Goal: Task Accomplishment & Management: Use online tool/utility

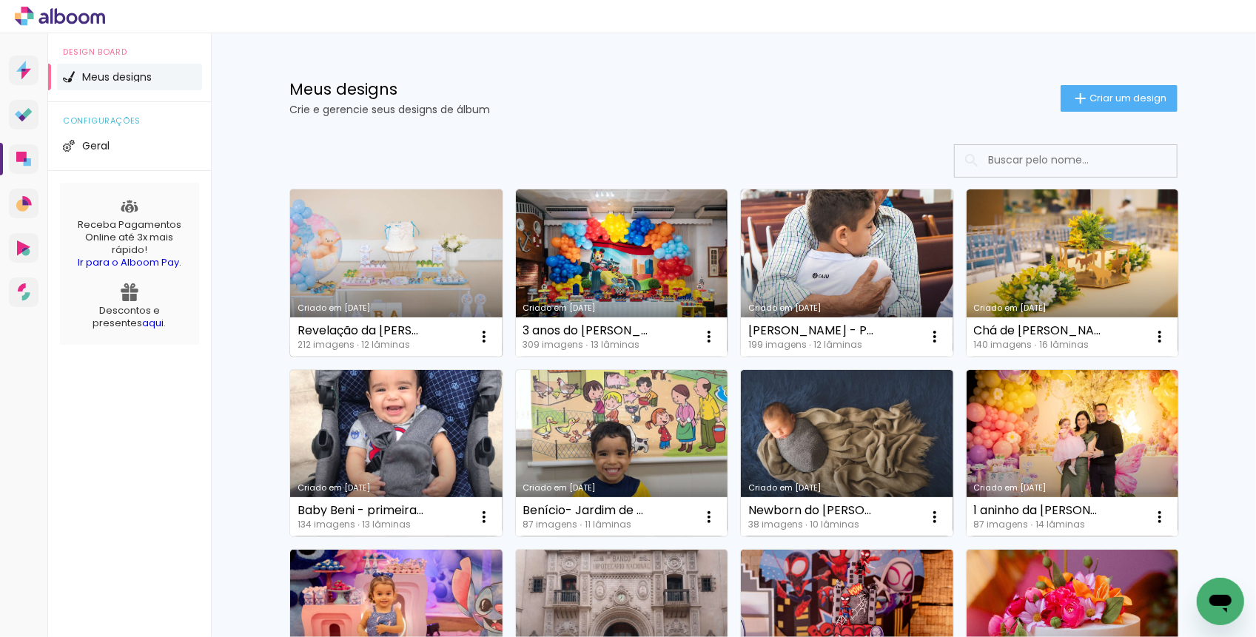
click at [345, 254] on link "Criado em [DATE]" at bounding box center [396, 272] width 212 height 167
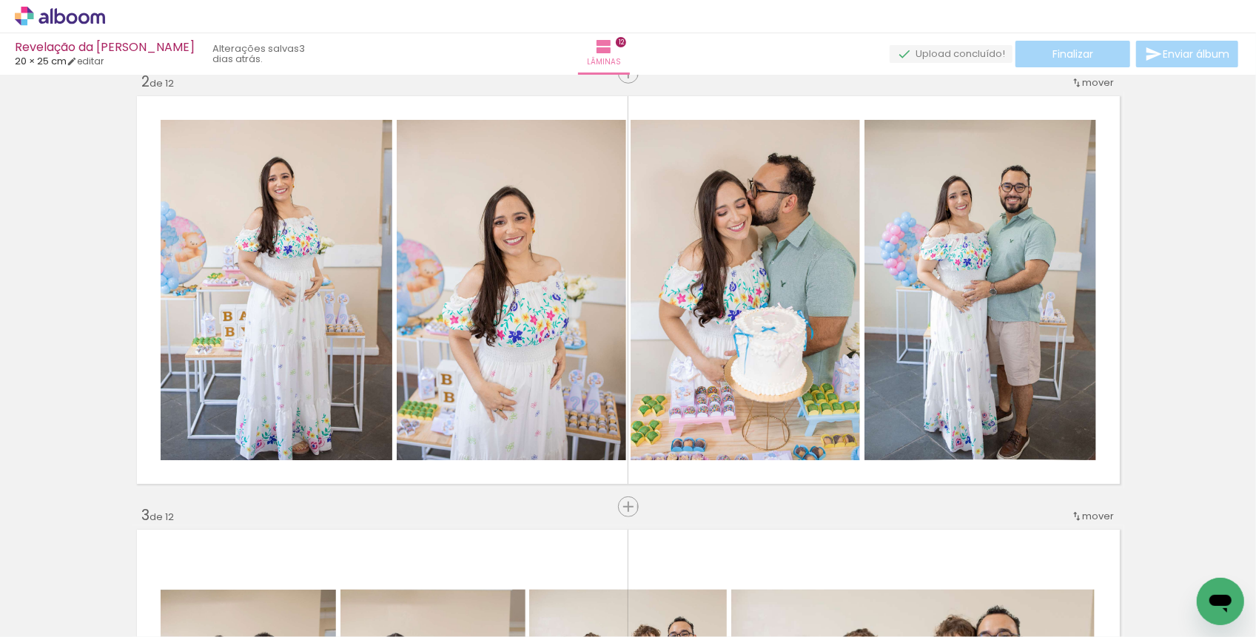
scroll to position [462, 0]
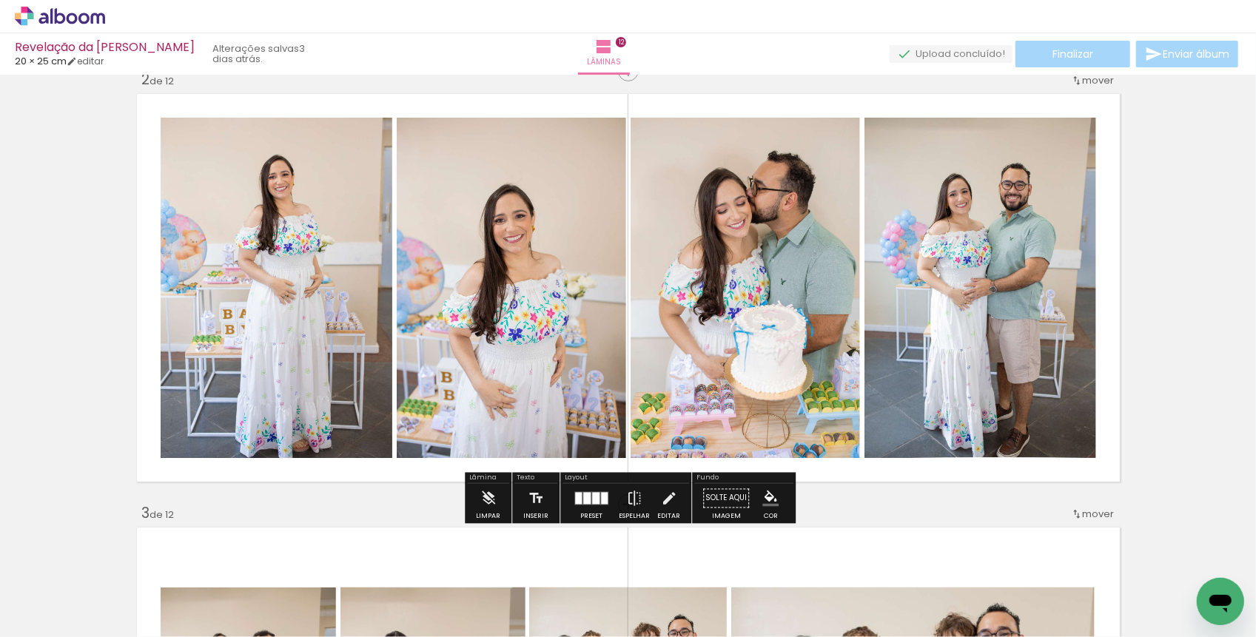
click at [592, 503] on div at bounding box center [595, 499] width 7 height 12
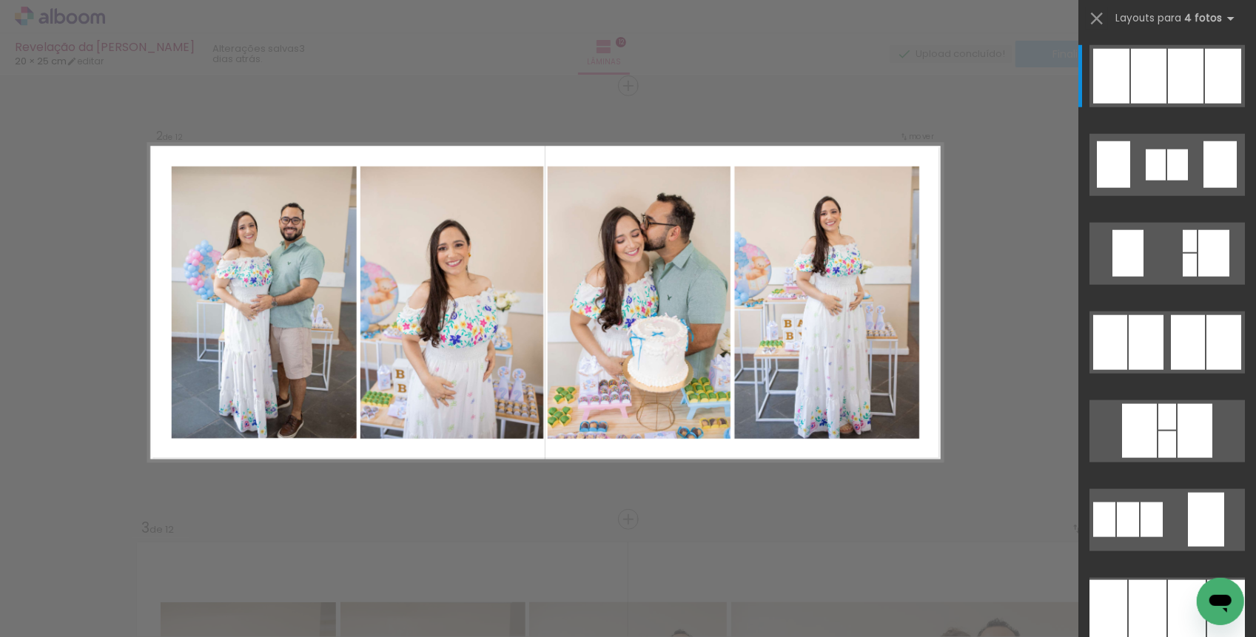
scroll to position [440, 0]
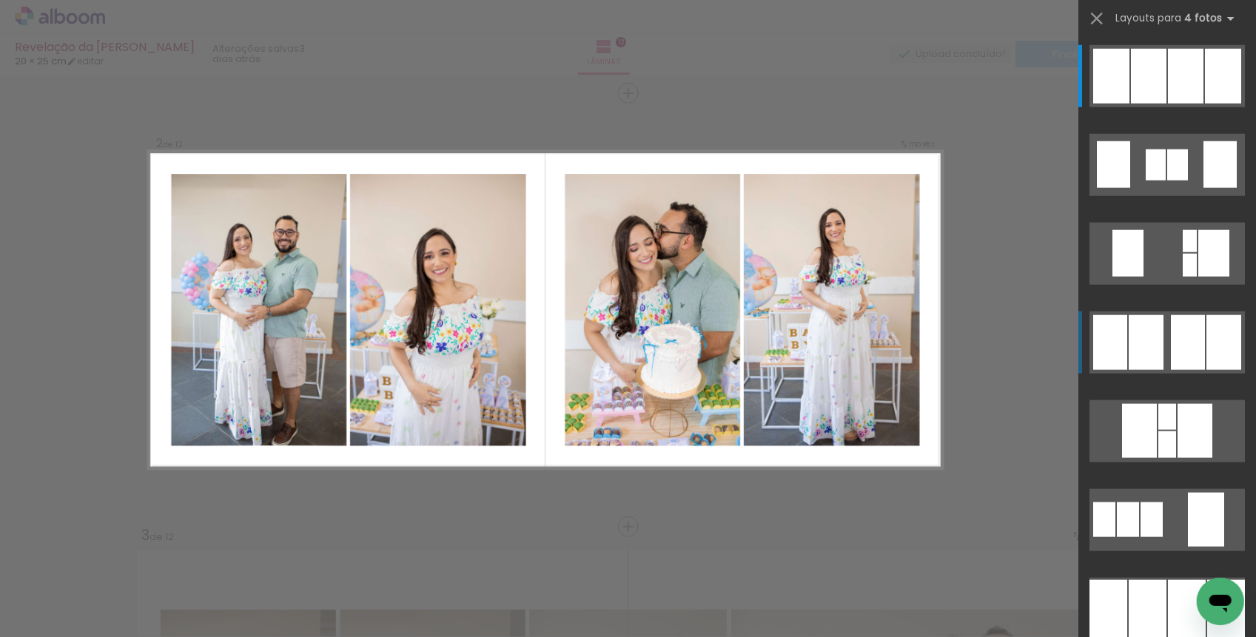
click at [1166, 343] on quentale-layouter at bounding box center [1166, 343] width 155 height 62
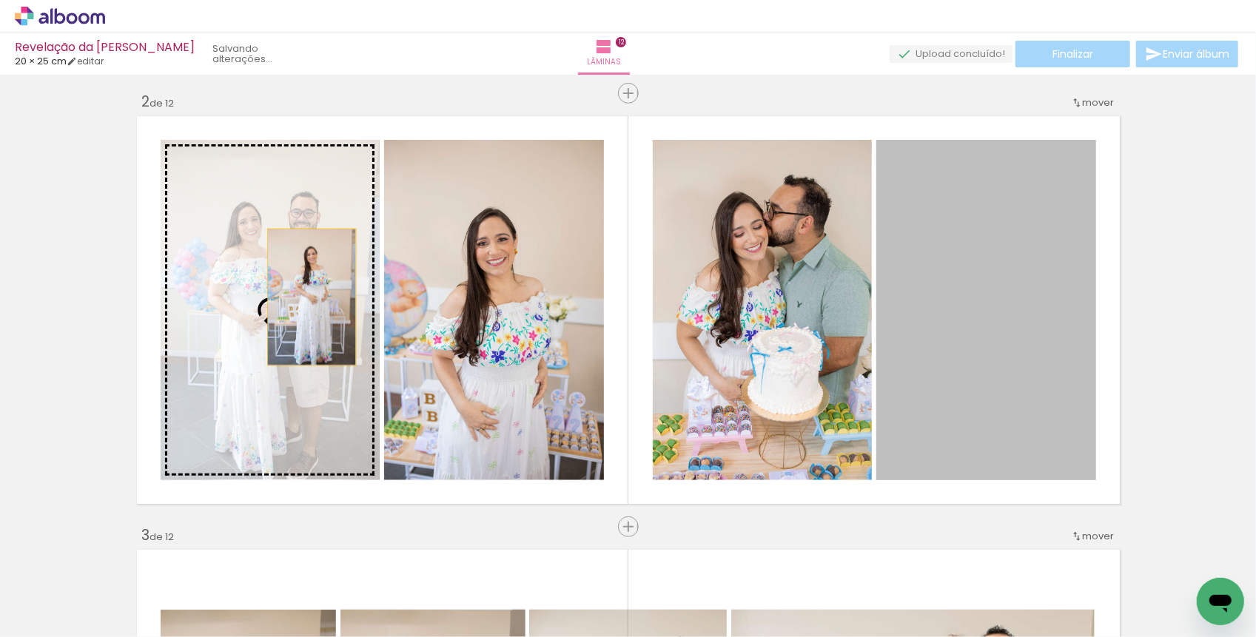
drag, startPoint x: 1027, startPoint y: 323, endPoint x: 300, endPoint y: 289, distance: 727.7
click at [0, 0] on slot at bounding box center [0, 0] width 0 height 0
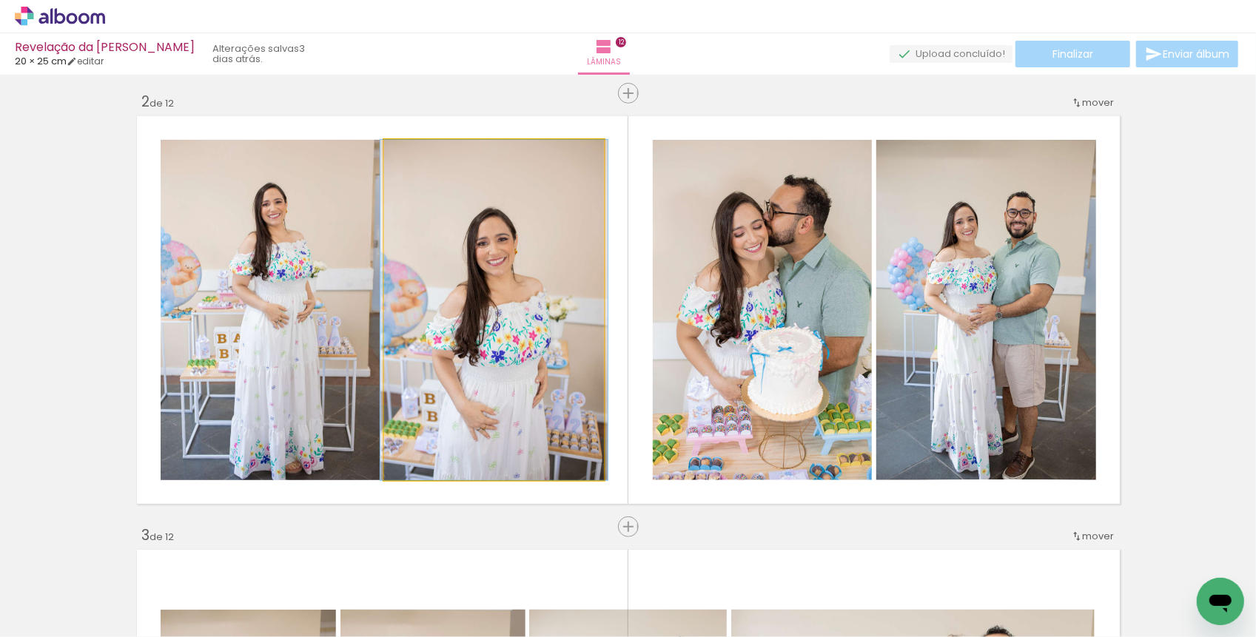
click at [447, 321] on div at bounding box center [493, 310] width 227 height 340
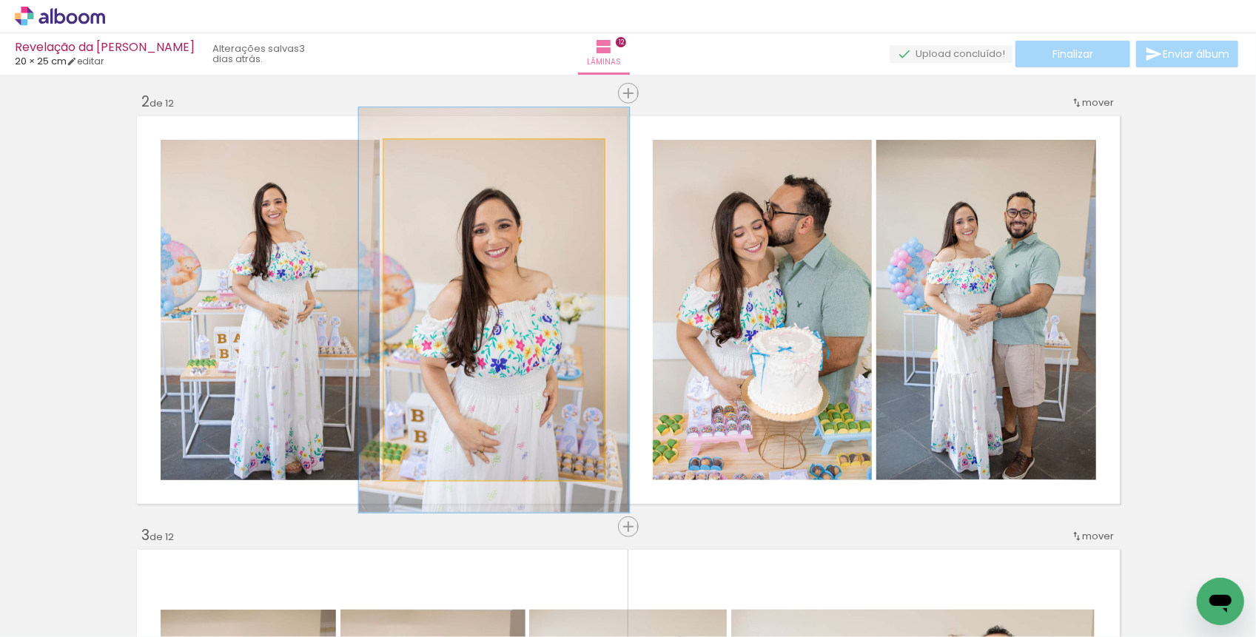
drag, startPoint x: 426, startPoint y: 163, endPoint x: 436, endPoint y: 164, distance: 10.4
type paper-slider "120"
click at [436, 164] on div at bounding box center [429, 156] width 24 height 24
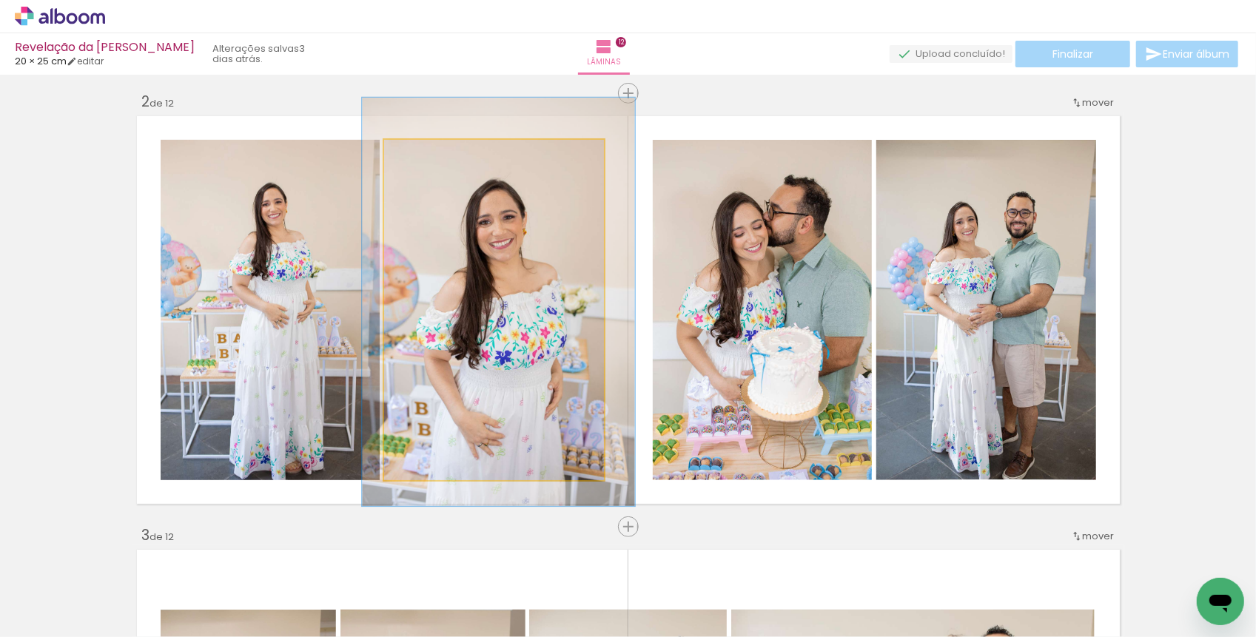
drag, startPoint x: 440, startPoint y: 264, endPoint x: 445, endPoint y: 256, distance: 9.3
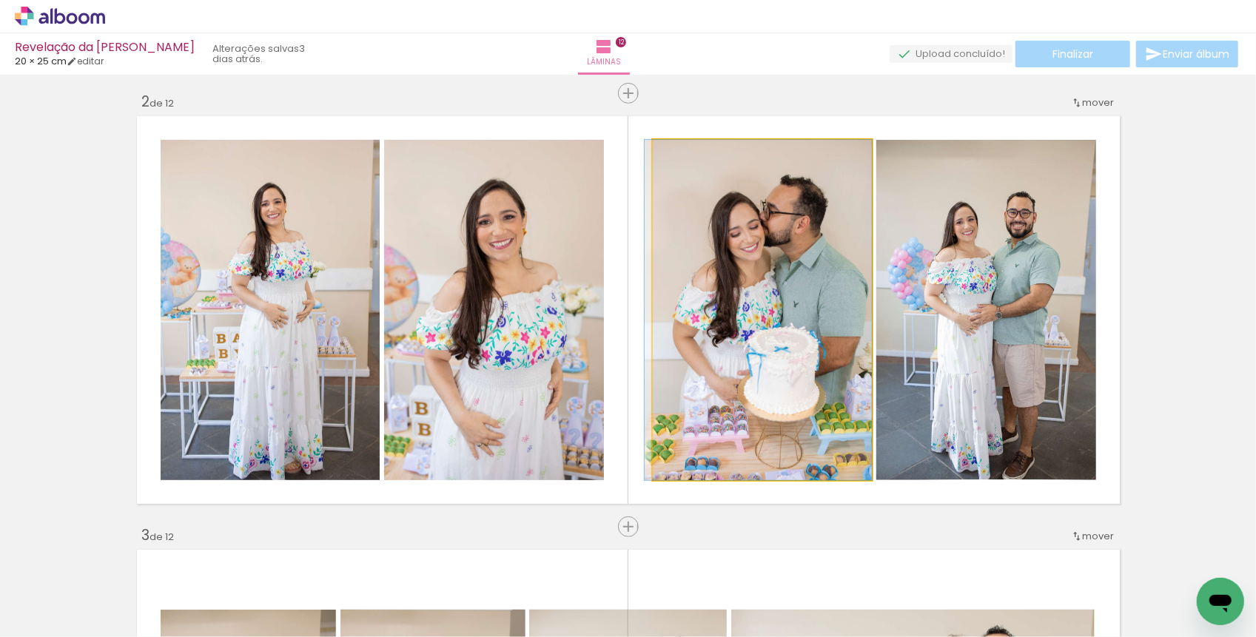
drag, startPoint x: 779, startPoint y: 308, endPoint x: 770, endPoint y: 308, distance: 8.9
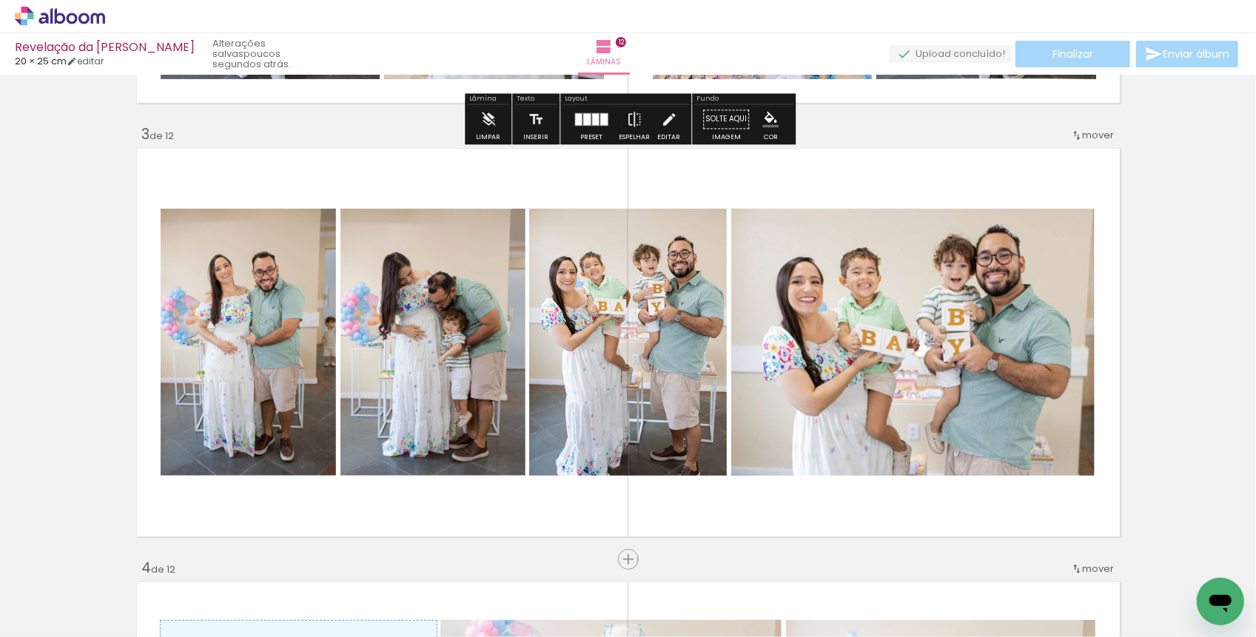
scroll to position [873, 0]
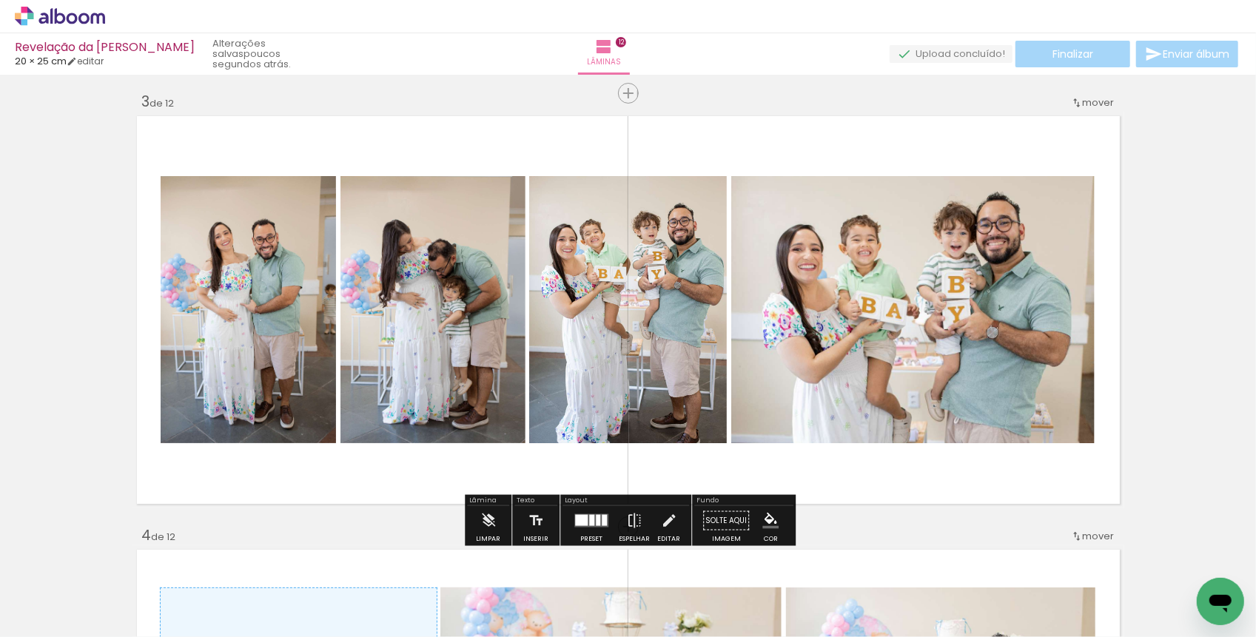
click at [640, 598] on div at bounding box center [642, 587] width 49 height 73
click at [590, 607] on quentale-thumb at bounding box center [559, 587] width 83 height 85
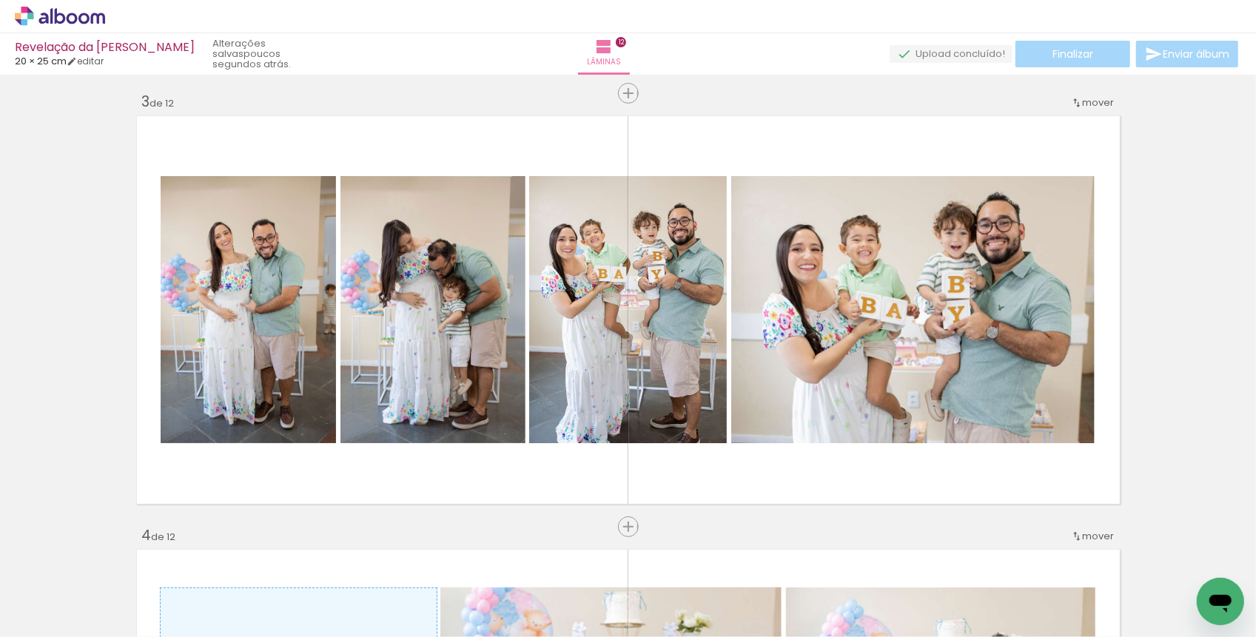
click at [568, 591] on div at bounding box center [559, 587] width 49 height 73
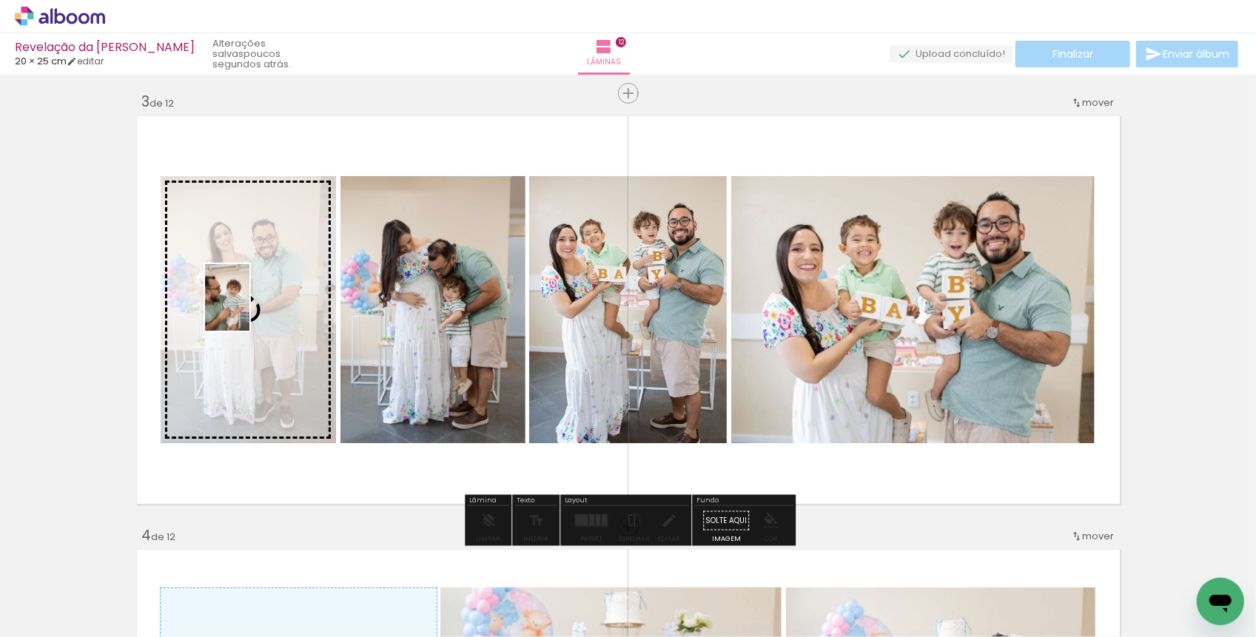
drag, startPoint x: 563, startPoint y: 600, endPoint x: 249, endPoint y: 309, distance: 427.9
click at [249, 309] on quentale-workspace at bounding box center [628, 318] width 1256 height 637
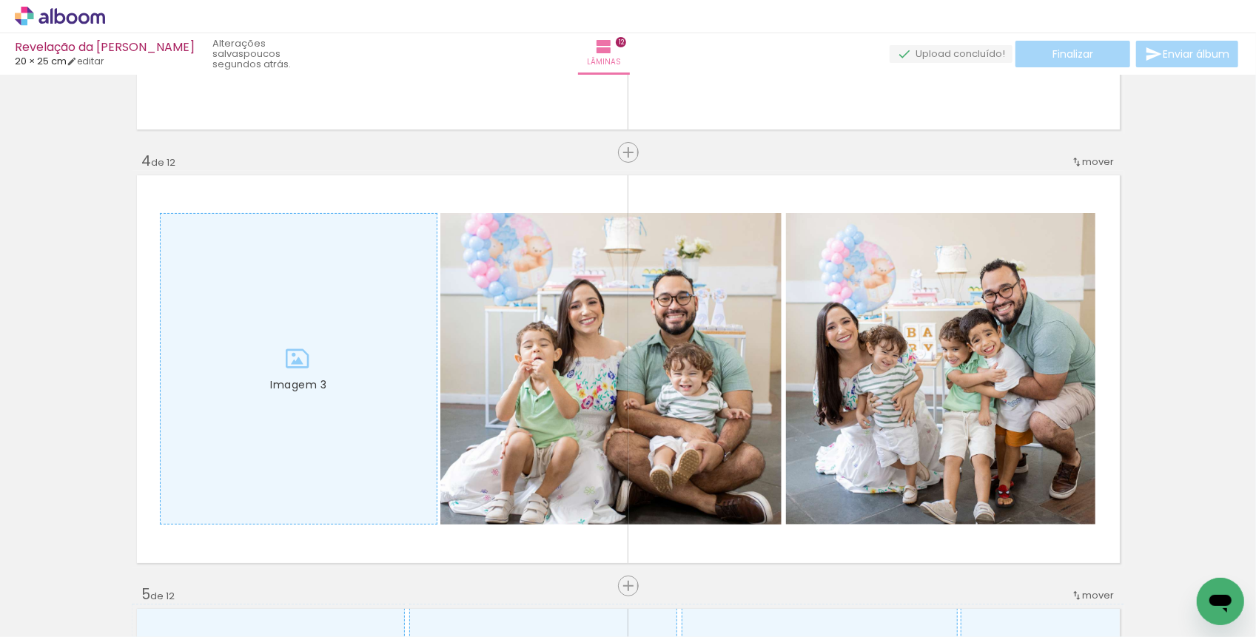
scroll to position [0, 3388]
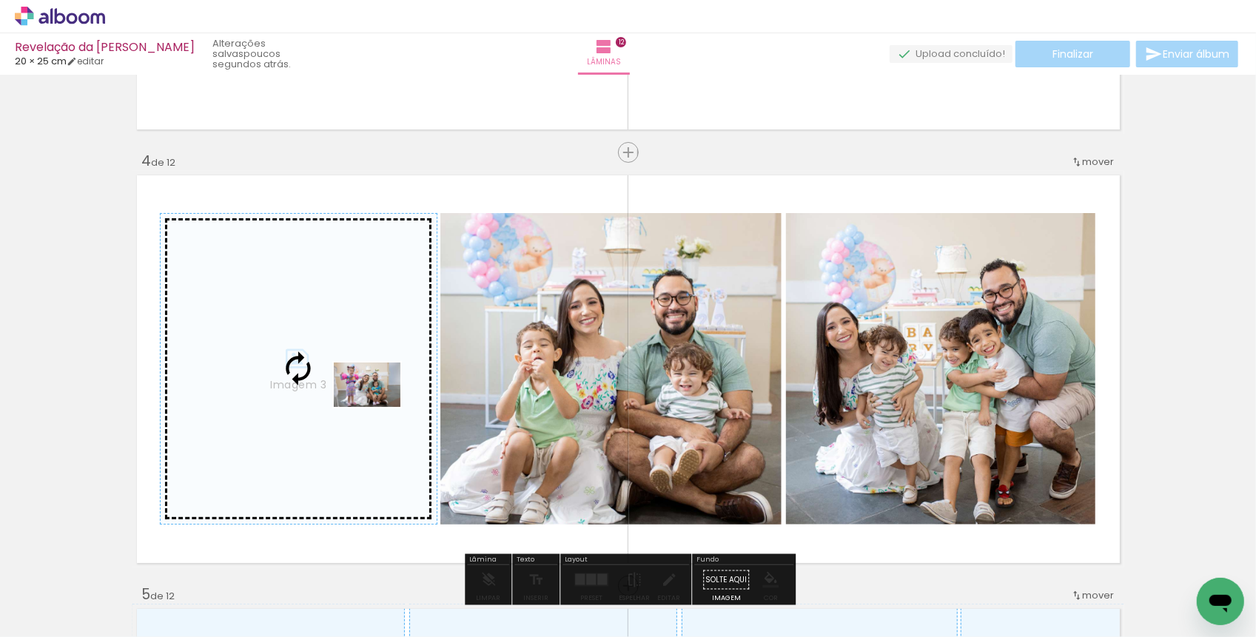
drag, startPoint x: 838, startPoint y: 595, endPoint x: 377, endPoint y: 396, distance: 502.3
click at [377, 399] on quentale-workspace at bounding box center [628, 318] width 1256 height 637
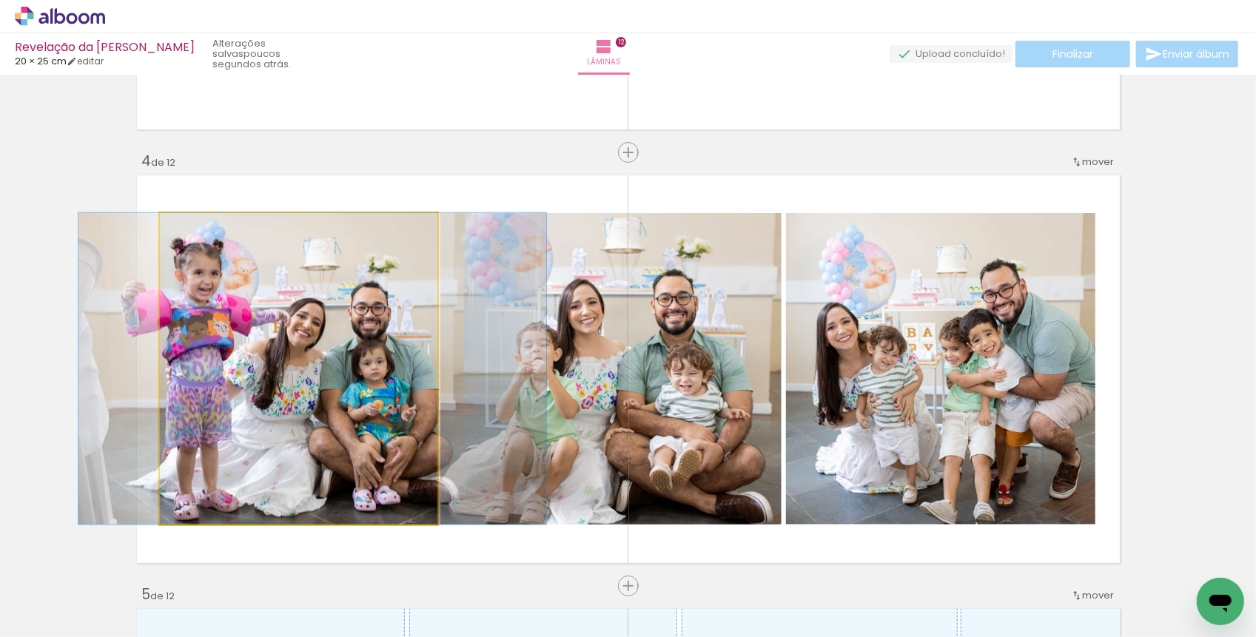
drag, startPoint x: 342, startPoint y: 395, endPoint x: 357, endPoint y: 396, distance: 14.8
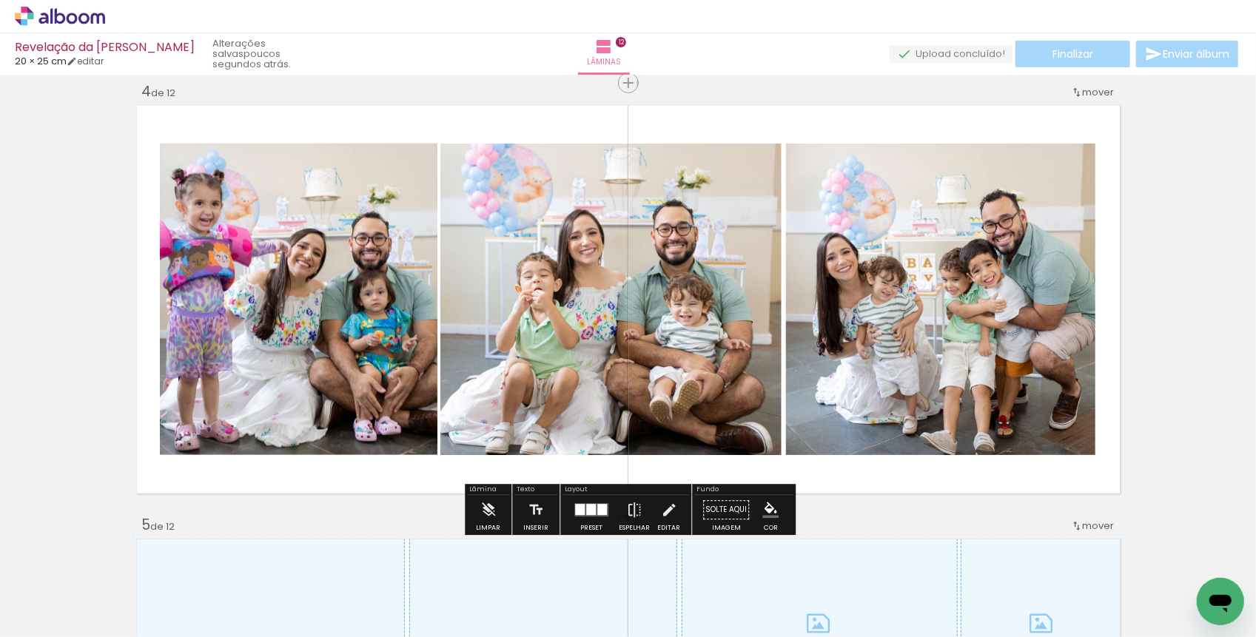
scroll to position [1319, 0]
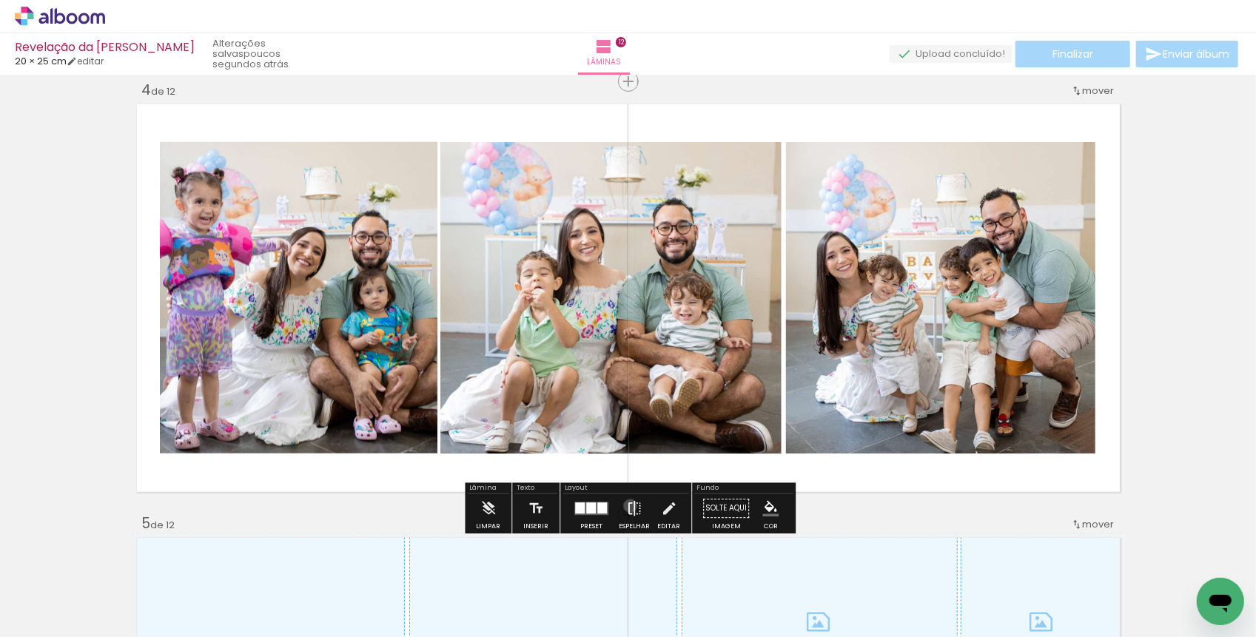
click at [627, 506] on iron-icon at bounding box center [634, 509] width 16 height 30
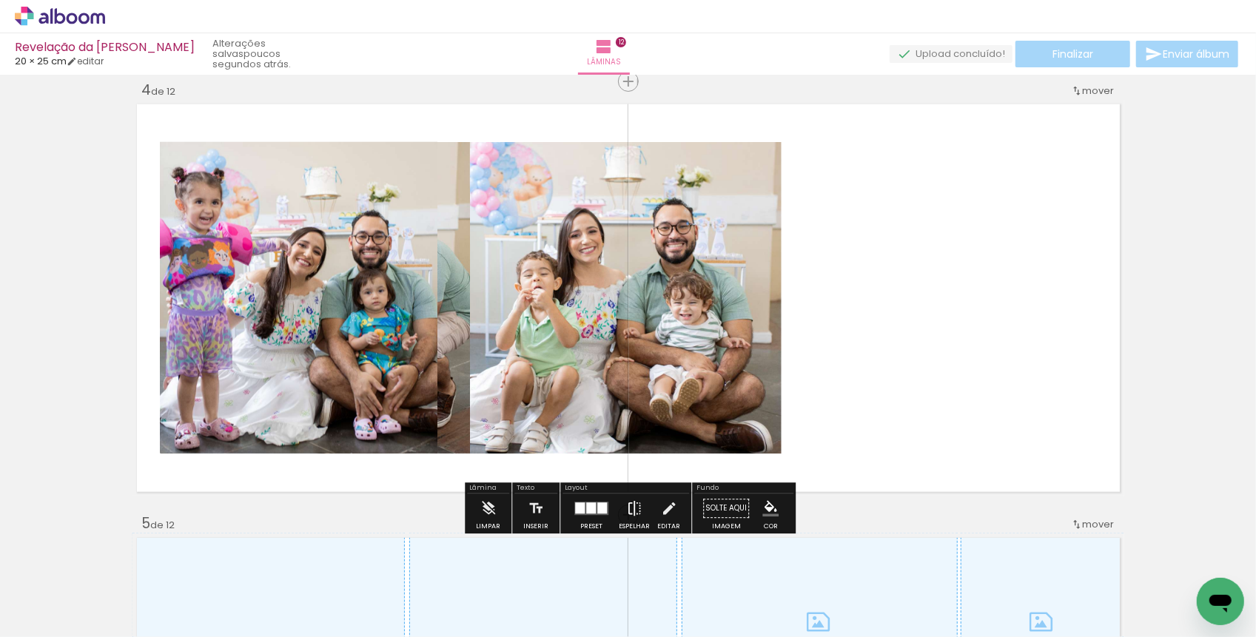
click at [627, 506] on iron-icon at bounding box center [634, 509] width 16 height 30
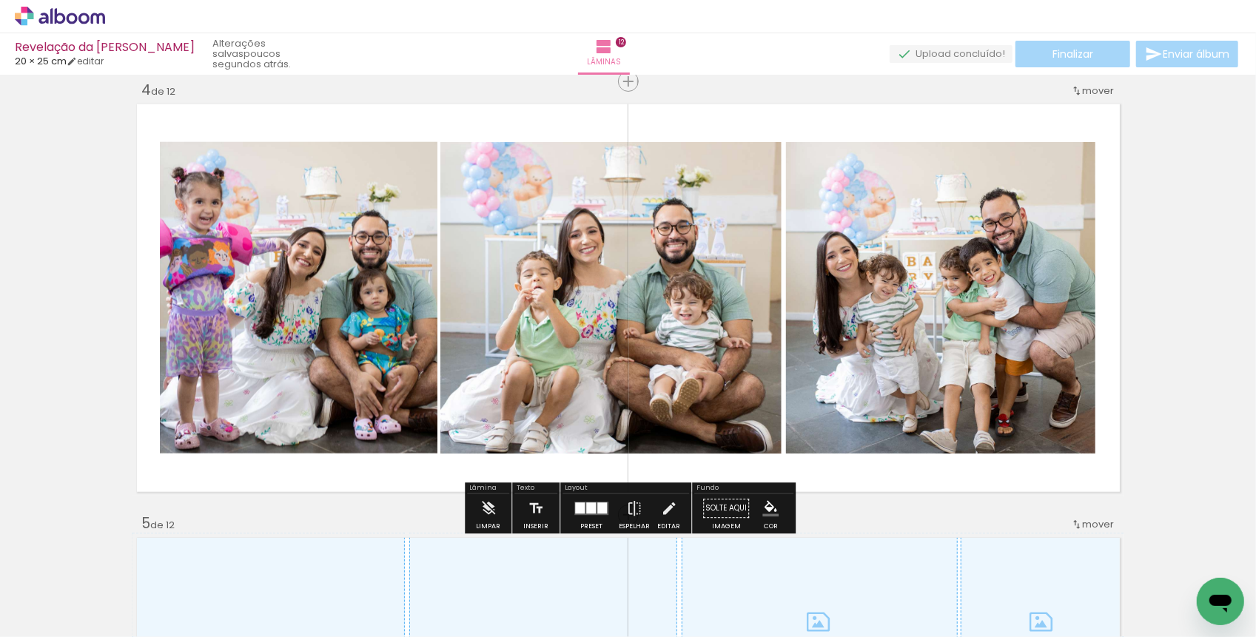
click at [590, 511] on div at bounding box center [591, 508] width 10 height 11
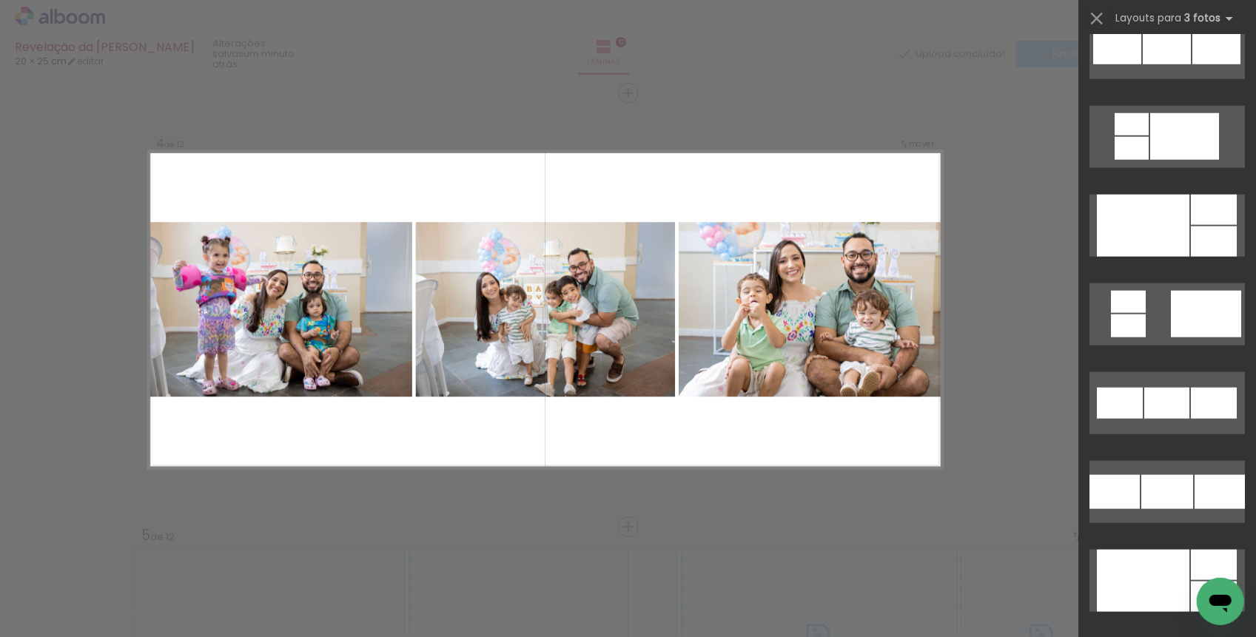
scroll to position [8492, 0]
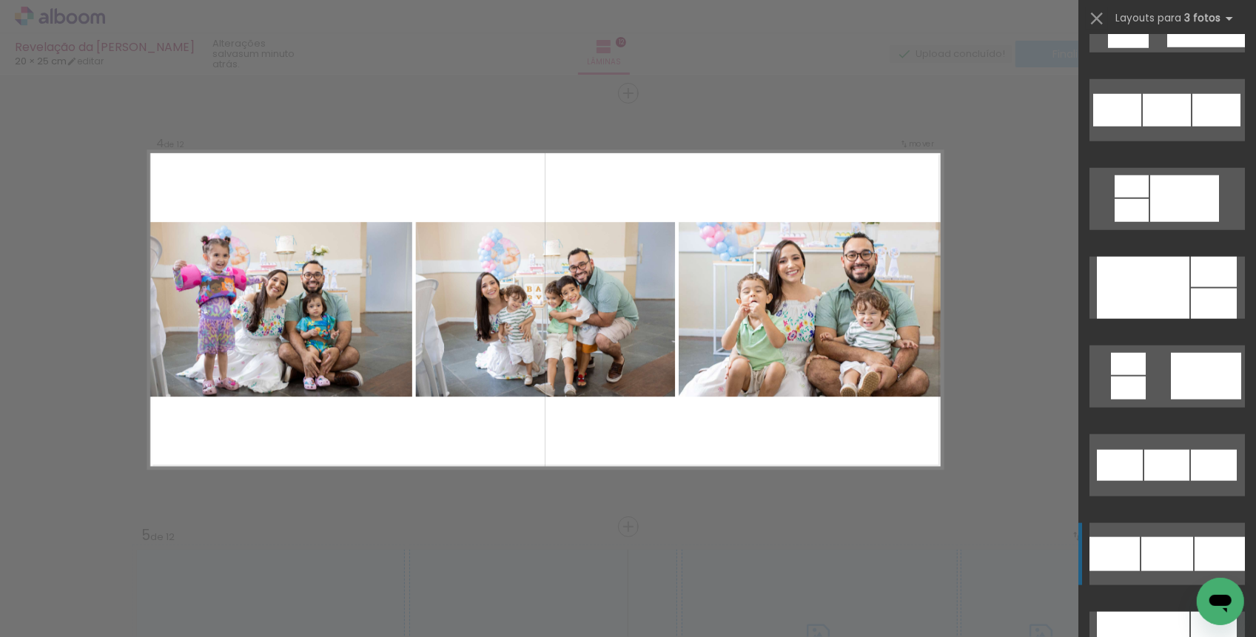
click at [1151, 548] on div at bounding box center [1167, 554] width 52 height 34
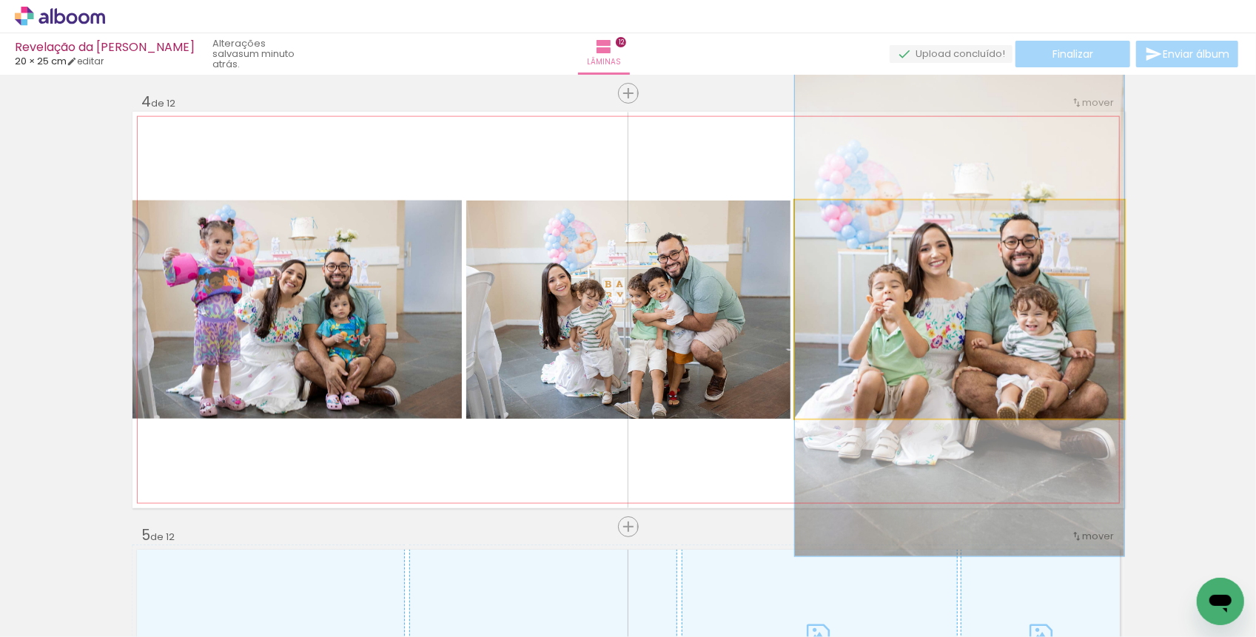
click at [875, 374] on quentale-photo at bounding box center [959, 310] width 329 height 218
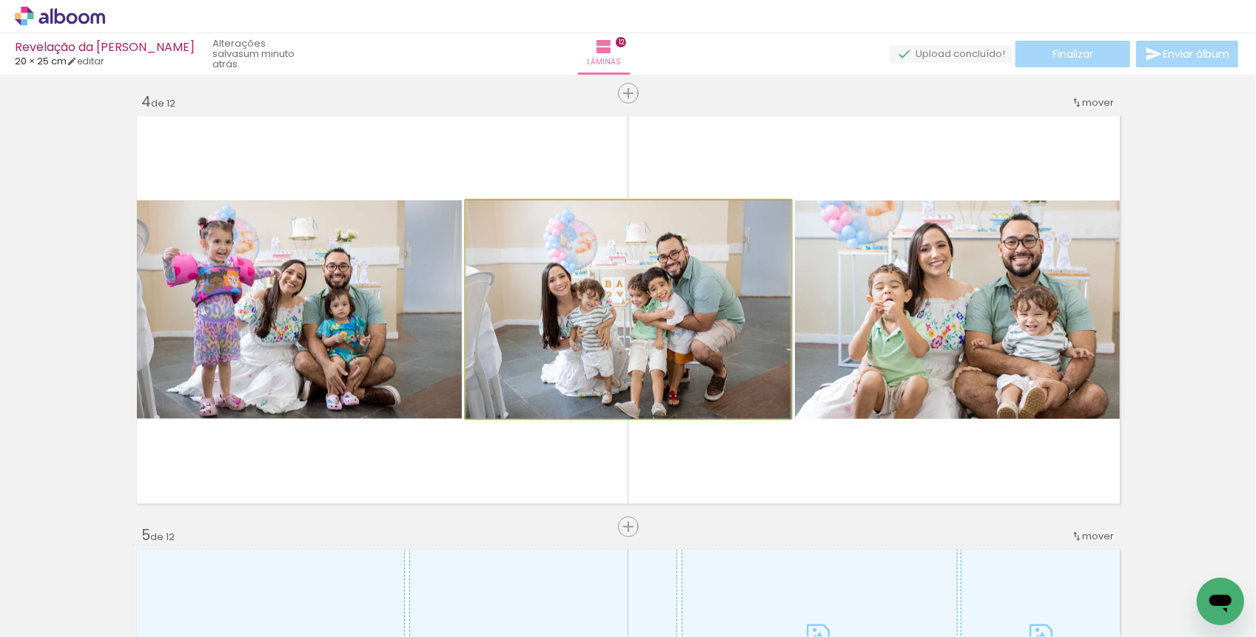
click at [739, 351] on quentale-photo at bounding box center [628, 310] width 324 height 218
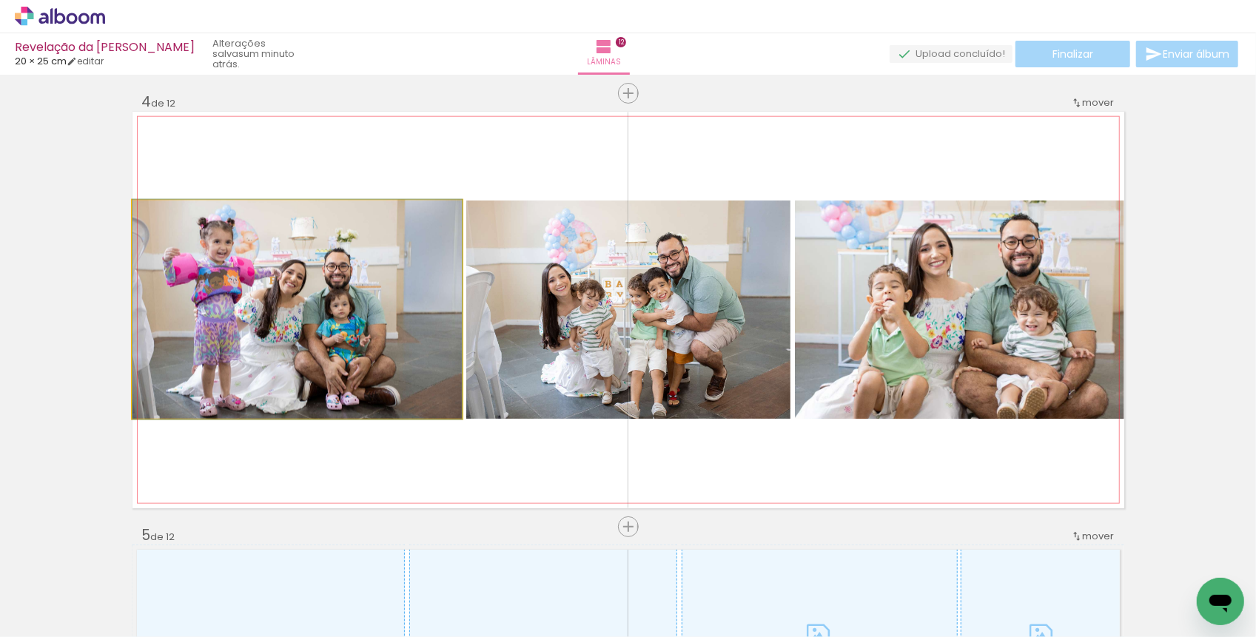
click at [293, 311] on quentale-photo "Imagem 3" at bounding box center [296, 310] width 329 height 218
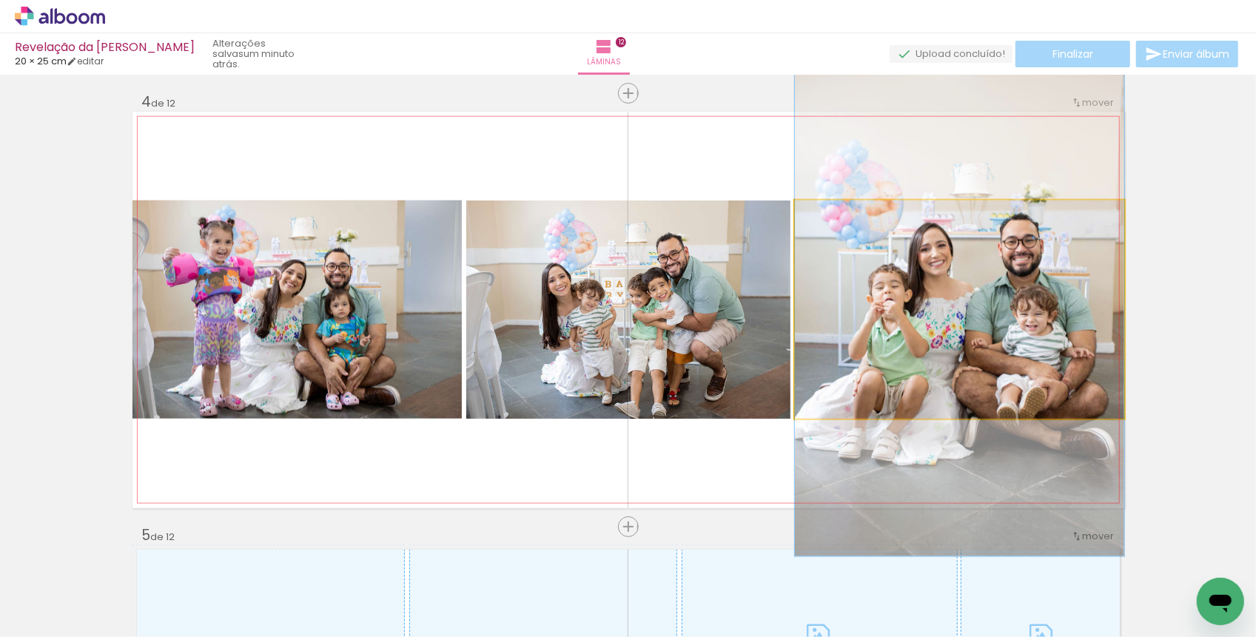
click at [886, 347] on quentale-photo at bounding box center [959, 310] width 329 height 218
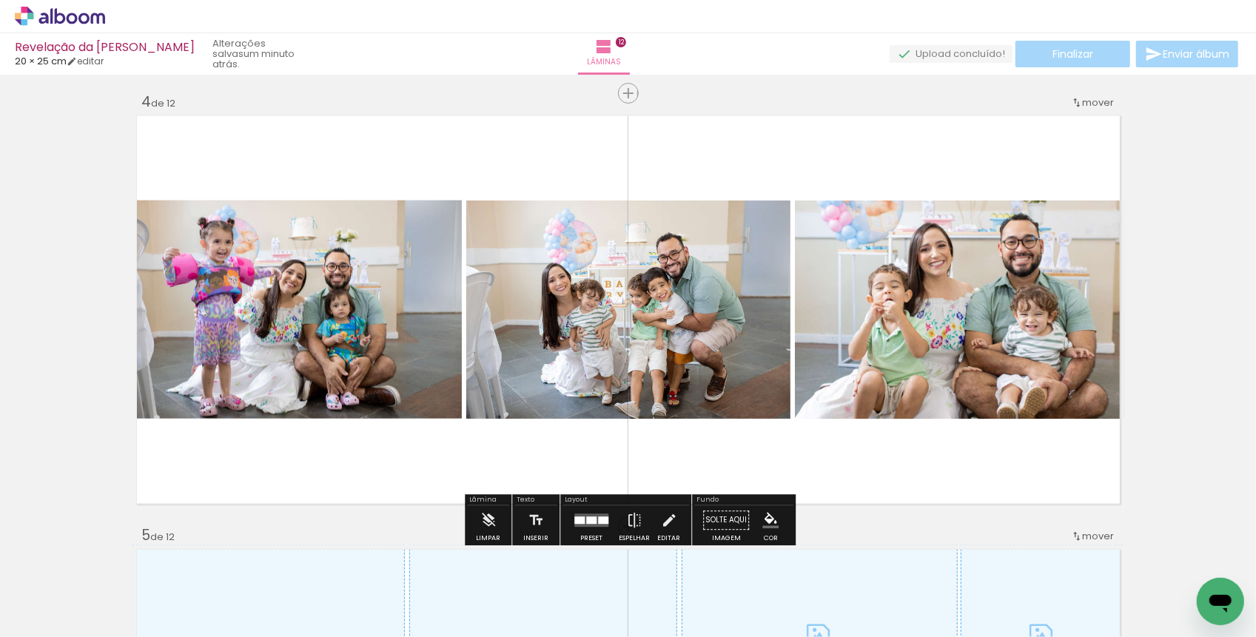
click at [886, 347] on quentale-photo at bounding box center [959, 310] width 329 height 218
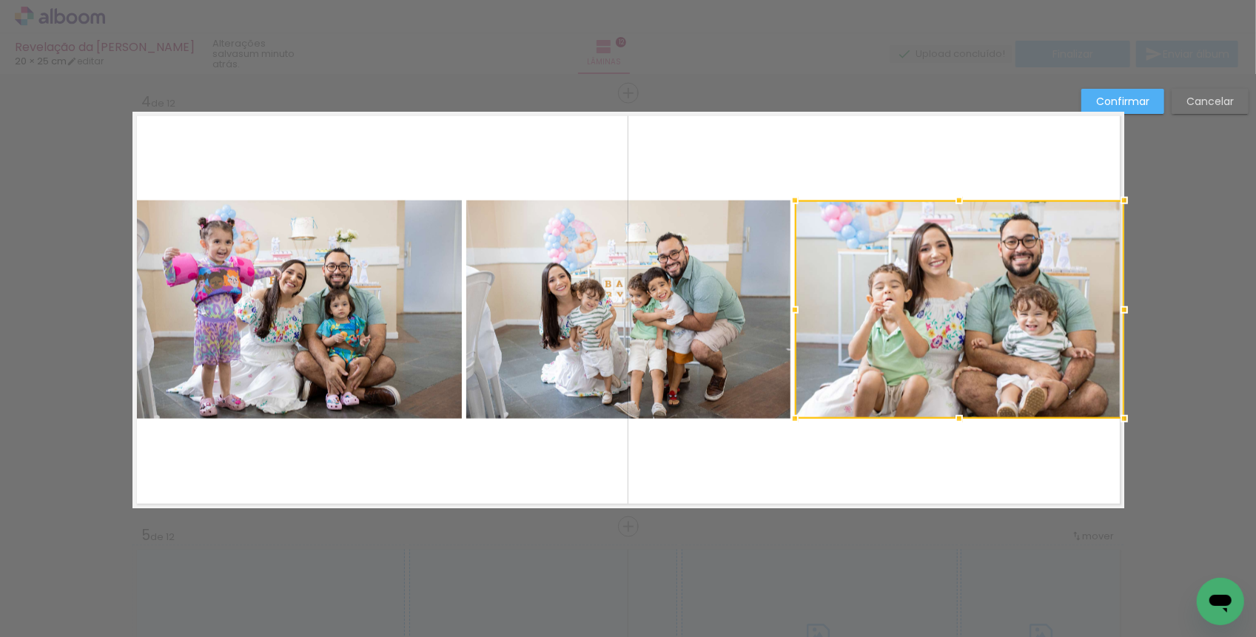
click at [857, 472] on quentale-layouter "Imagem 3" at bounding box center [628, 310] width 992 height 397
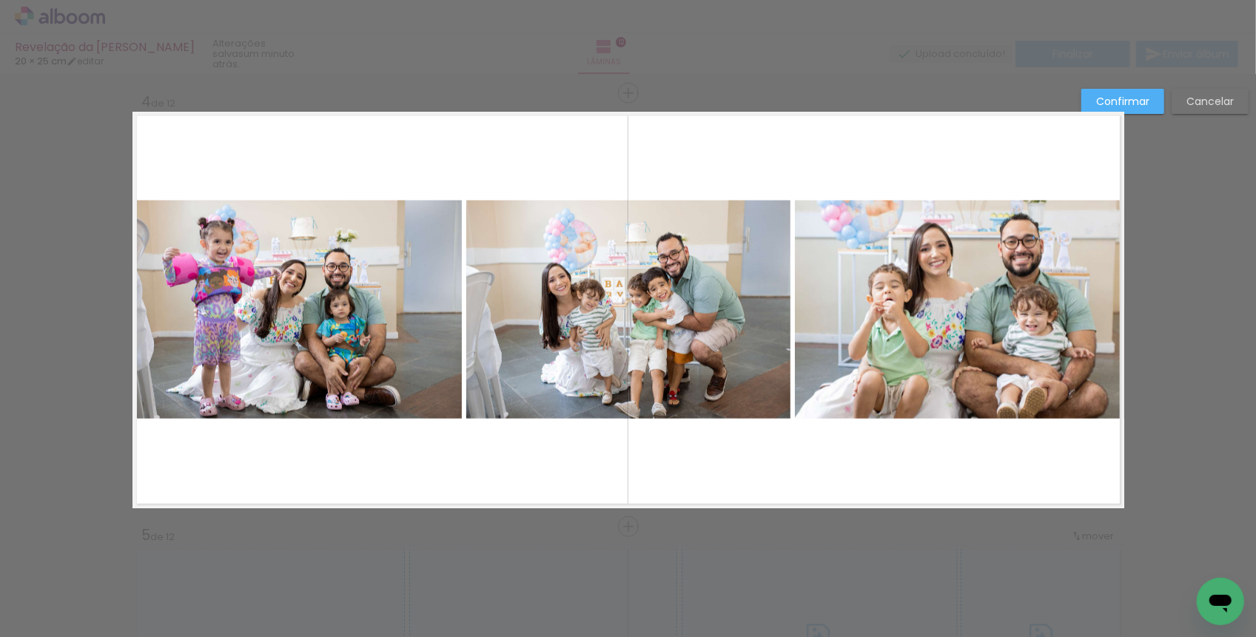
click at [817, 325] on quentale-photo at bounding box center [959, 310] width 329 height 218
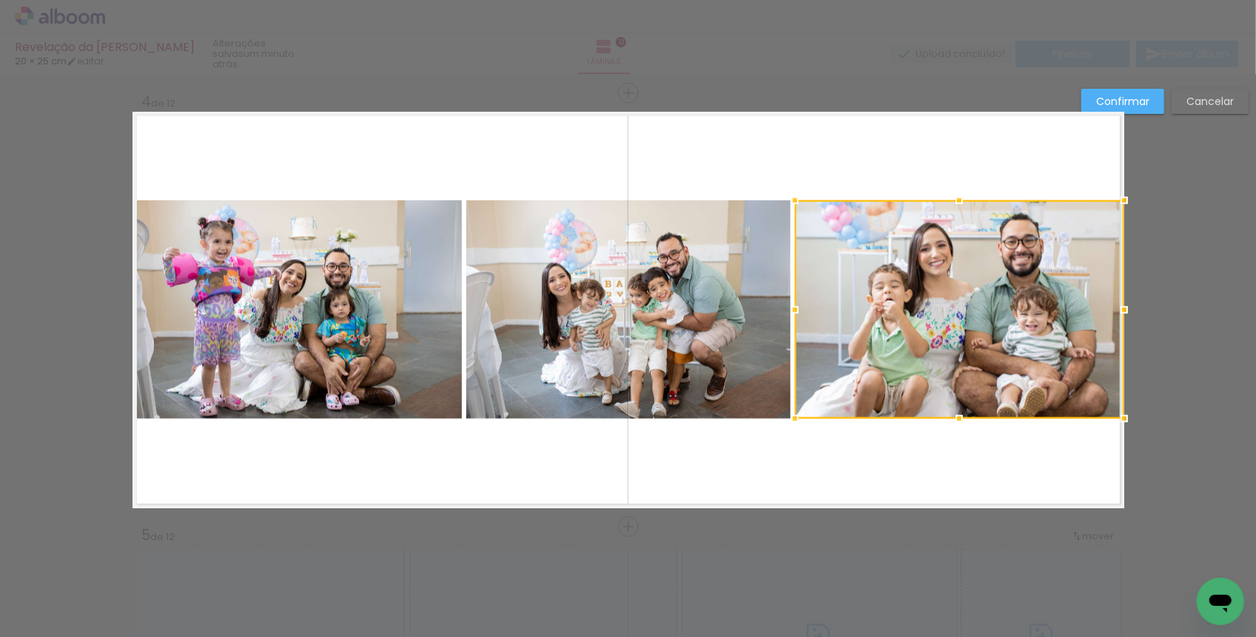
click at [817, 325] on div at bounding box center [959, 310] width 329 height 218
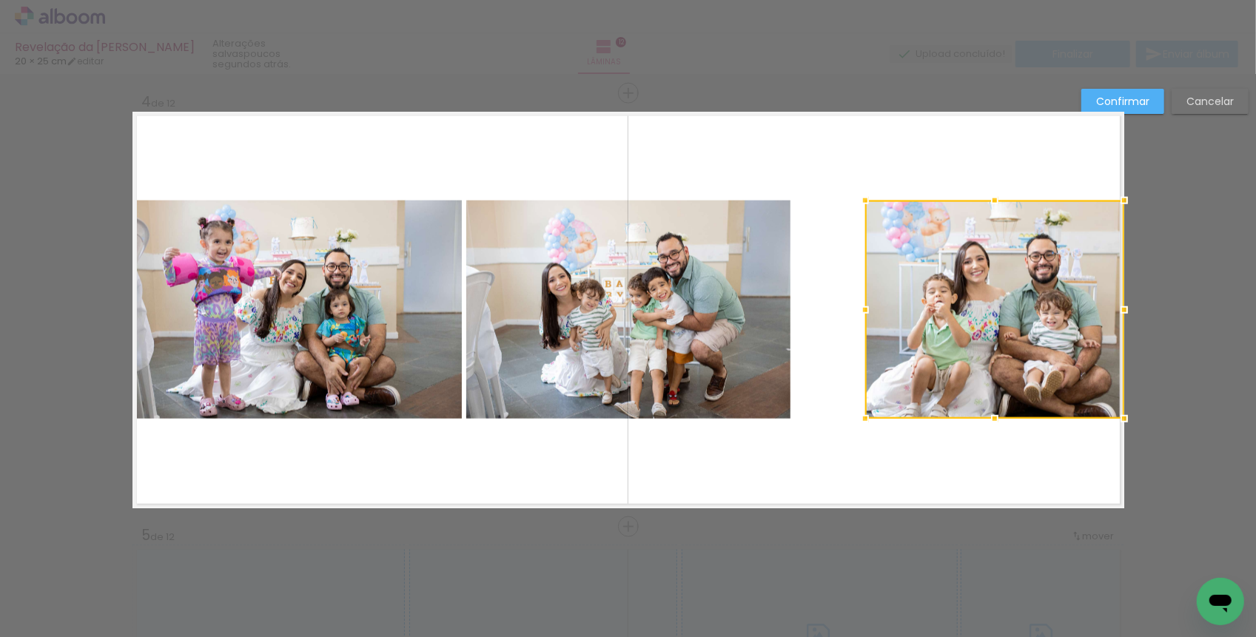
drag, startPoint x: 793, startPoint y: 306, endPoint x: 864, endPoint y: 301, distance: 71.2
click at [864, 301] on div at bounding box center [865, 310] width 30 height 30
click at [819, 316] on quentale-layouter "Imagem 3" at bounding box center [628, 310] width 992 height 397
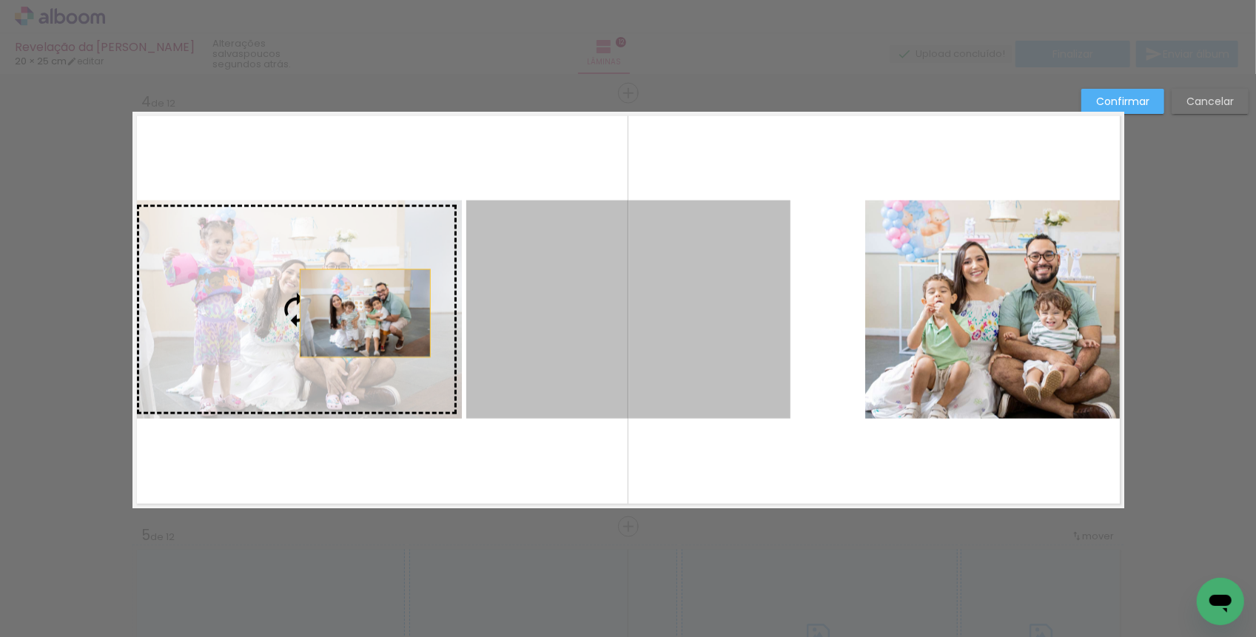
drag, startPoint x: 625, startPoint y: 317, endPoint x: 364, endPoint y: 312, distance: 261.3
click at [0, 0] on slot "Imagem 3" at bounding box center [0, 0] width 0 height 0
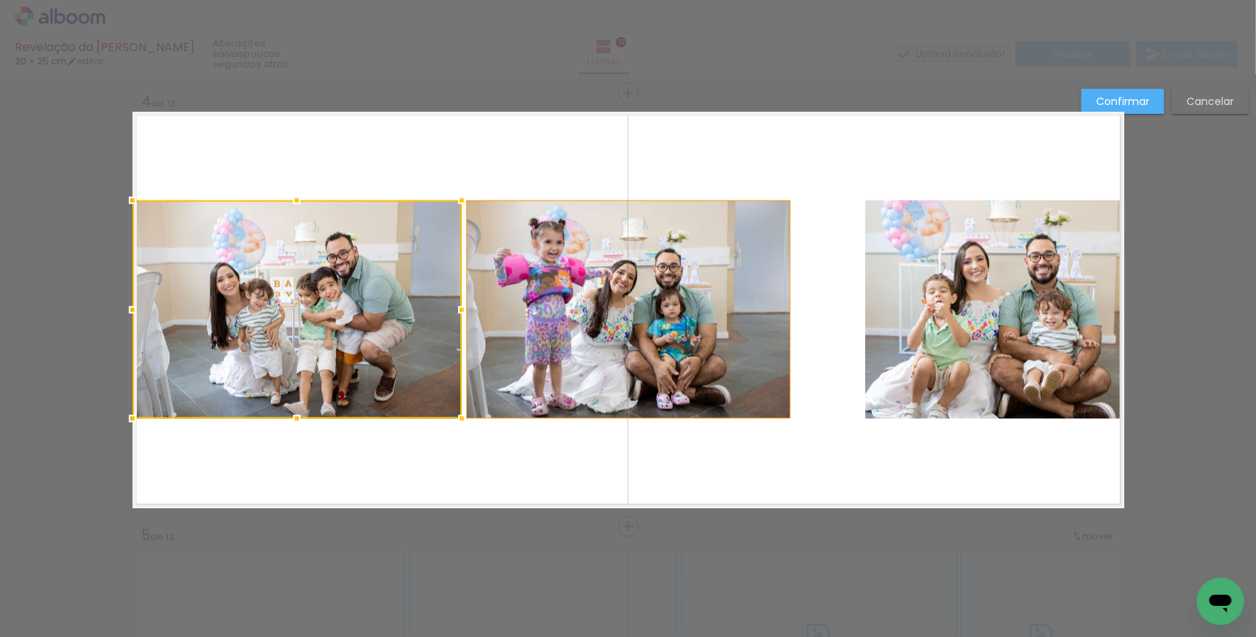
click at [605, 326] on quentale-photo "Imagem 3" at bounding box center [628, 310] width 324 height 218
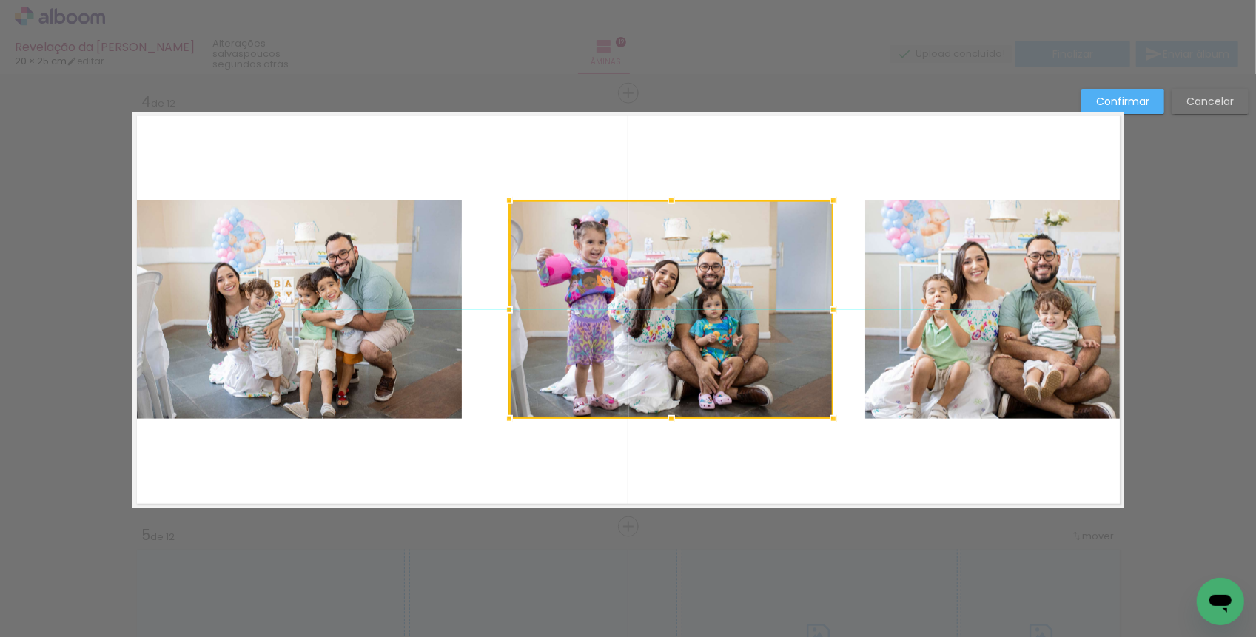
drag, startPoint x: 605, startPoint y: 326, endPoint x: 648, endPoint y: 326, distance: 42.9
click at [648, 326] on div at bounding box center [671, 310] width 324 height 218
click at [0, 0] on slot "Confirmar" at bounding box center [0, 0] width 0 height 0
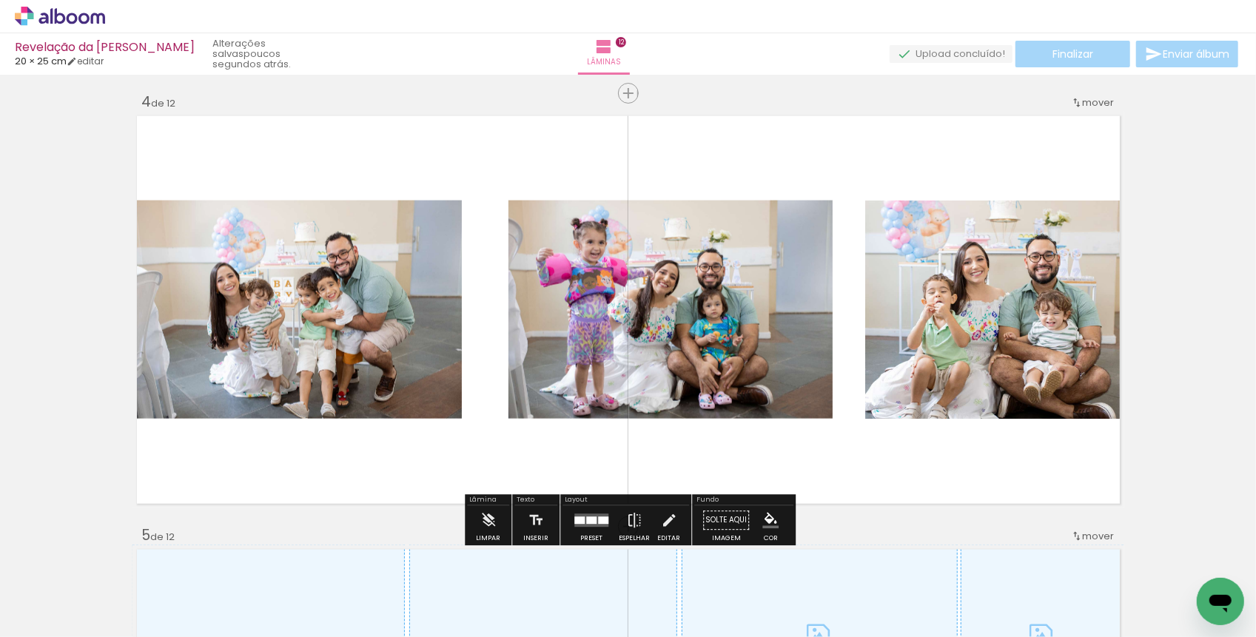
click at [584, 524] on quentale-layouter at bounding box center [591, 520] width 34 height 13
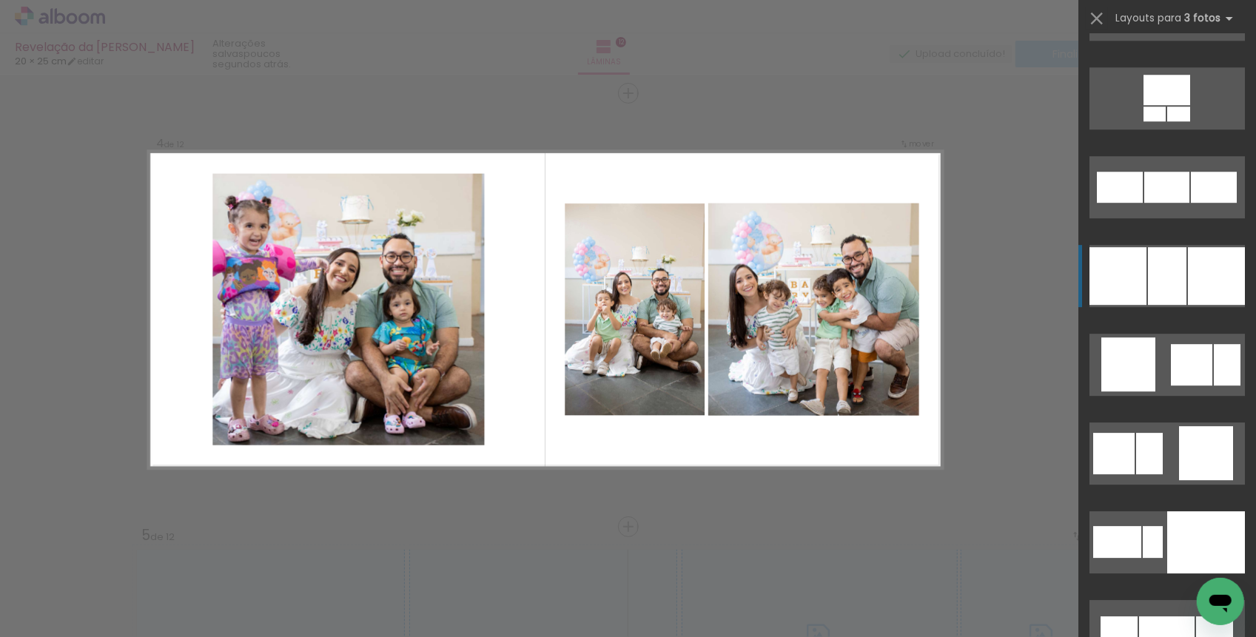
scroll to position [10454, 0]
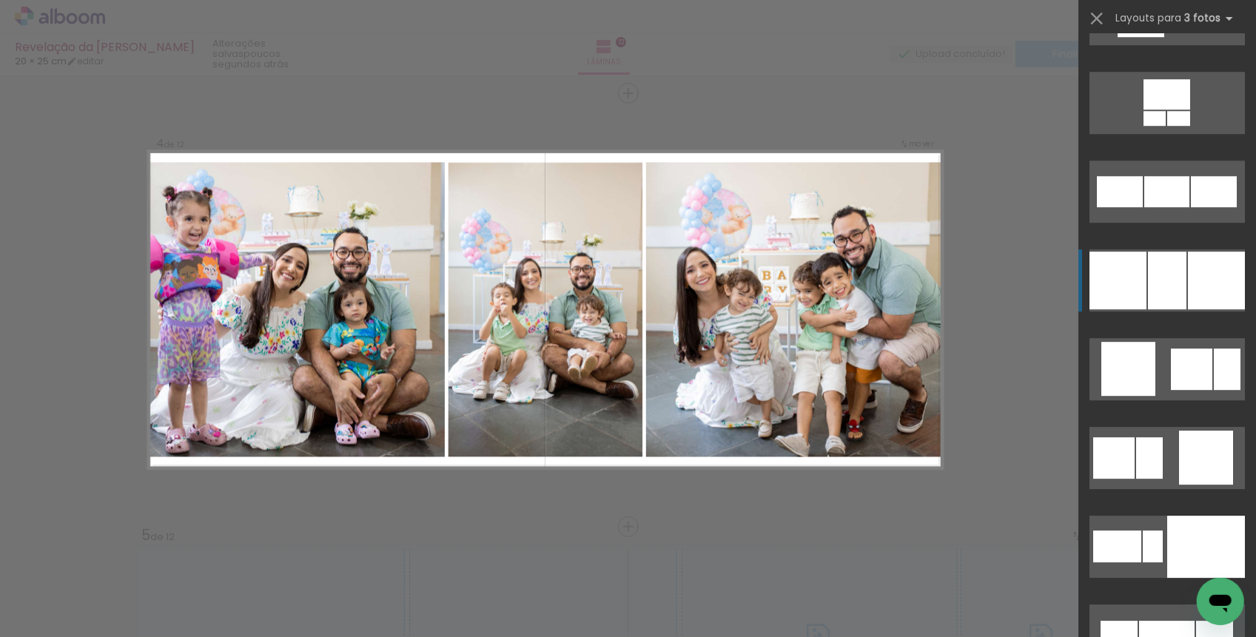
click at [1161, 281] on div at bounding box center [1167, 281] width 38 height 58
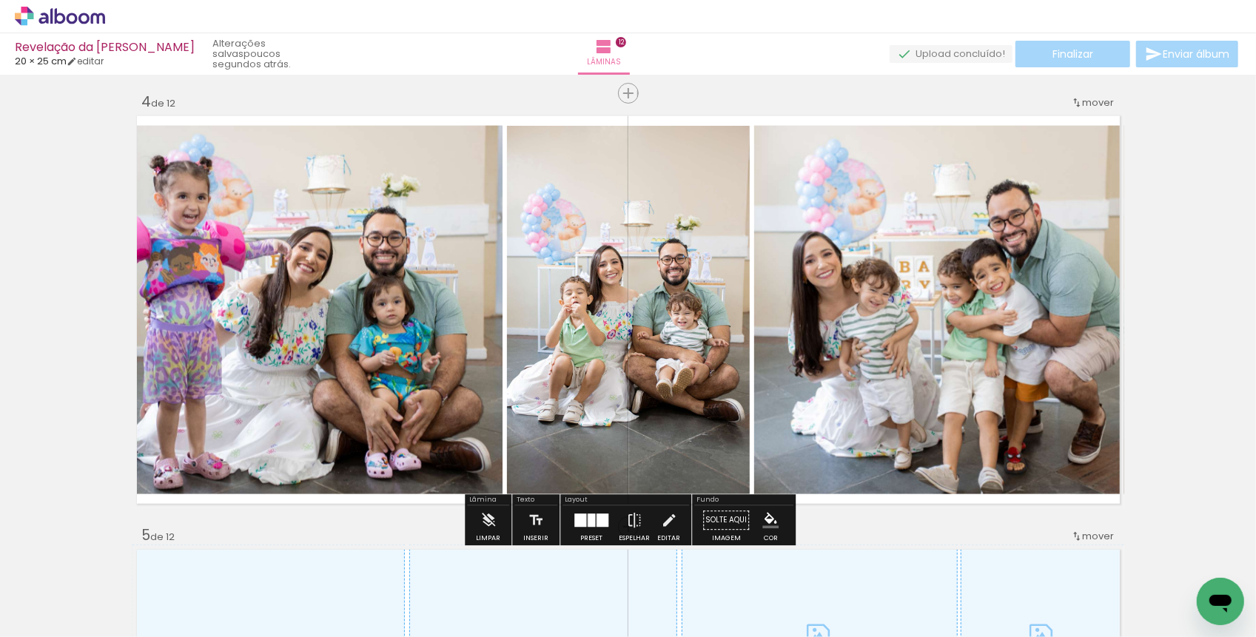
click at [646, 323] on quentale-photo at bounding box center [628, 310] width 243 height 369
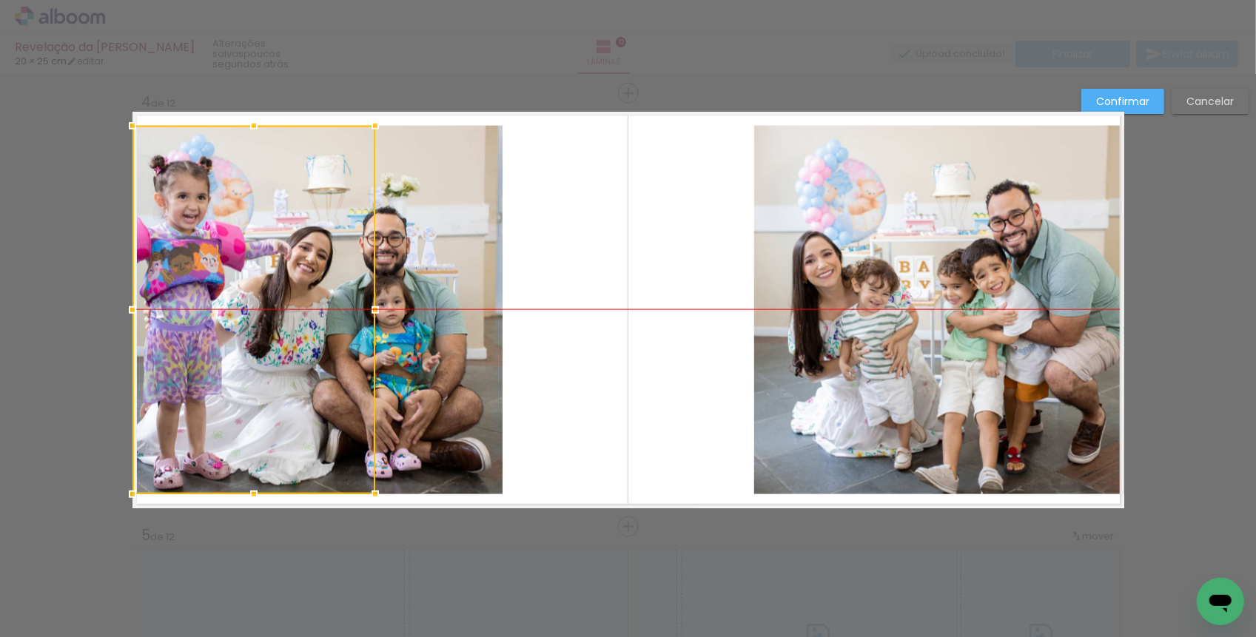
drag, startPoint x: 657, startPoint y: 323, endPoint x: 280, endPoint y: 319, distance: 377.5
click at [280, 319] on div at bounding box center [253, 310] width 243 height 369
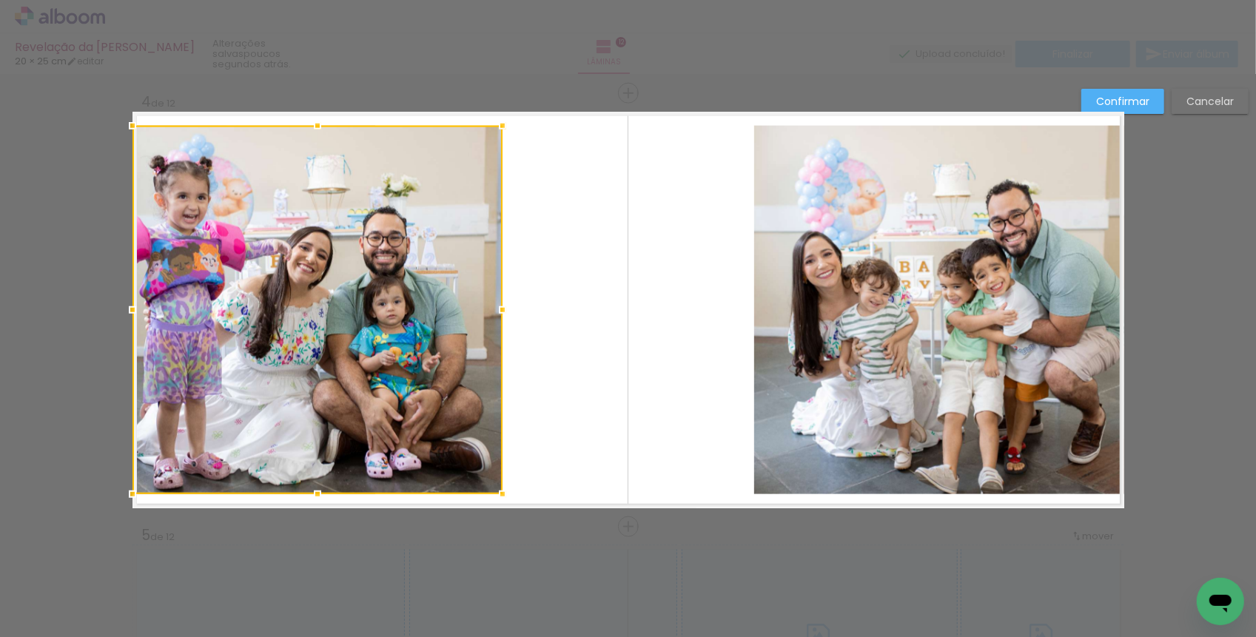
click at [437, 340] on div at bounding box center [317, 310] width 370 height 369
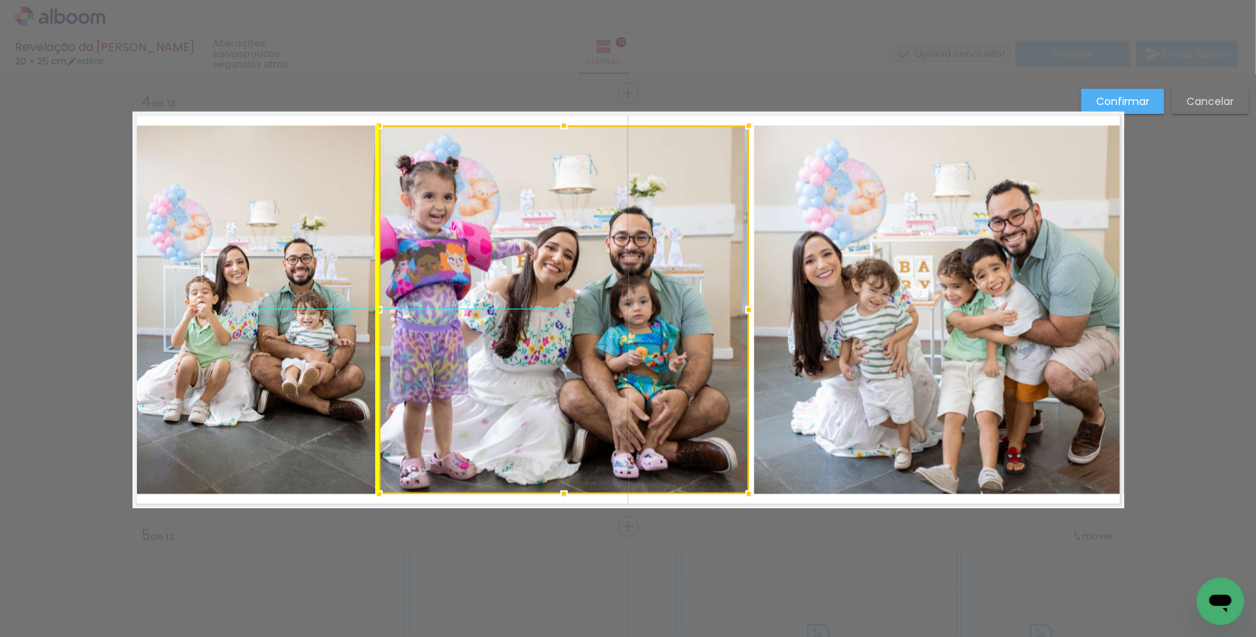
drag, startPoint x: 451, startPoint y: 338, endPoint x: 696, endPoint y: 333, distance: 245.0
click at [696, 333] on div at bounding box center [564, 310] width 370 height 369
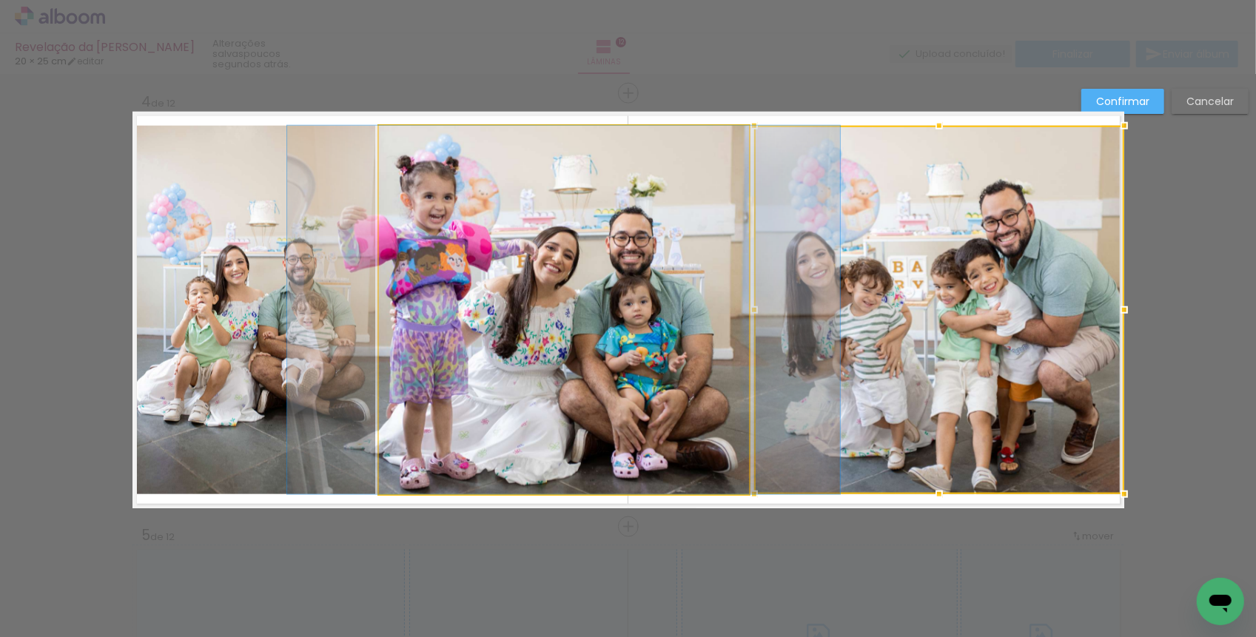
click at [535, 349] on quentale-photo "Imagem 3" at bounding box center [564, 310] width 370 height 369
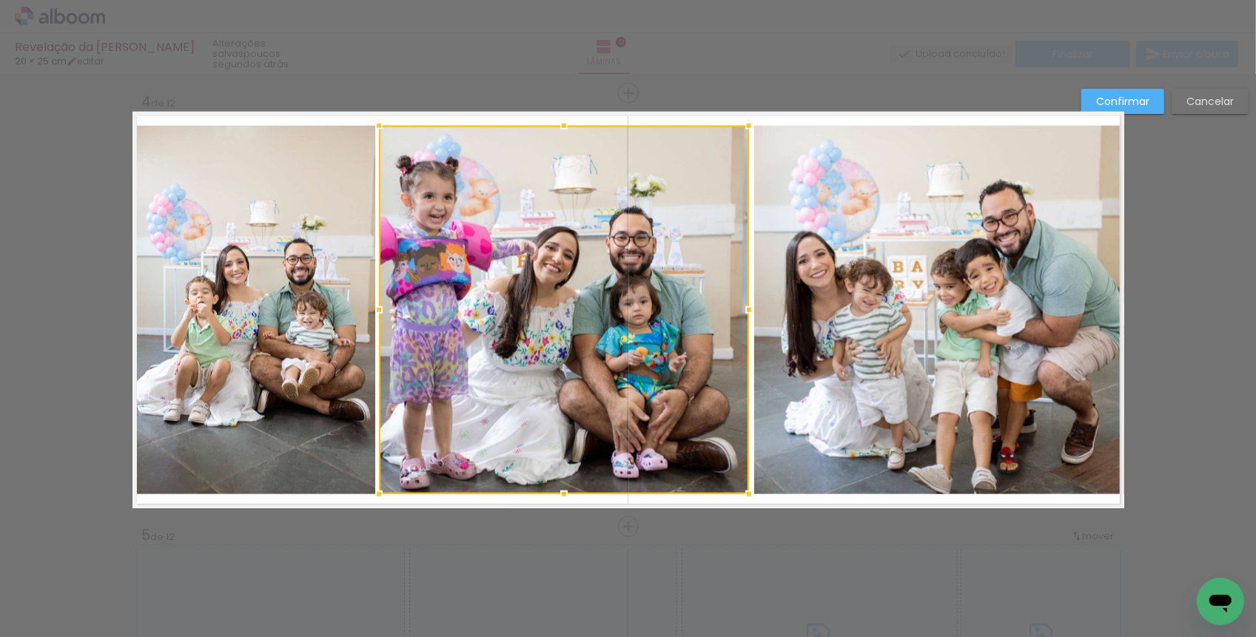
click at [850, 314] on quentale-photo at bounding box center [939, 310] width 370 height 369
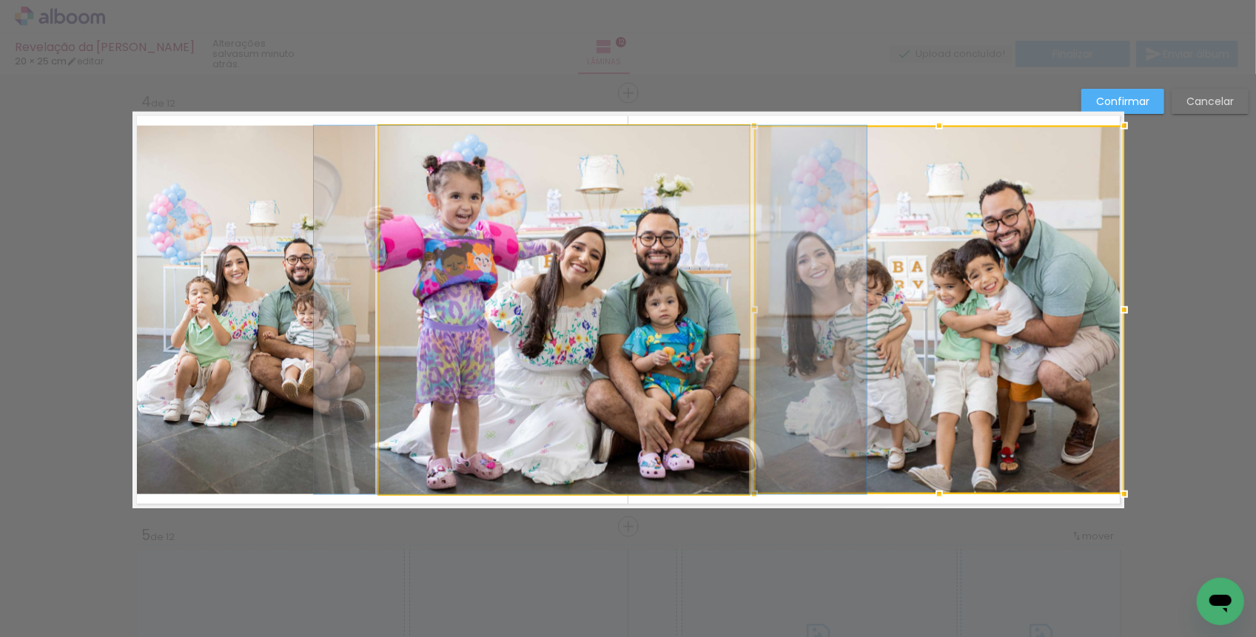
drag, startPoint x: 582, startPoint y: 309, endPoint x: 608, endPoint y: 309, distance: 26.6
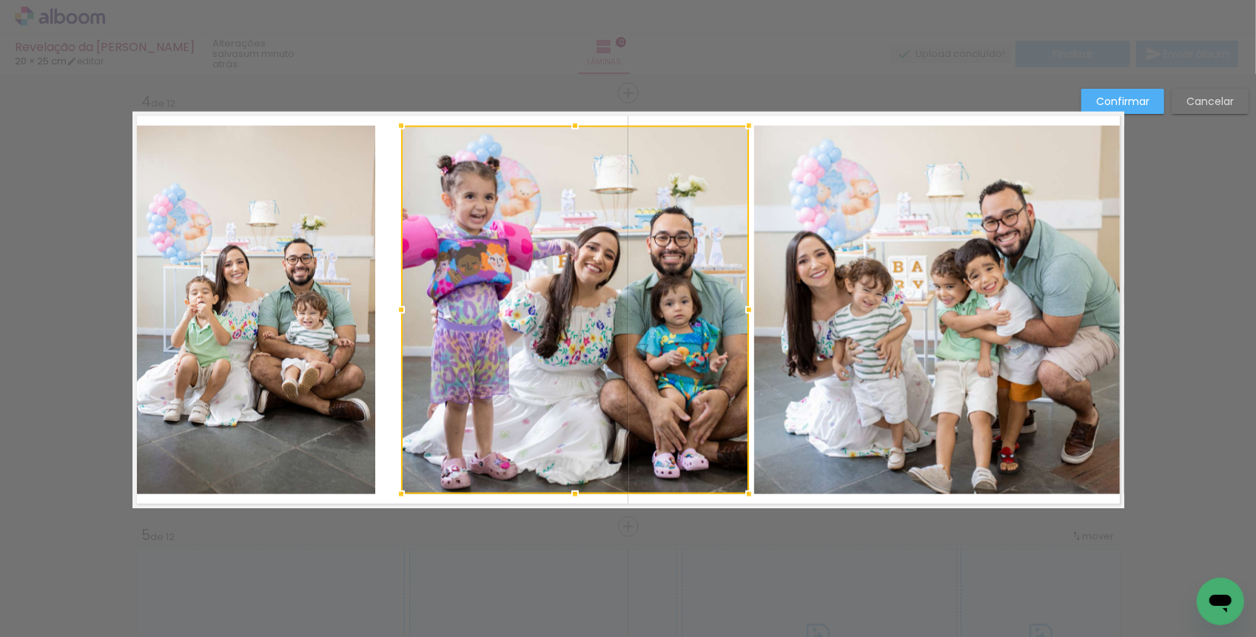
drag, startPoint x: 380, startPoint y: 313, endPoint x: 404, endPoint y: 315, distance: 24.5
click at [404, 315] on div at bounding box center [401, 310] width 30 height 30
click at [347, 314] on quentale-photo at bounding box center [253, 310] width 243 height 369
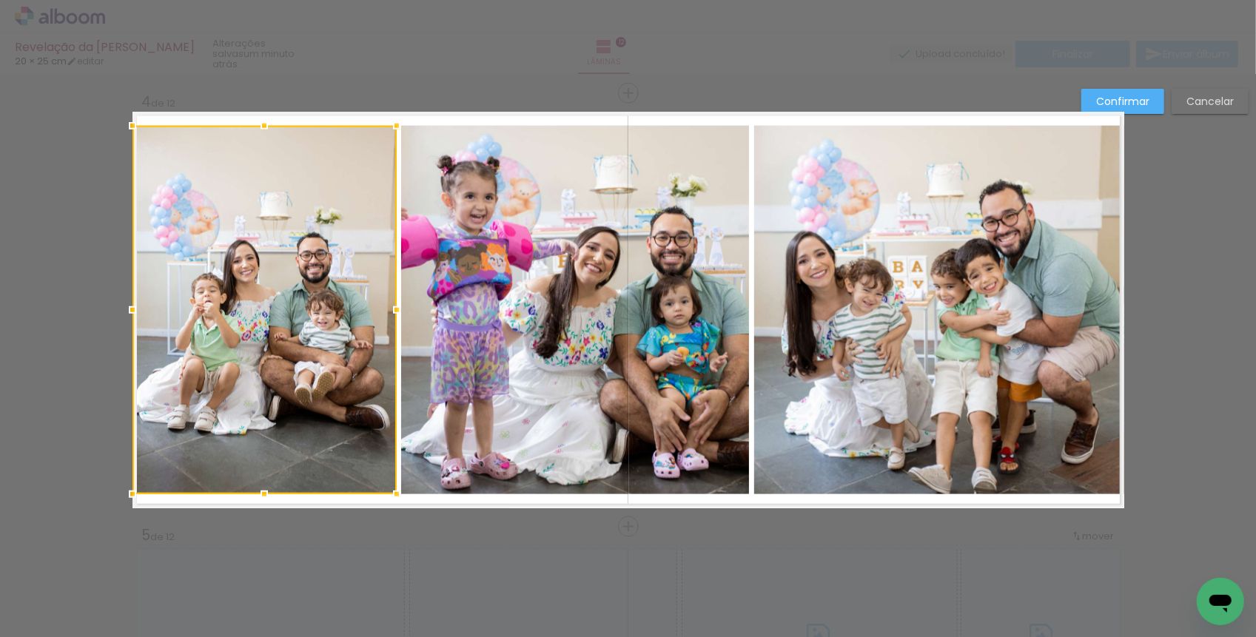
drag, startPoint x: 378, startPoint y: 306, endPoint x: 400, endPoint y: 307, distance: 21.5
click at [400, 307] on div at bounding box center [397, 310] width 30 height 30
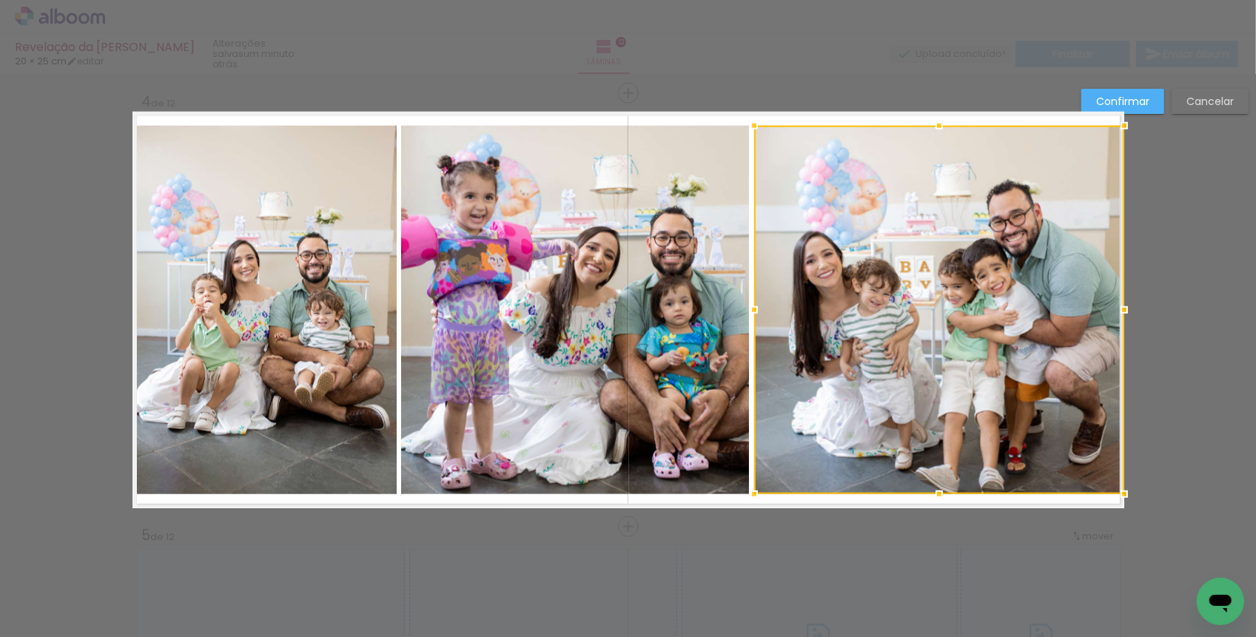
click at [697, 343] on quentale-photo "Imagem 3" at bounding box center [575, 310] width 348 height 369
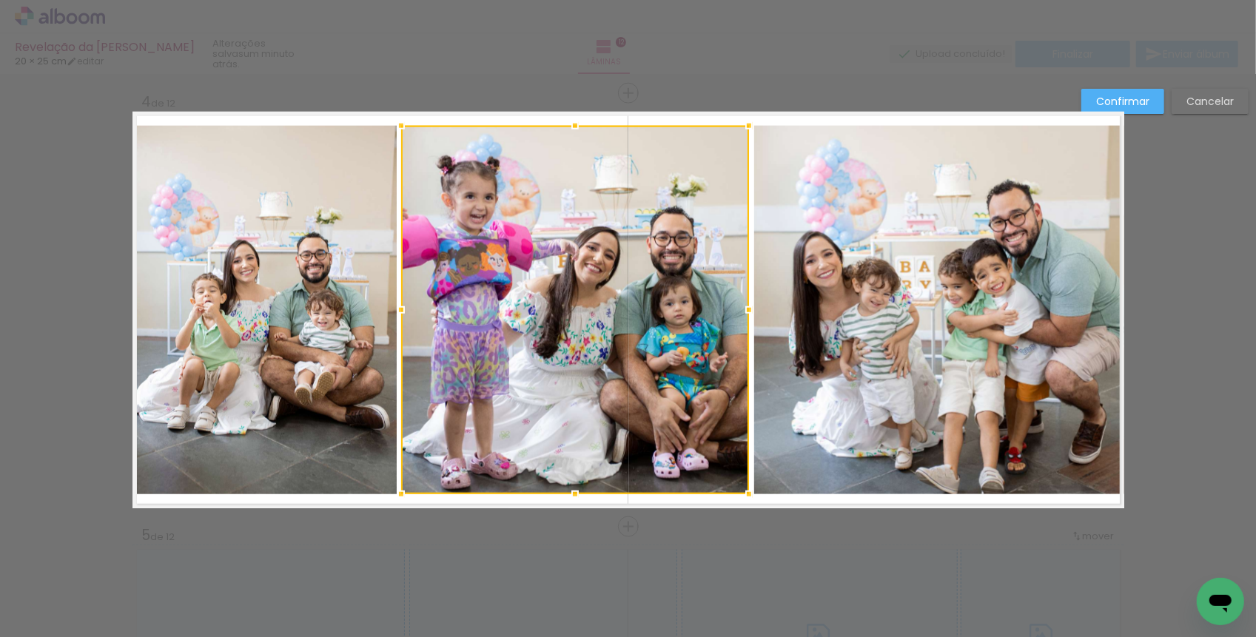
click at [779, 332] on quentale-photo at bounding box center [939, 310] width 370 height 369
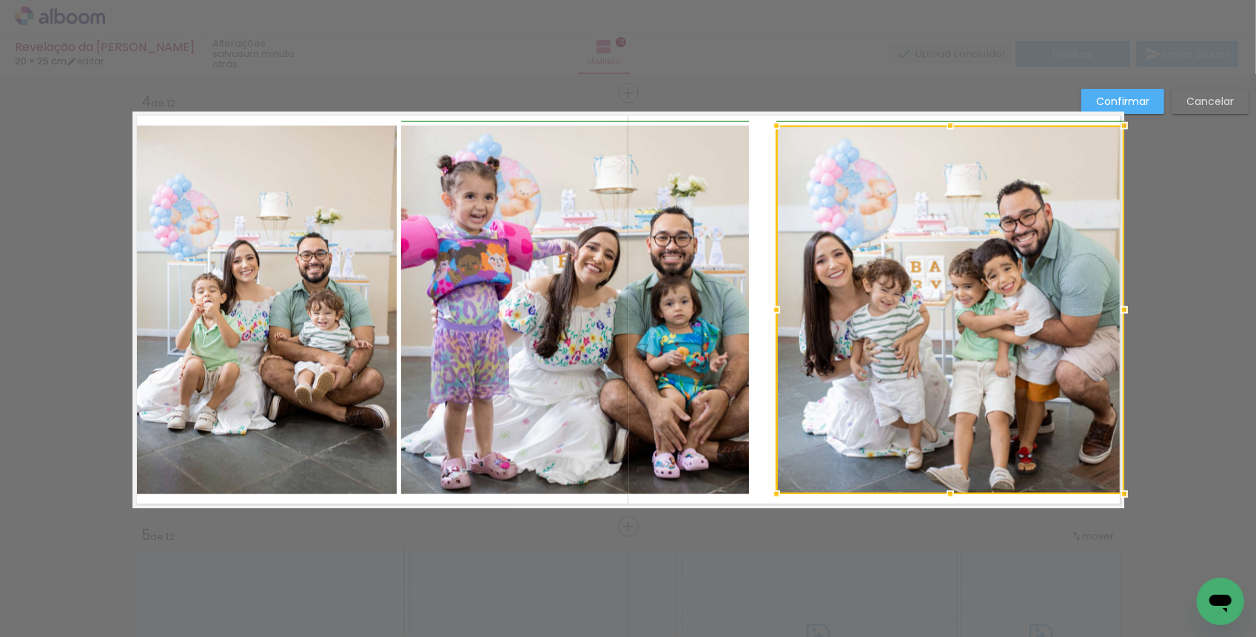
drag, startPoint x: 756, startPoint y: 310, endPoint x: 774, endPoint y: 310, distance: 18.5
click at [774, 310] on div at bounding box center [777, 310] width 30 height 30
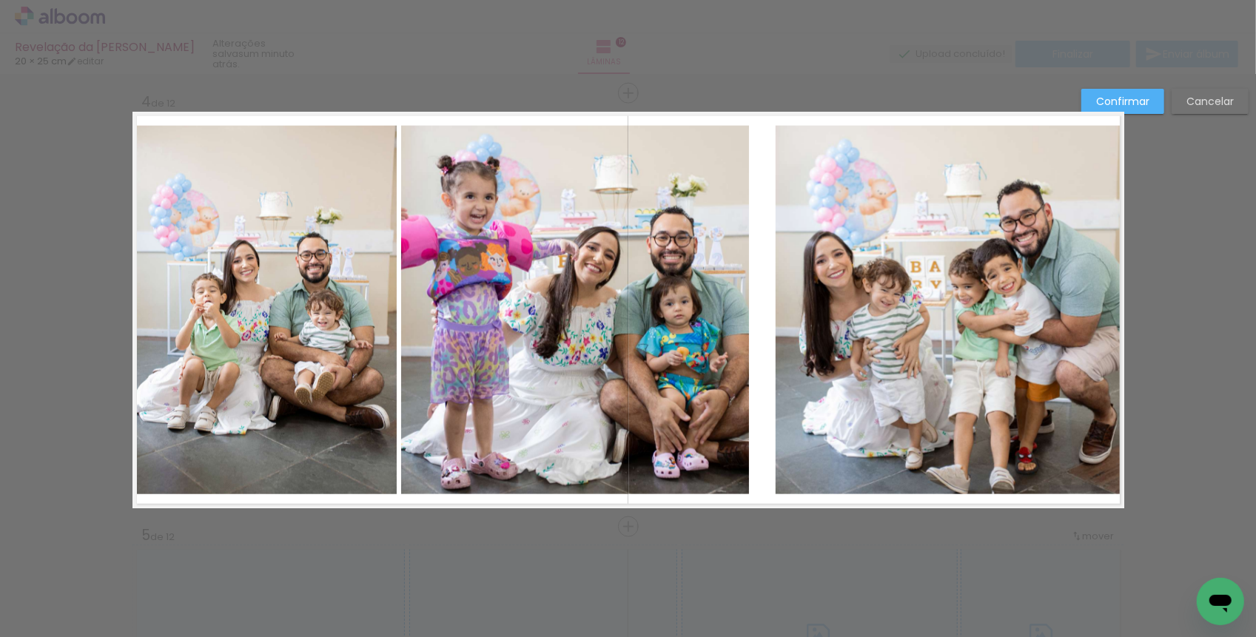
click at [724, 312] on quentale-photo "Imagem 3" at bounding box center [575, 310] width 348 height 369
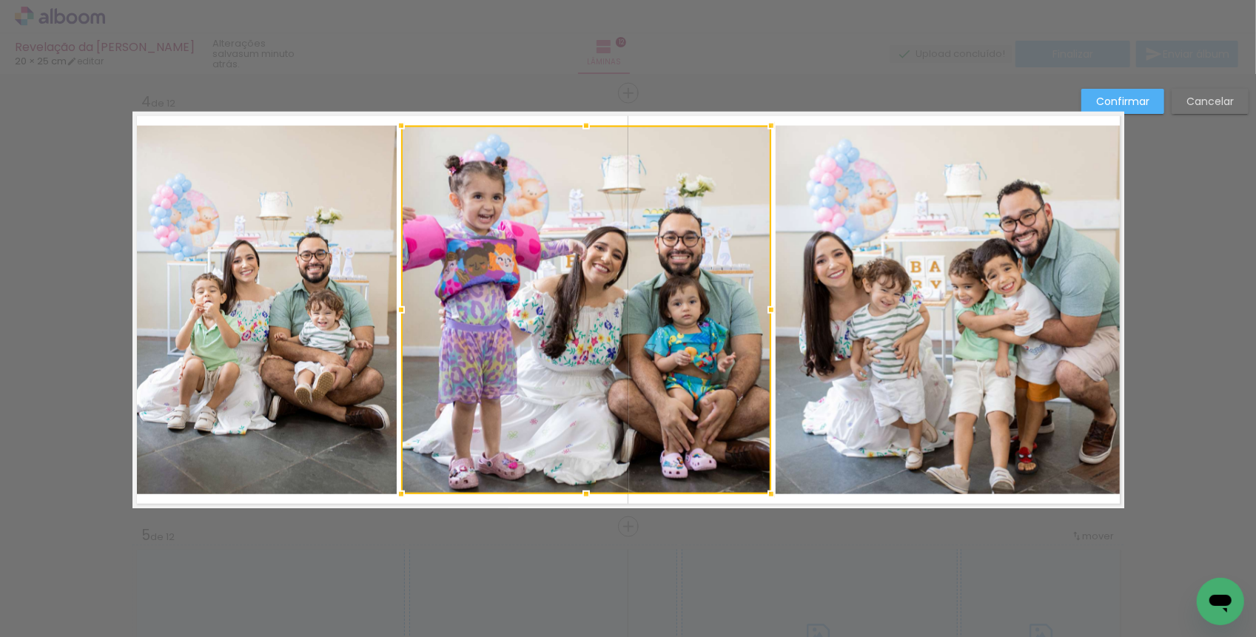
drag, startPoint x: 751, startPoint y: 306, endPoint x: 777, endPoint y: 305, distance: 25.9
click at [777, 305] on div at bounding box center [771, 310] width 30 height 30
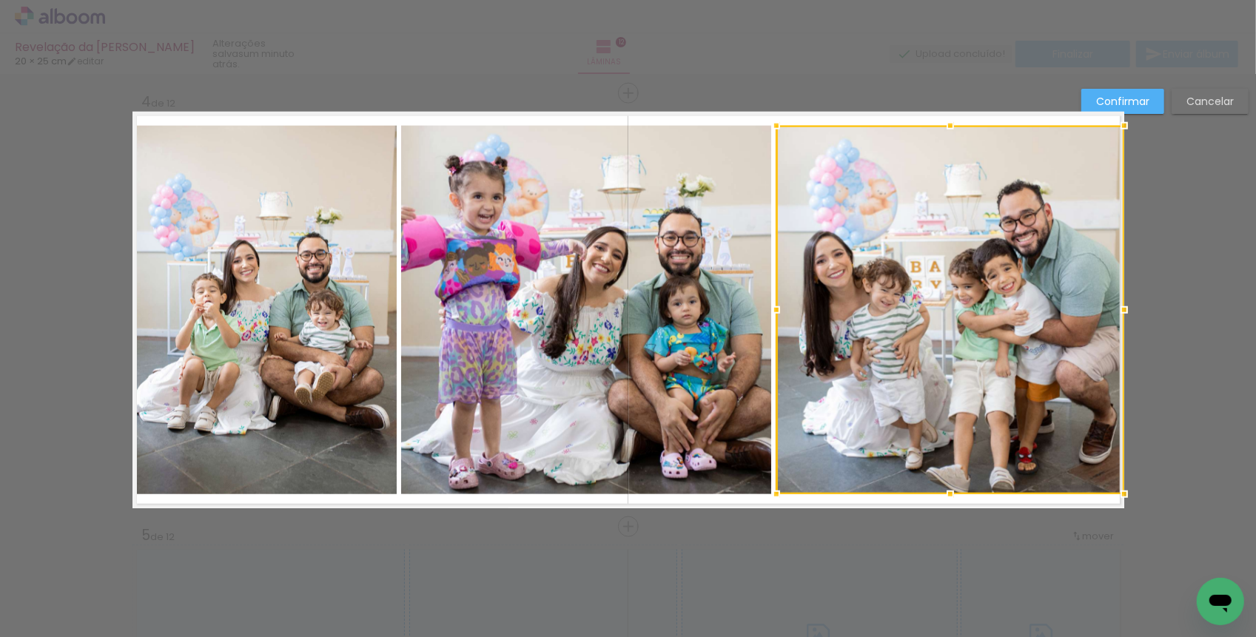
click at [649, 504] on quentale-layouter "Imagem 3" at bounding box center [628, 310] width 992 height 397
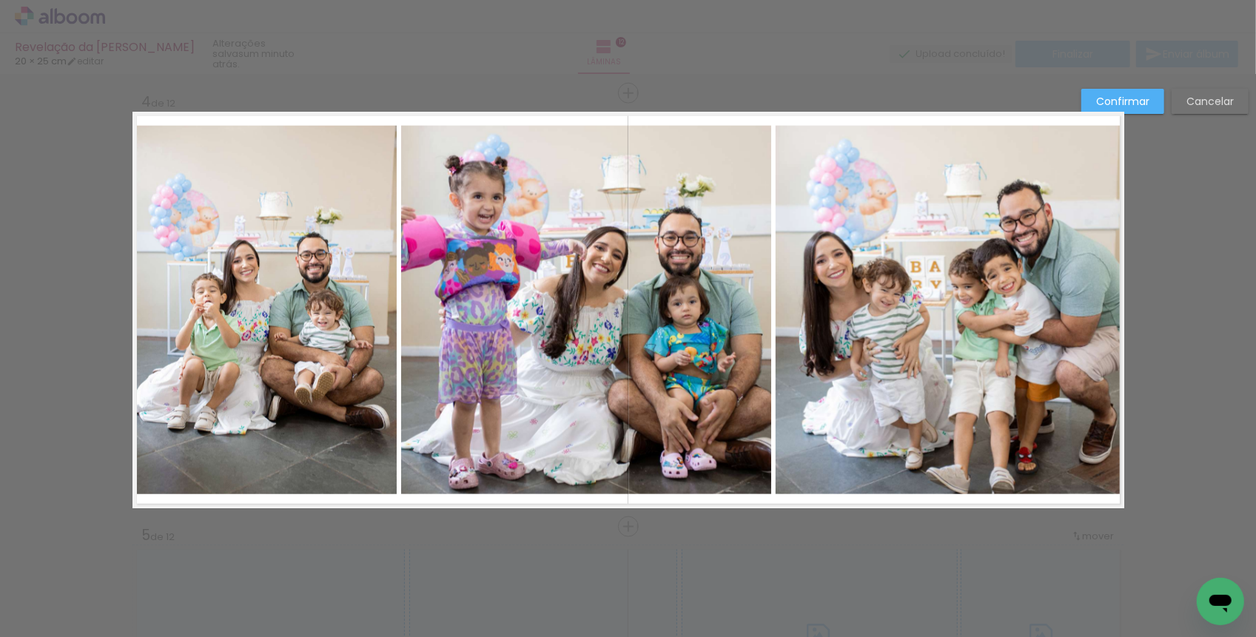
click at [0, 0] on slot "Confirmar" at bounding box center [0, 0] width 0 height 0
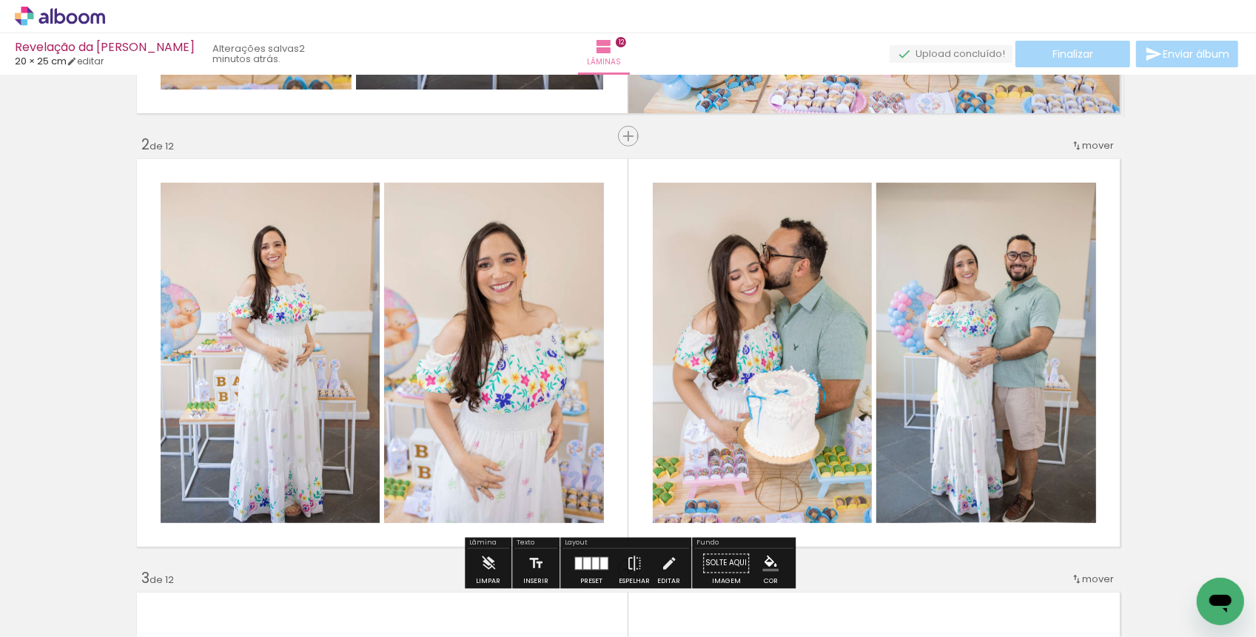
scroll to position [386, 0]
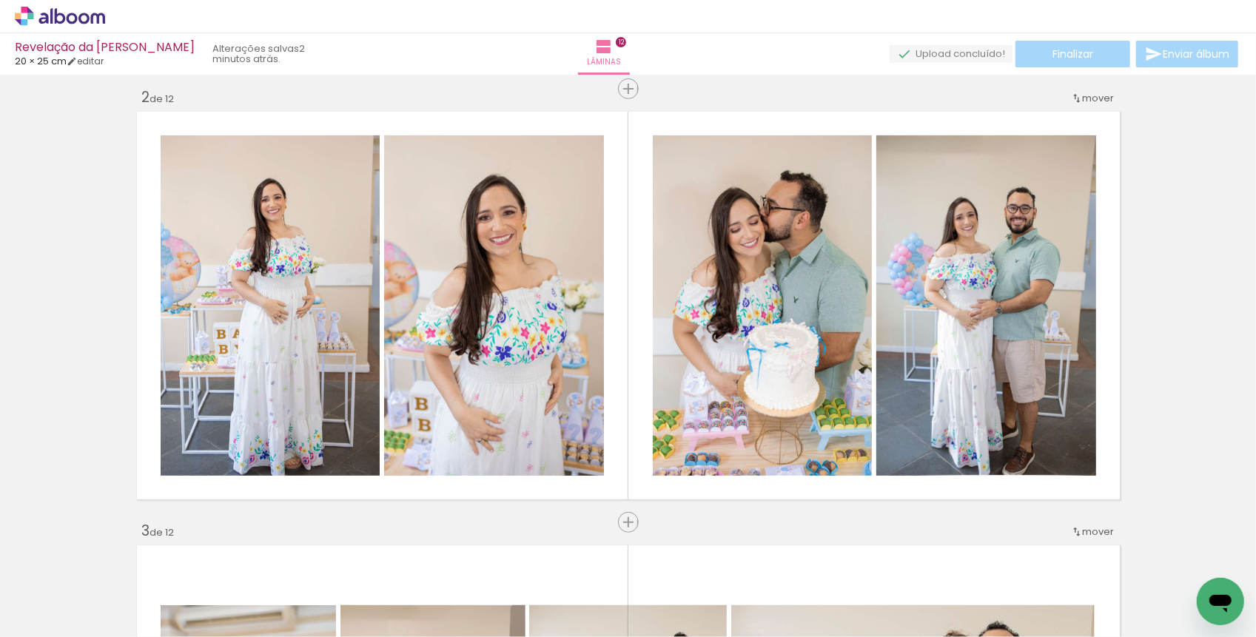
scroll to position [0, 3912]
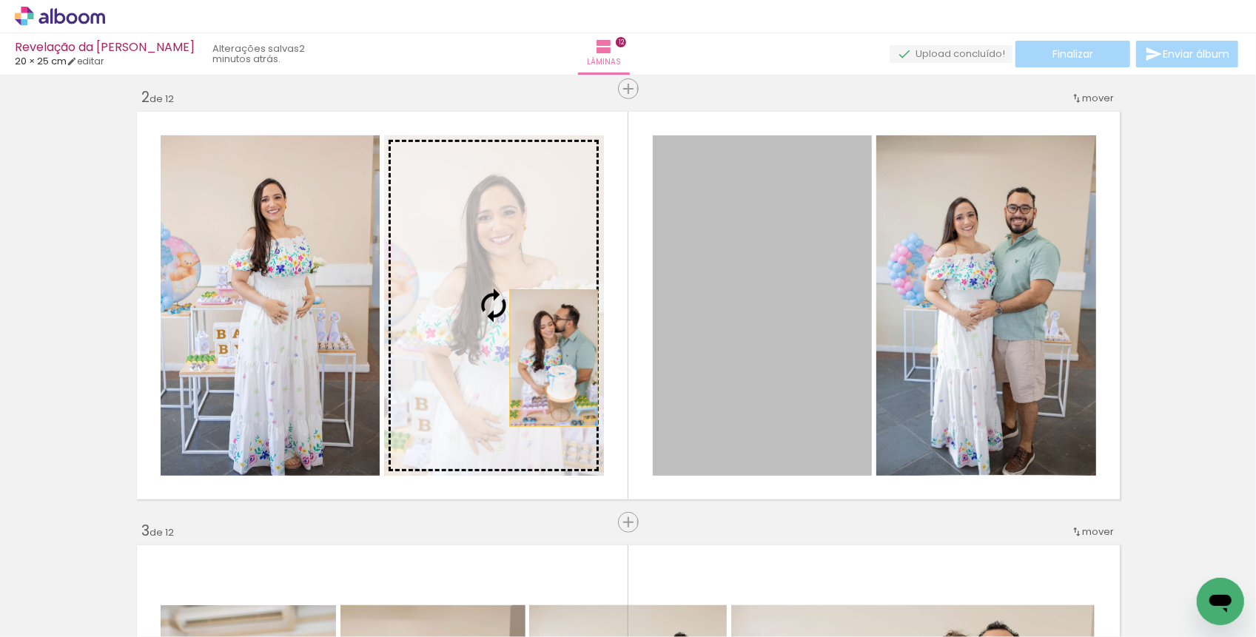
drag, startPoint x: 796, startPoint y: 385, endPoint x: 553, endPoint y: 356, distance: 245.2
click at [0, 0] on slot at bounding box center [0, 0] width 0 height 0
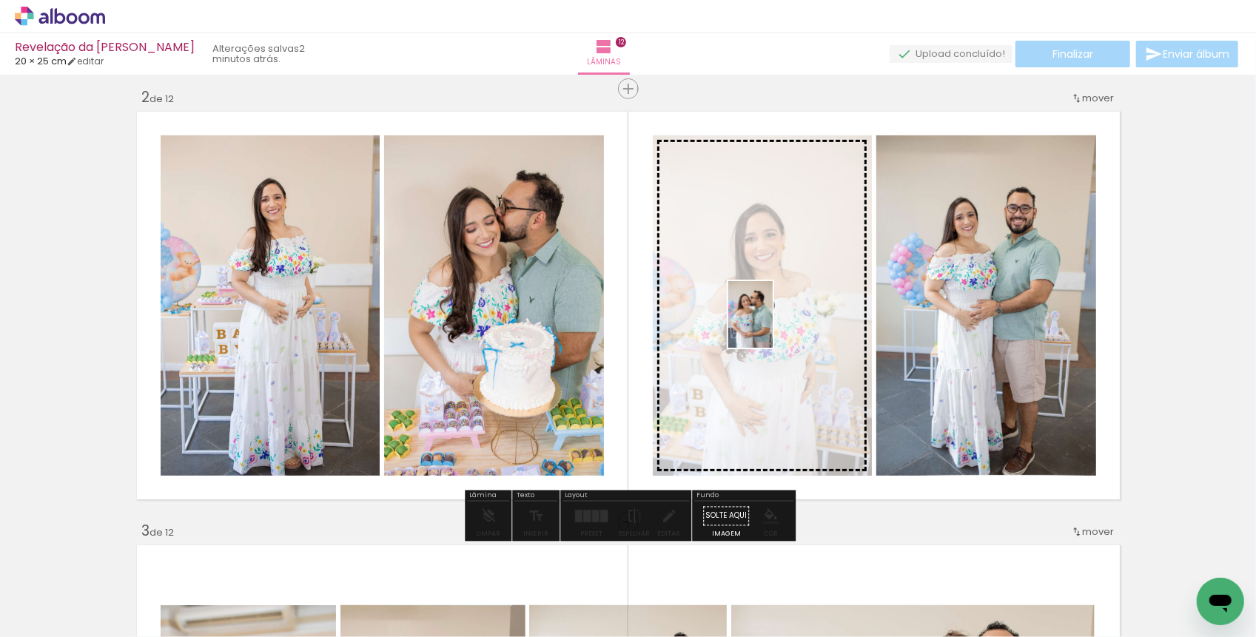
drag, startPoint x: 710, startPoint y: 601, endPoint x: 773, endPoint y: 326, distance: 282.4
click at [773, 326] on quentale-workspace at bounding box center [628, 318] width 1256 height 637
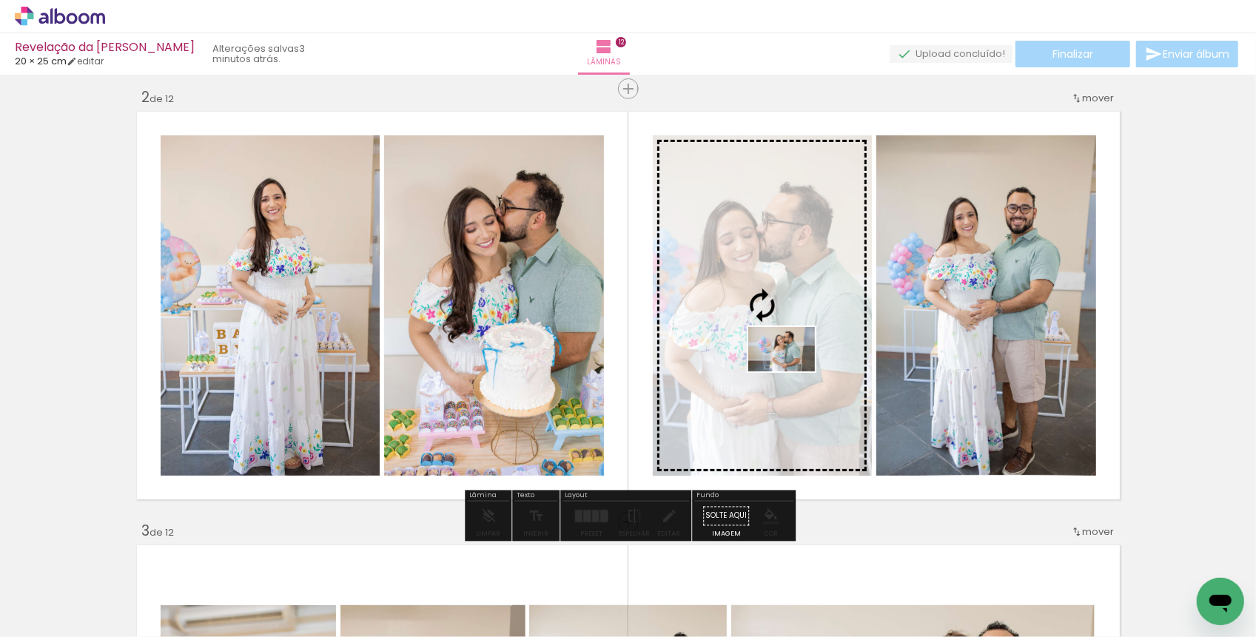
drag, startPoint x: 978, startPoint y: 593, endPoint x: 793, endPoint y: 372, distance: 288.9
click at [793, 372] on quentale-workspace at bounding box center [628, 318] width 1256 height 637
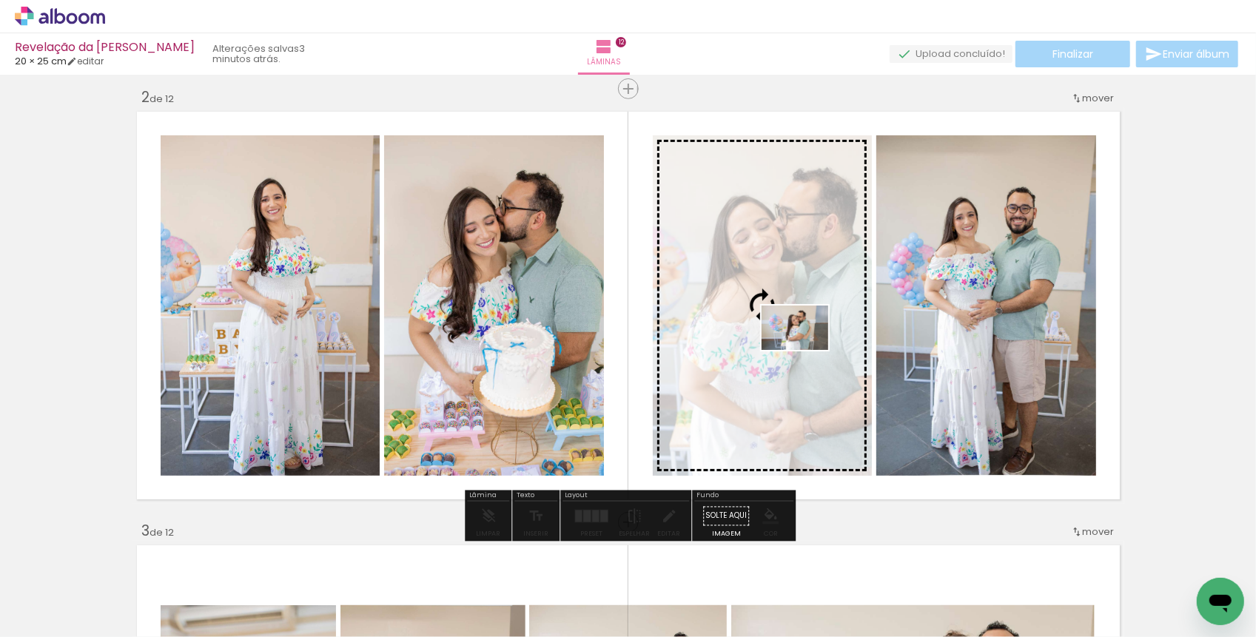
drag, startPoint x: 1049, startPoint y: 594, endPoint x: 806, endPoint y: 350, distance: 343.8
click at [806, 350] on quentale-workspace at bounding box center [628, 318] width 1256 height 637
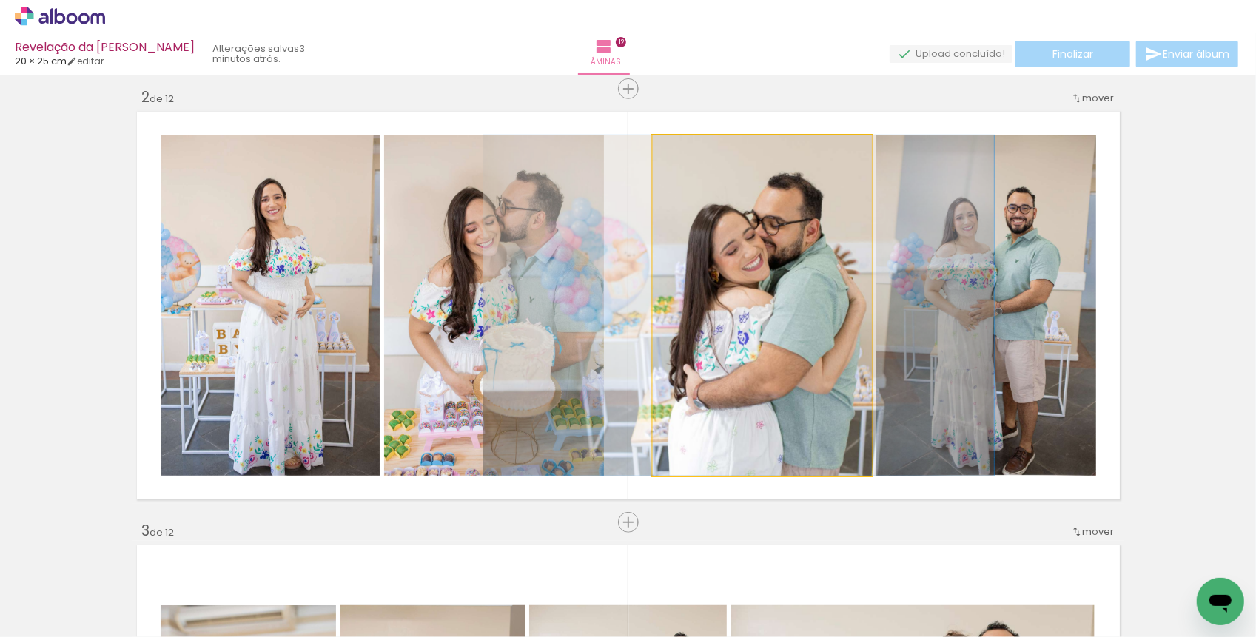
drag, startPoint x: 806, startPoint y: 350, endPoint x: 782, endPoint y: 350, distance: 23.7
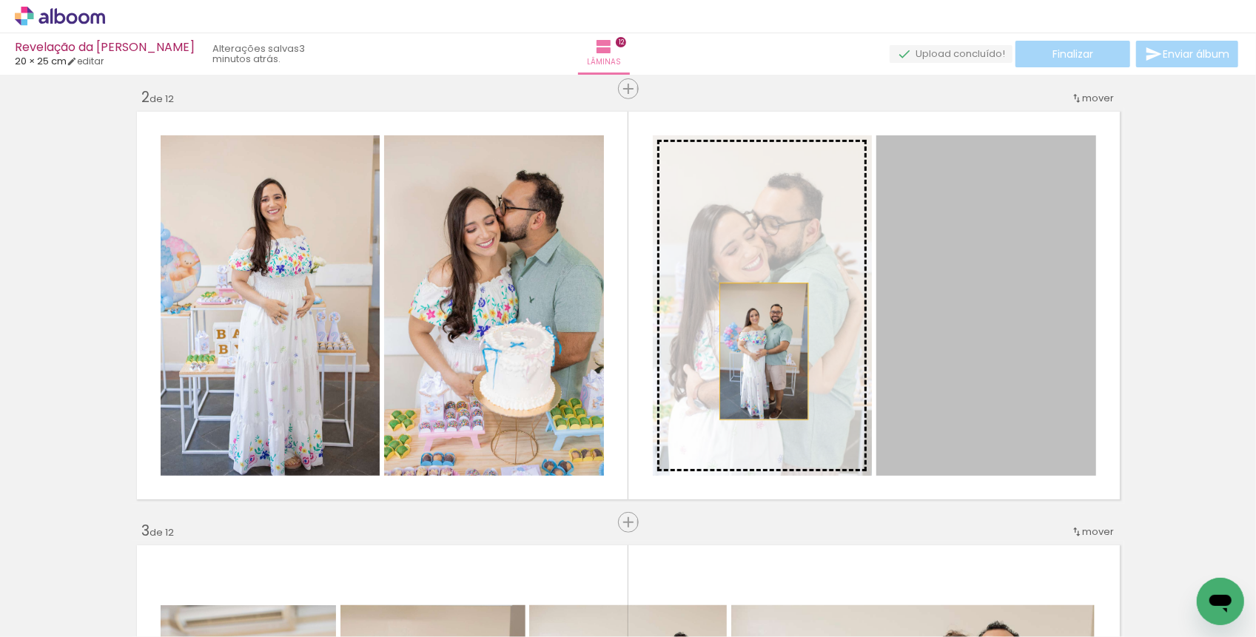
drag, startPoint x: 984, startPoint y: 366, endPoint x: 761, endPoint y: 348, distance: 223.5
click at [0, 0] on slot at bounding box center [0, 0] width 0 height 0
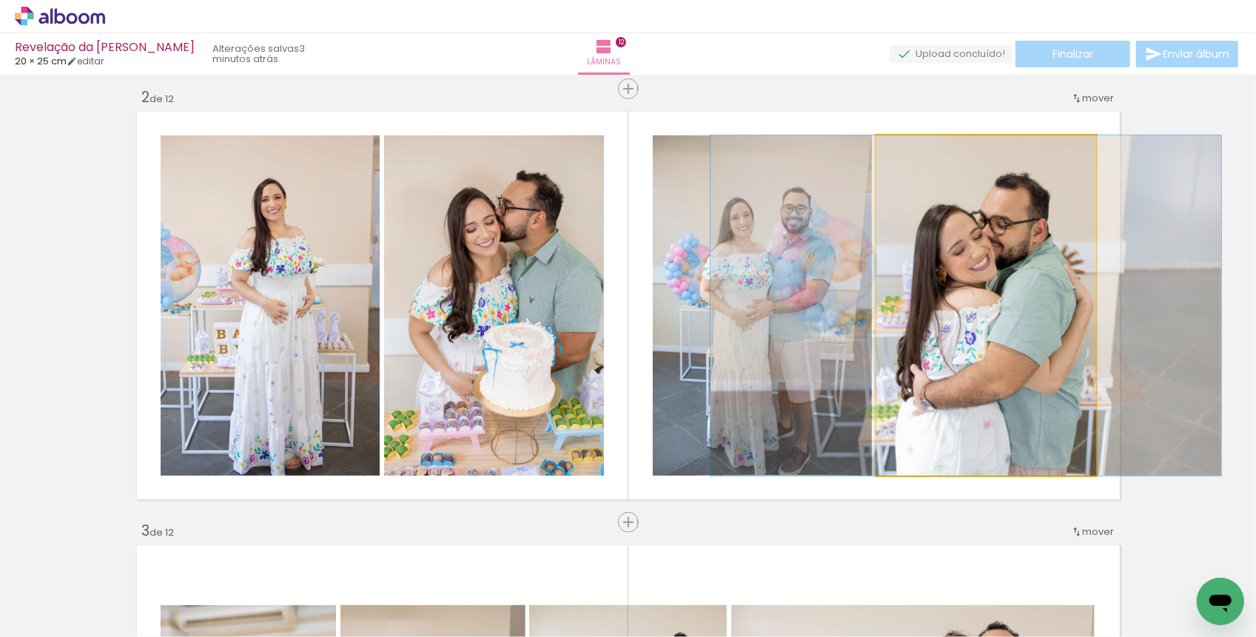
drag, startPoint x: 960, startPoint y: 348, endPoint x: 936, endPoint y: 348, distance: 23.7
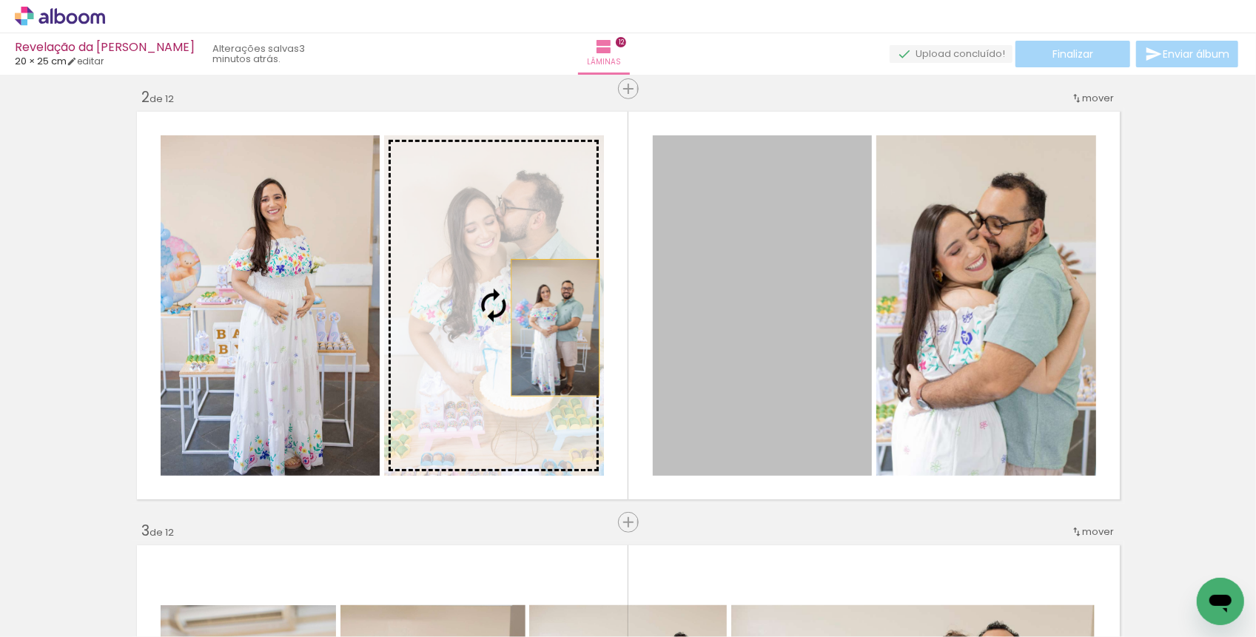
drag, startPoint x: 740, startPoint y: 330, endPoint x: 528, endPoint y: 323, distance: 211.8
click at [0, 0] on slot at bounding box center [0, 0] width 0 height 0
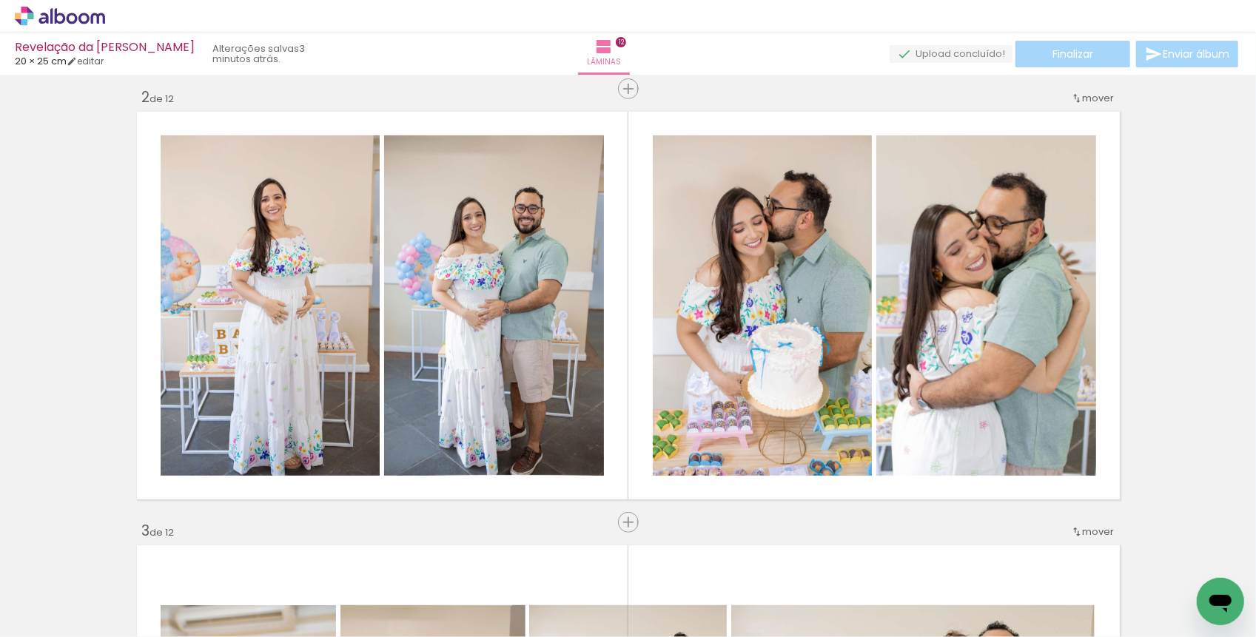
scroll to position [0, 4181]
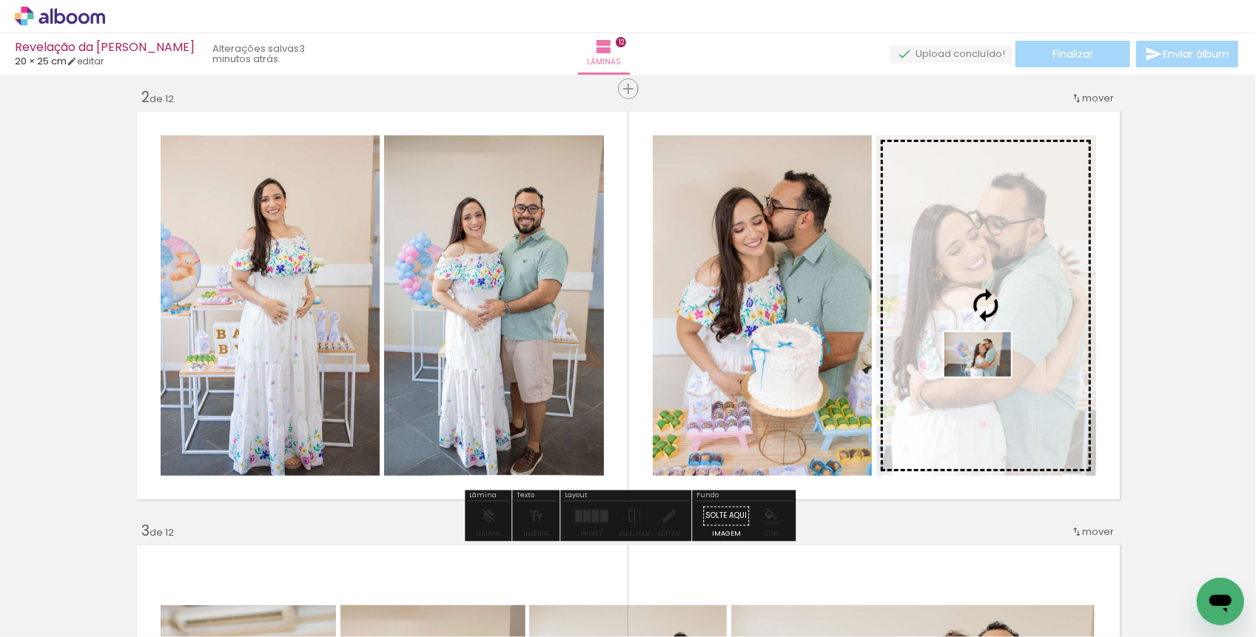
drag, startPoint x: 953, startPoint y: 597, endPoint x: 989, endPoint y: 376, distance: 224.3
click at [989, 376] on quentale-workspace at bounding box center [628, 318] width 1256 height 637
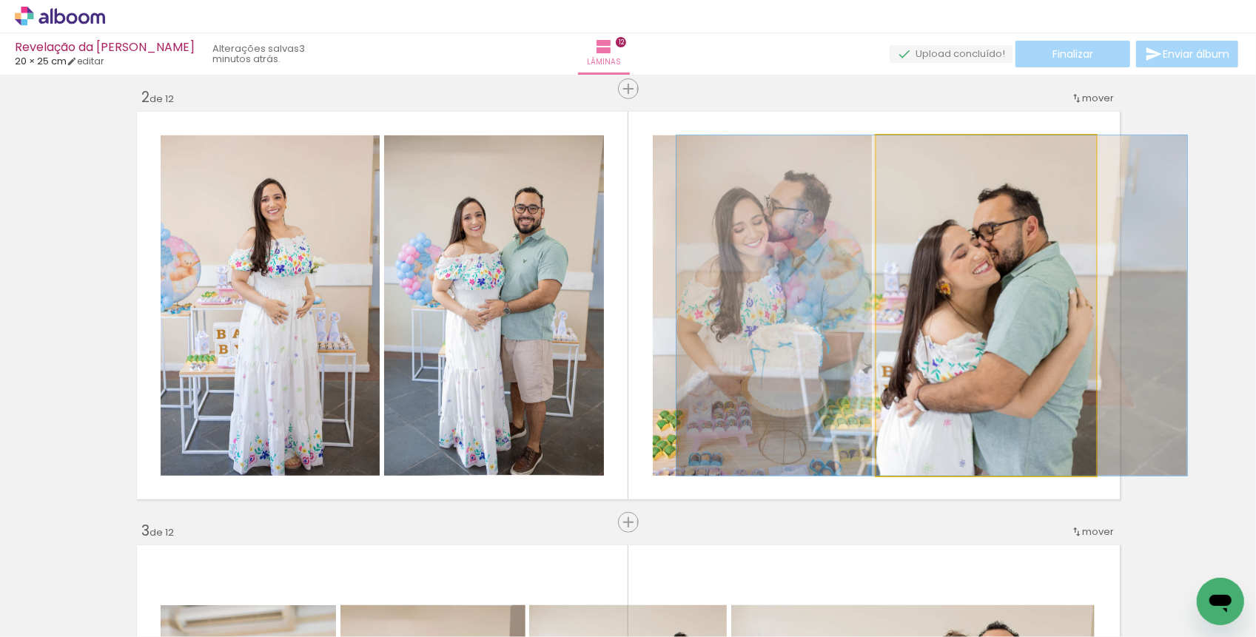
drag, startPoint x: 989, startPoint y: 376, endPoint x: 935, endPoint y: 378, distance: 54.1
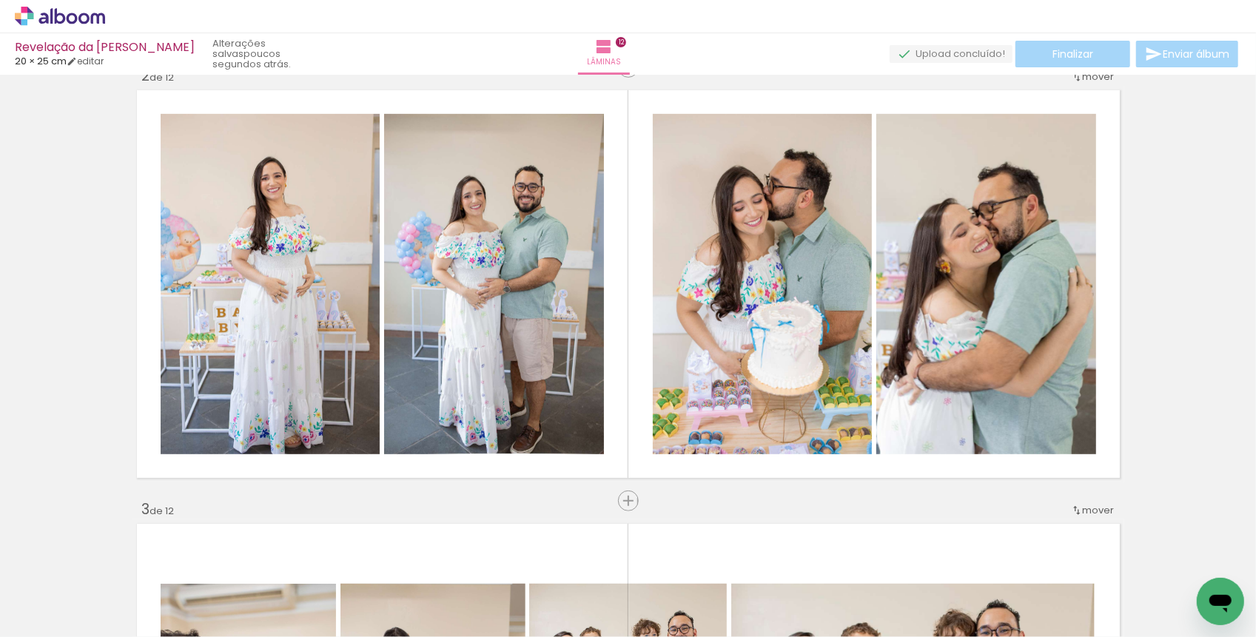
scroll to position [0, 1446]
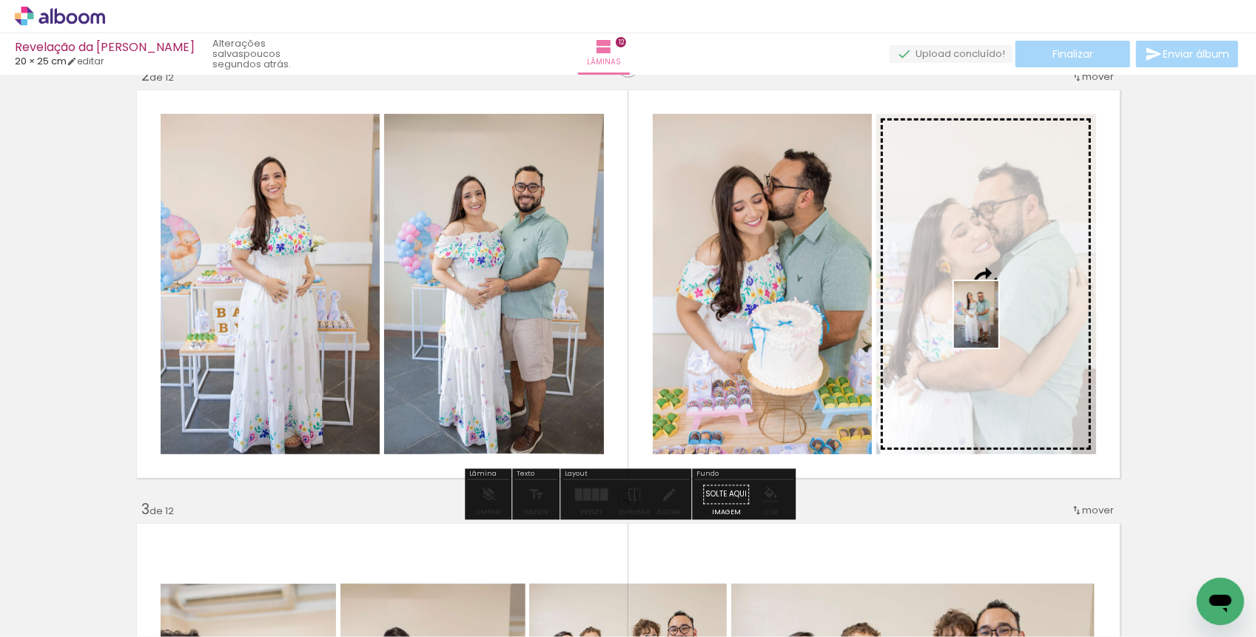
drag, startPoint x: 517, startPoint y: 596, endPoint x: 998, endPoint y: 329, distance: 550.6
click at [998, 328] on quentale-workspace at bounding box center [628, 318] width 1256 height 637
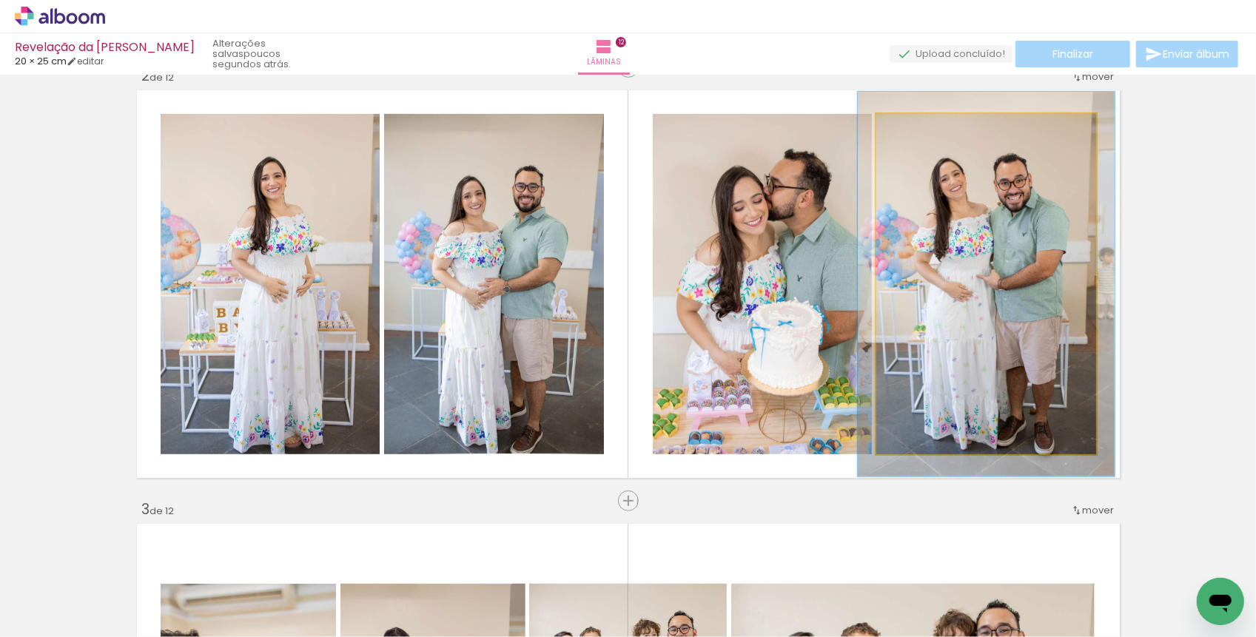
click at [923, 131] on div at bounding box center [917, 130] width 24 height 24
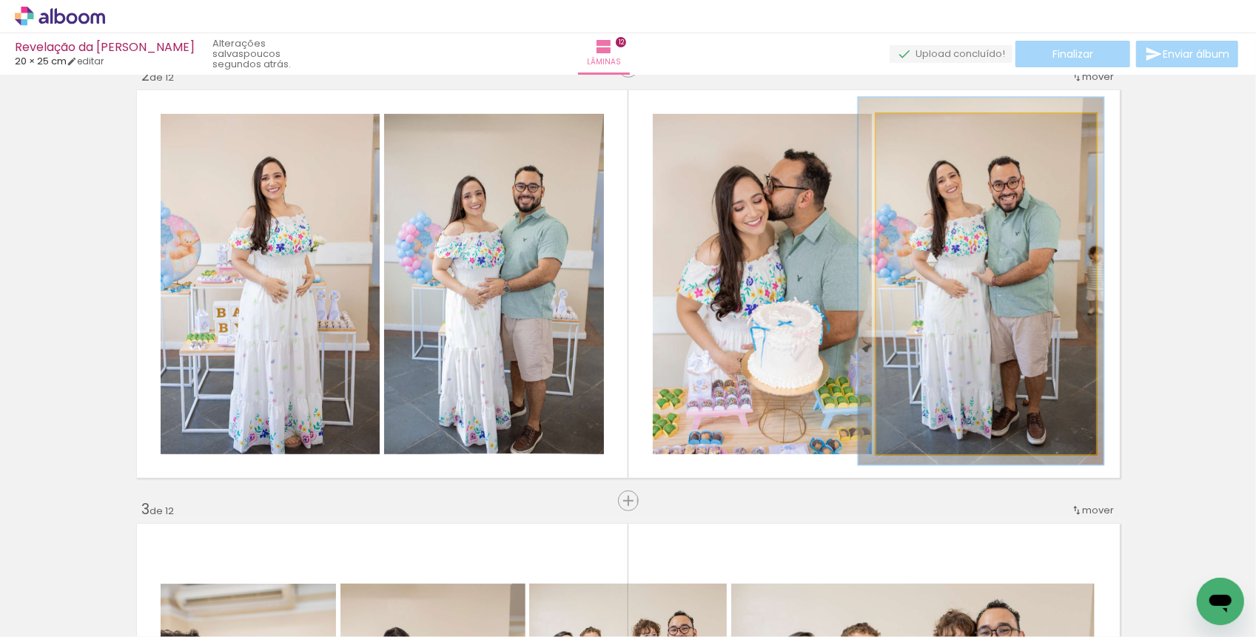
type paper-slider "108"
click at [916, 130] on div at bounding box center [915, 129] width 13 height 13
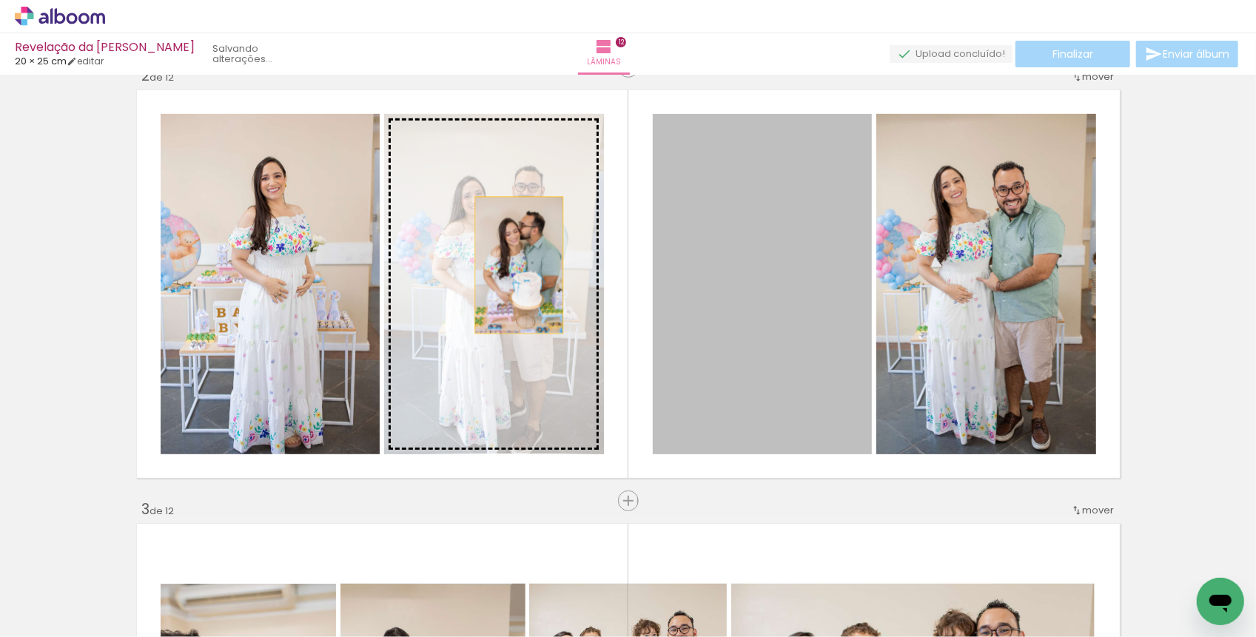
drag, startPoint x: 753, startPoint y: 278, endPoint x: 519, endPoint y: 265, distance: 234.2
click at [0, 0] on slot at bounding box center [0, 0] width 0 height 0
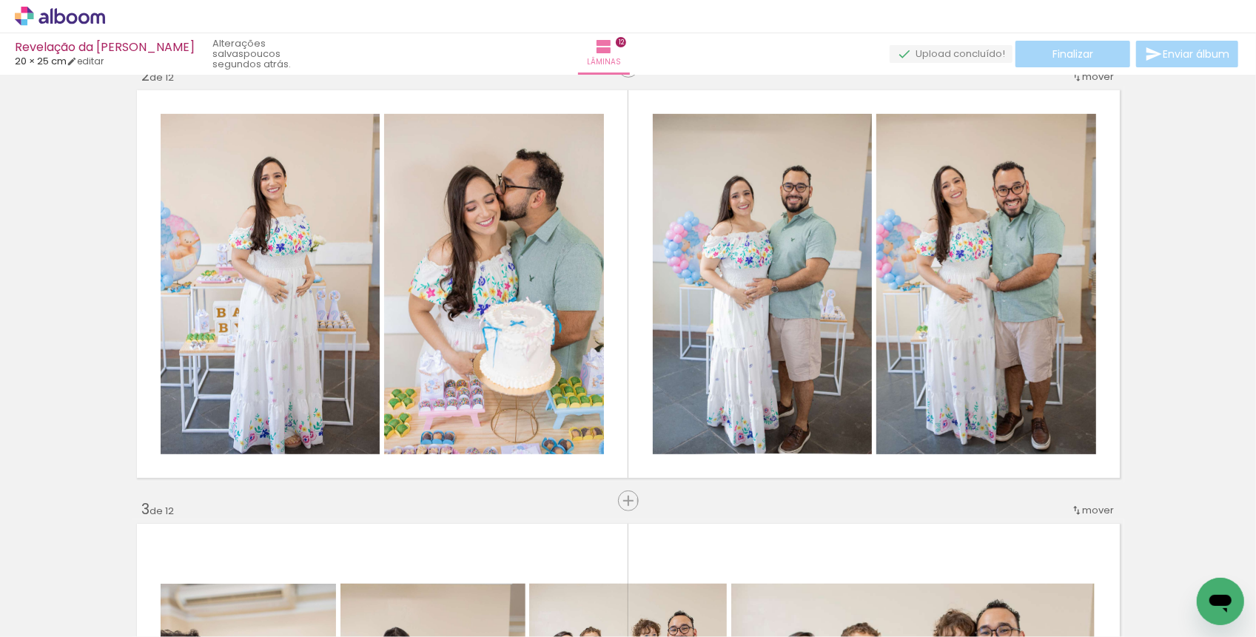
click at [864, 599] on div at bounding box center [854, 587] width 44 height 67
click at [864, 599] on div at bounding box center [863, 587] width 67 height 44
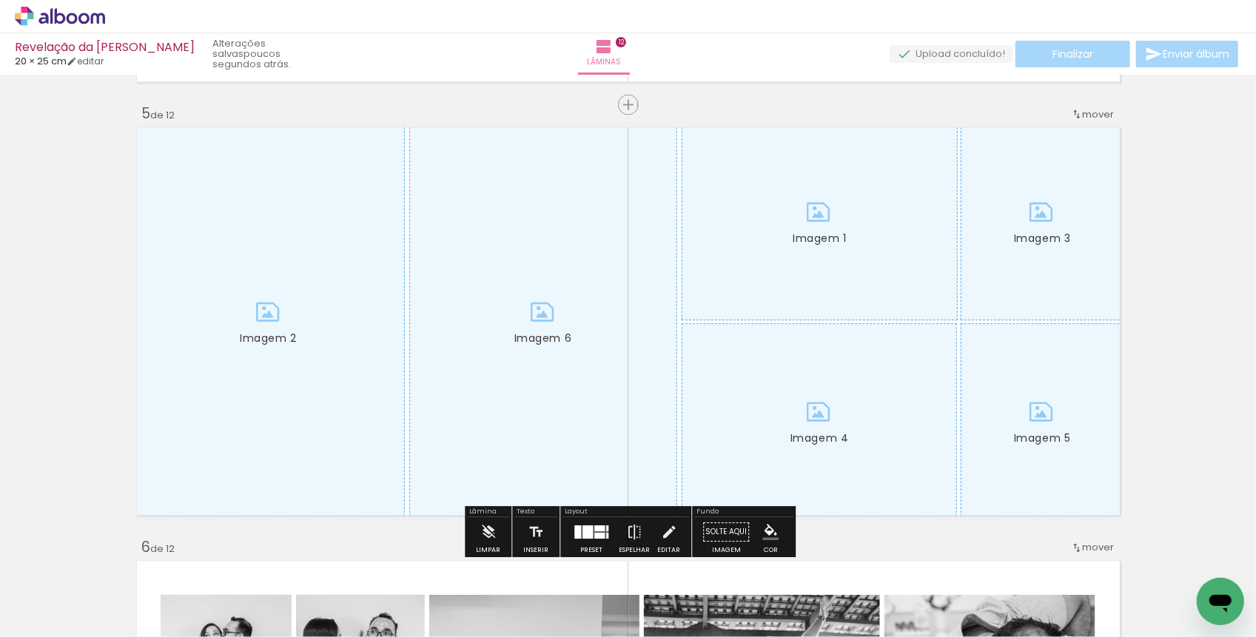
scroll to position [1730, 0]
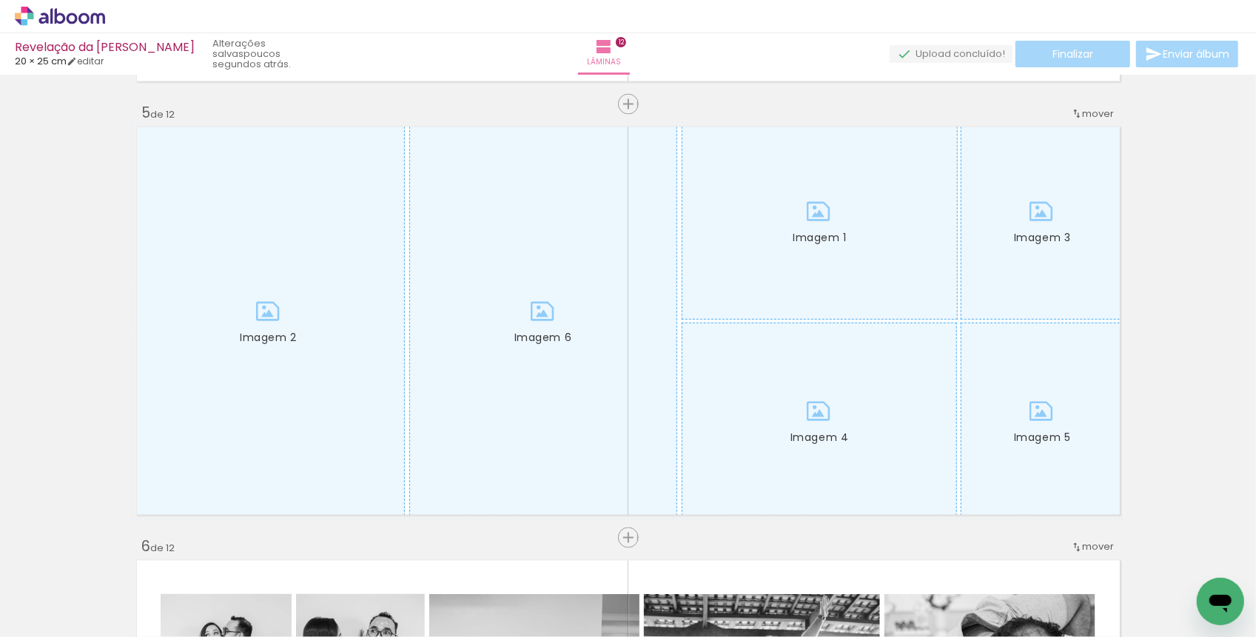
click at [500, 595] on div at bounding box center [493, 587] width 73 height 49
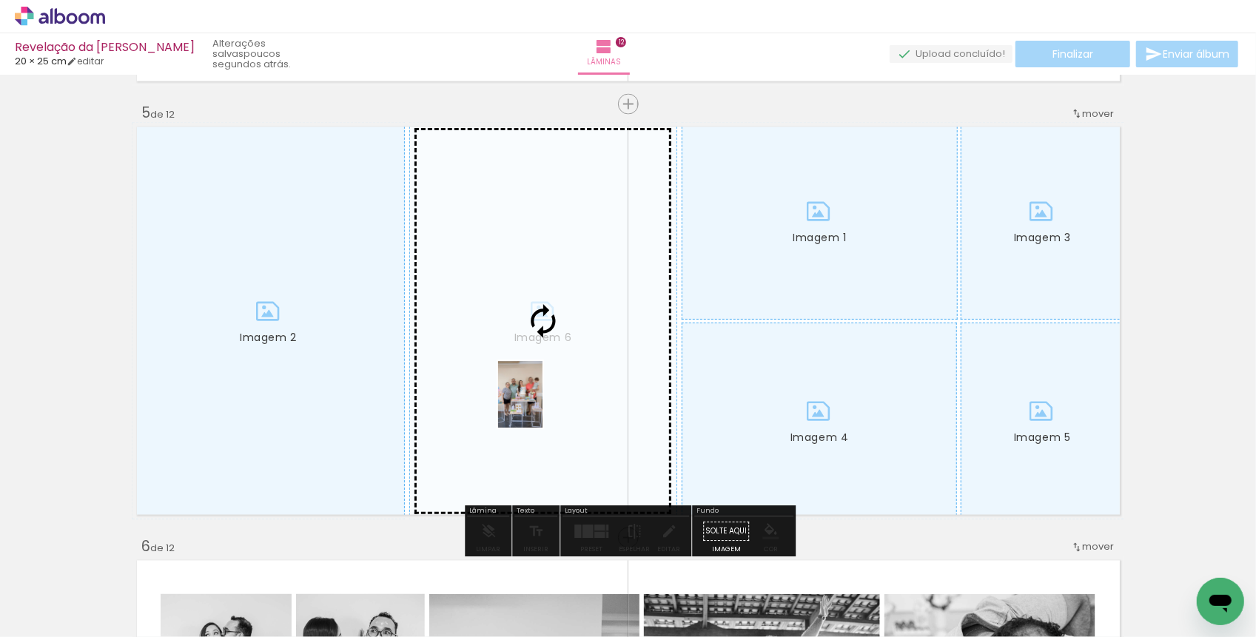
drag, startPoint x: 602, startPoint y: 600, endPoint x: 543, endPoint y: 406, distance: 203.5
click at [543, 406] on quentale-workspace at bounding box center [628, 318] width 1256 height 637
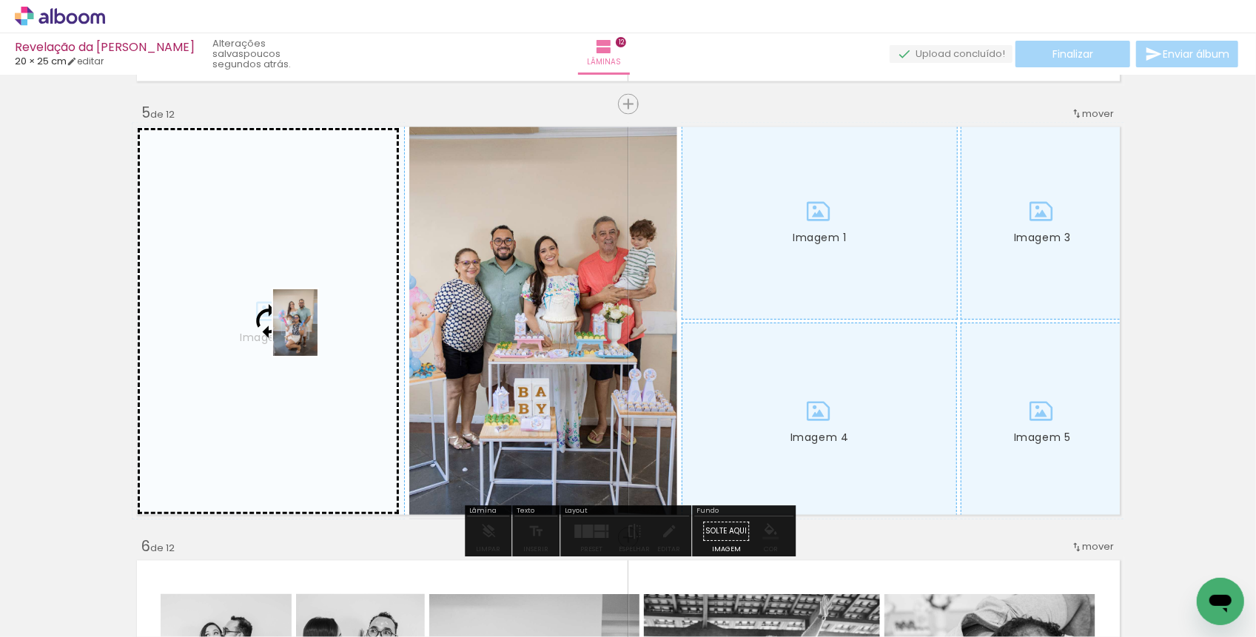
drag, startPoint x: 342, startPoint y: 592, endPoint x: 318, endPoint y: 332, distance: 261.7
click at [318, 332] on quentale-workspace at bounding box center [628, 318] width 1256 height 637
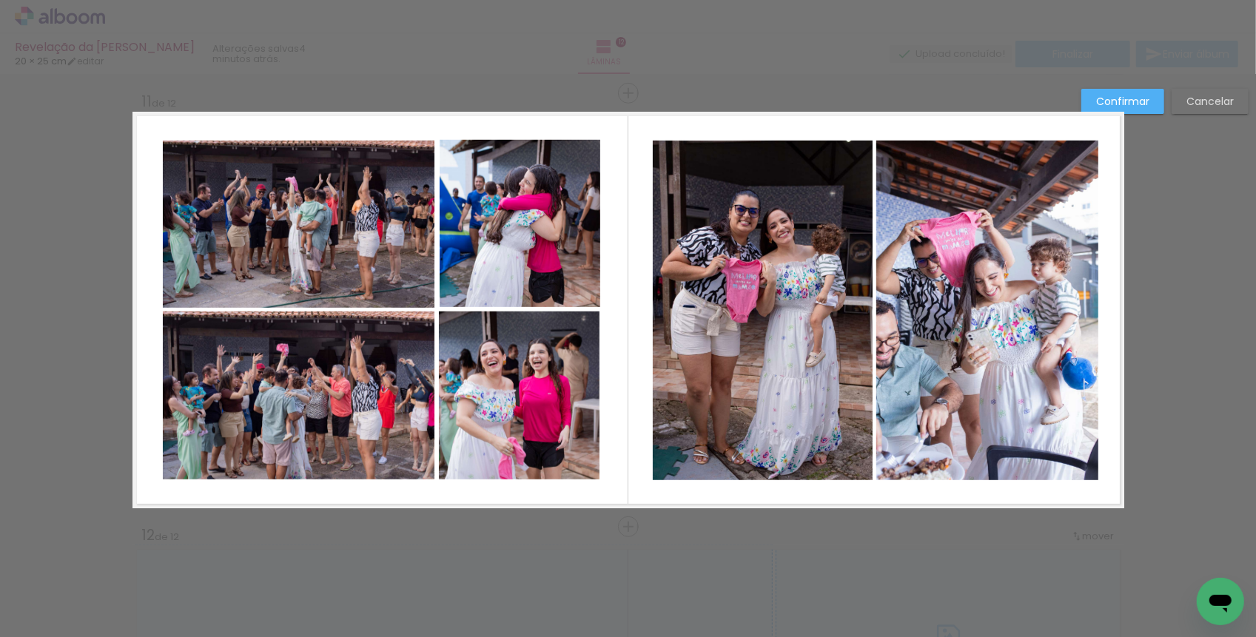
scroll to position [160, 0]
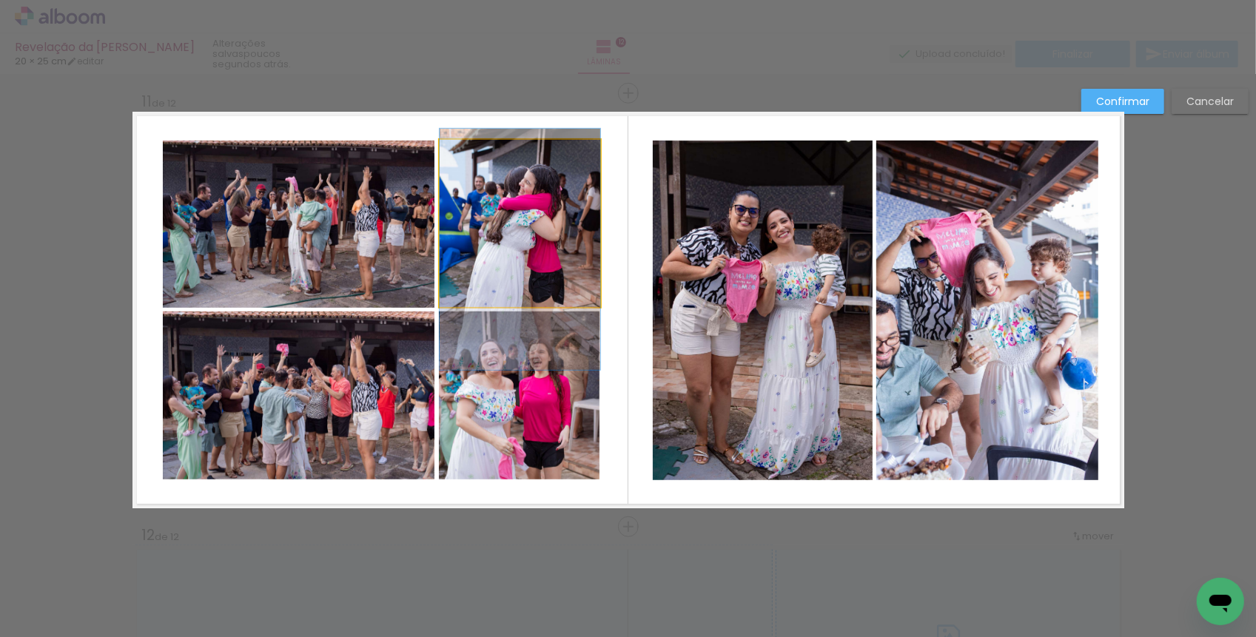
click at [526, 244] on quentale-photo at bounding box center [520, 223] width 161 height 167
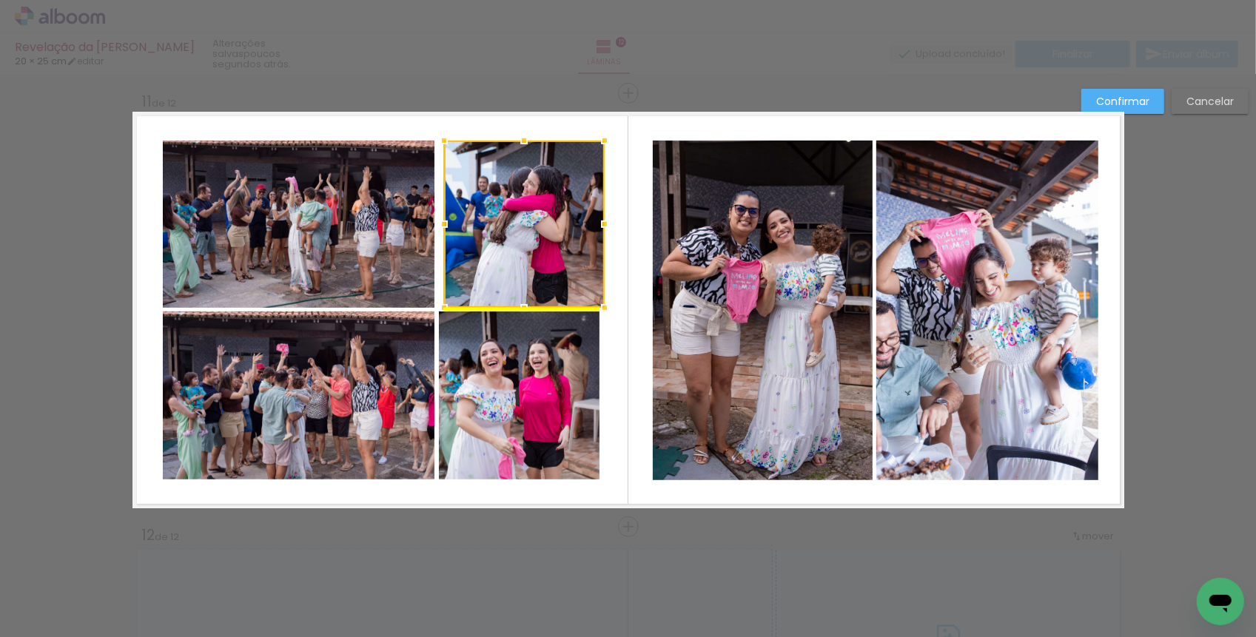
click at [527, 244] on div at bounding box center [524, 224] width 161 height 167
click at [537, 342] on quentale-photo at bounding box center [519, 396] width 161 height 168
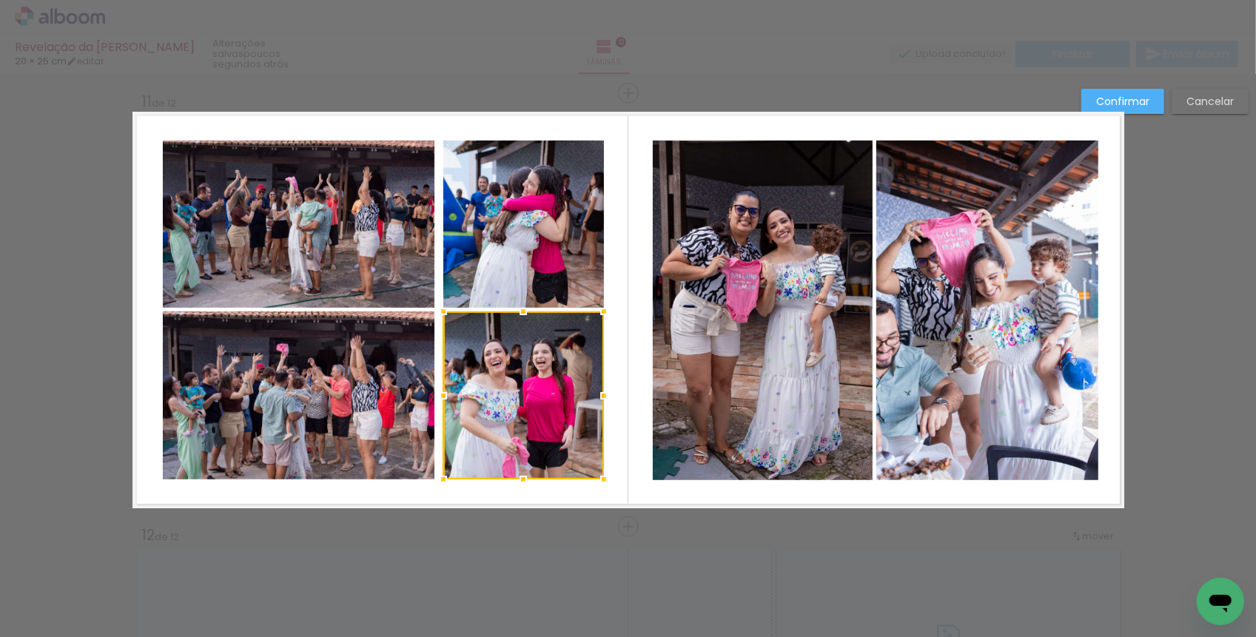
click at [538, 343] on div at bounding box center [523, 396] width 161 height 168
click at [631, 355] on quentale-layouter at bounding box center [628, 310] width 992 height 397
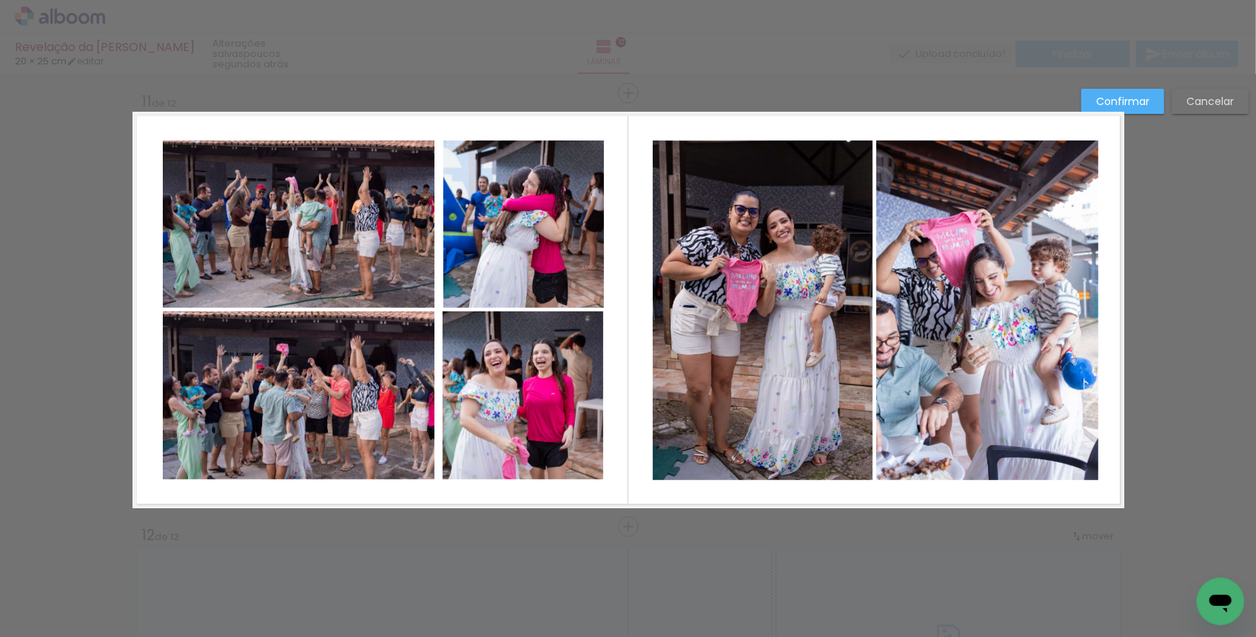
click at [422, 241] on quentale-photo at bounding box center [299, 224] width 272 height 167
drag, startPoint x: 433, startPoint y: 221, endPoint x: 440, endPoint y: 221, distance: 7.4
click at [440, 221] on div at bounding box center [435, 224] width 30 height 30
click at [421, 224] on quentale-photo at bounding box center [299, 224] width 272 height 167
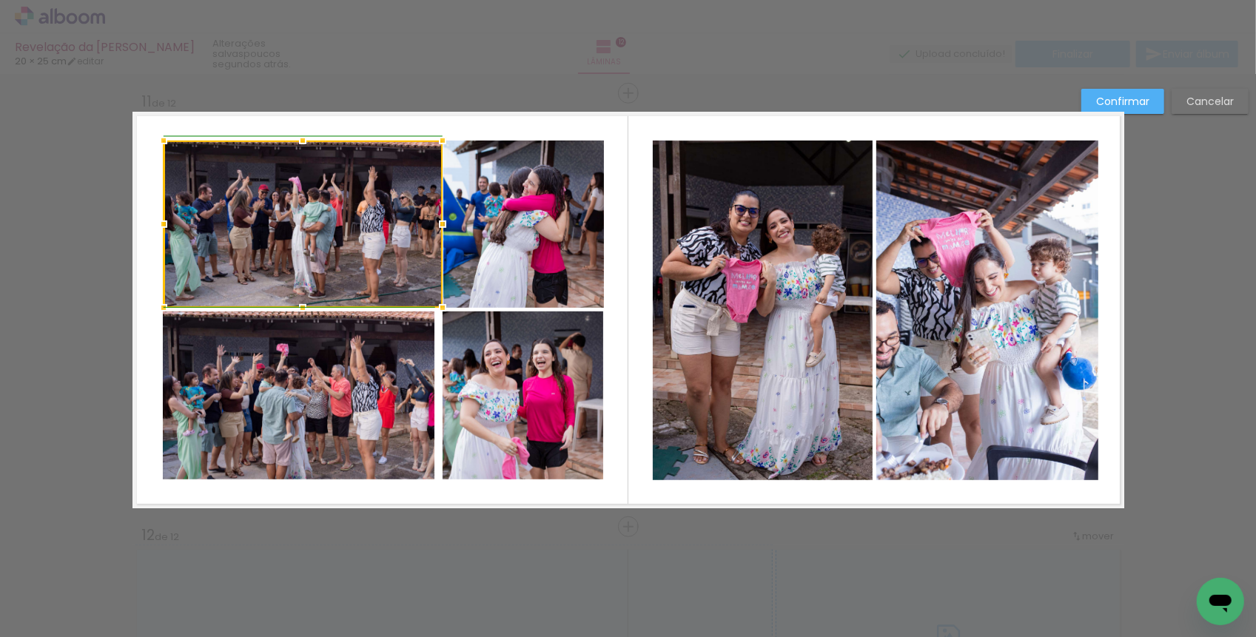
click at [426, 224] on div at bounding box center [303, 224] width 279 height 167
click at [411, 398] on quentale-photo at bounding box center [299, 396] width 272 height 168
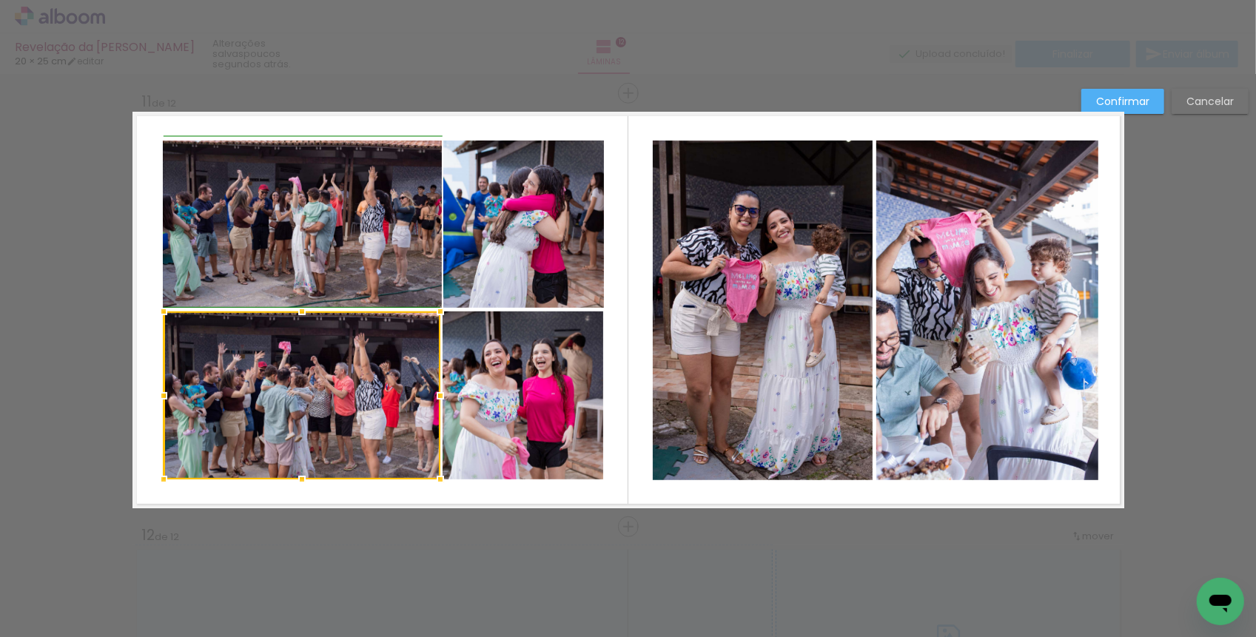
drag, startPoint x: 430, startPoint y: 394, endPoint x: 440, endPoint y: 393, distance: 10.4
click at [440, 393] on div at bounding box center [441, 396] width 30 height 30
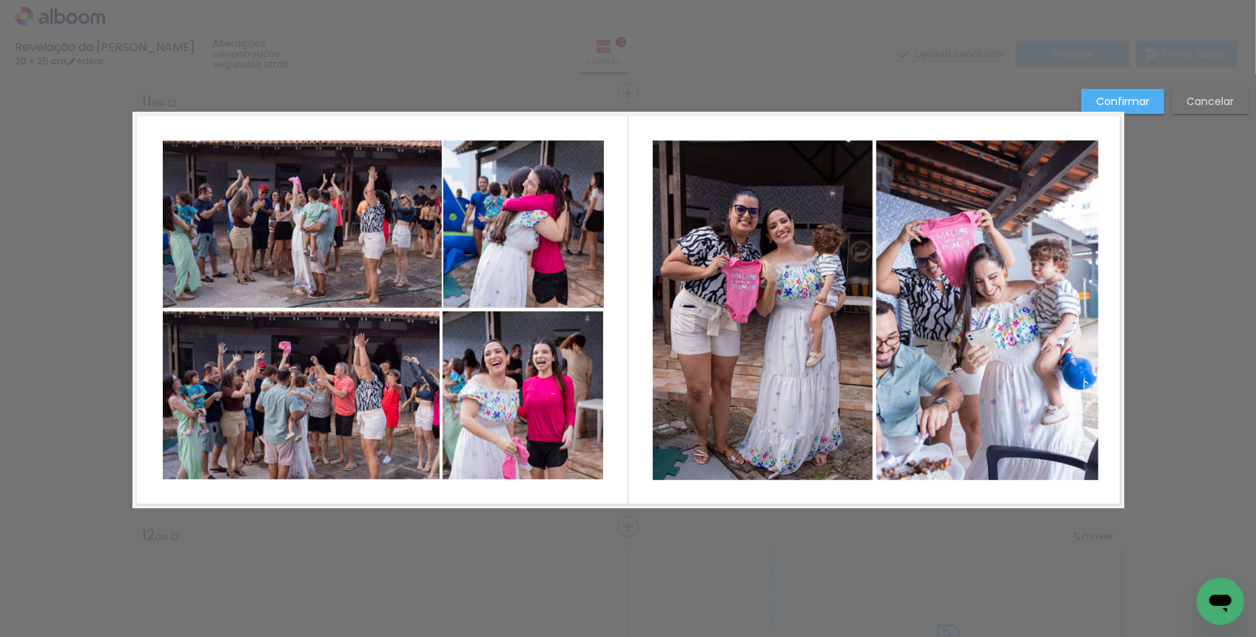
click at [470, 398] on quentale-photo at bounding box center [523, 396] width 161 height 168
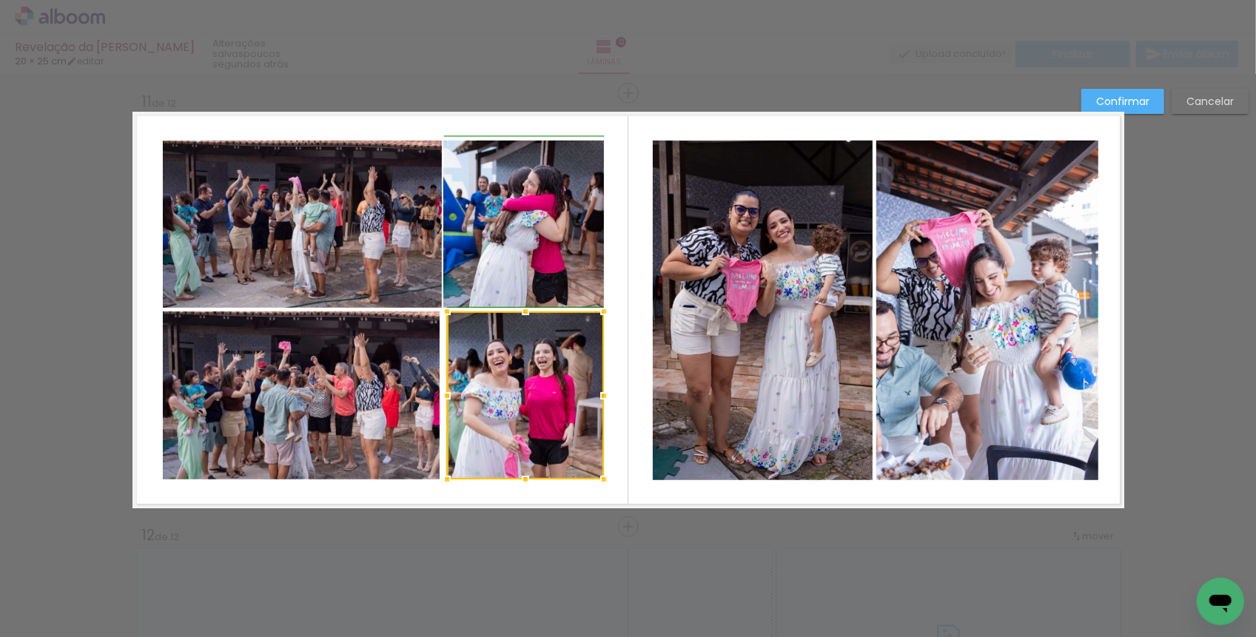
click at [449, 397] on div at bounding box center [447, 396] width 30 height 30
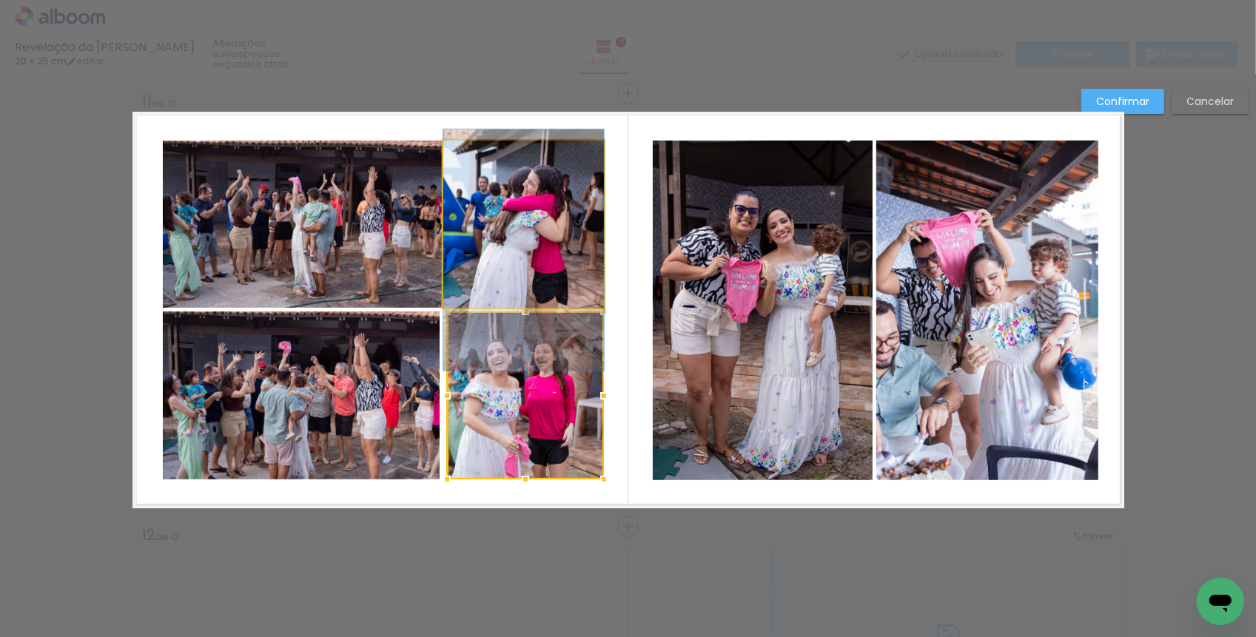
click at [484, 220] on quentale-photo at bounding box center [523, 224] width 161 height 167
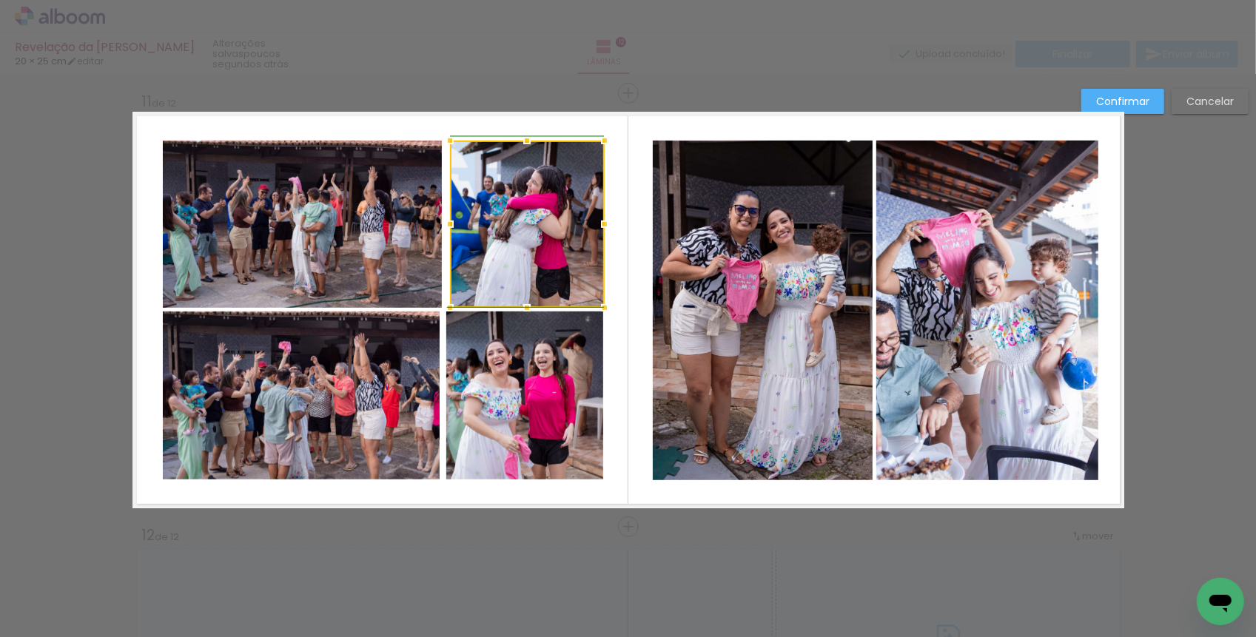
click at [451, 224] on div at bounding box center [450, 224] width 30 height 30
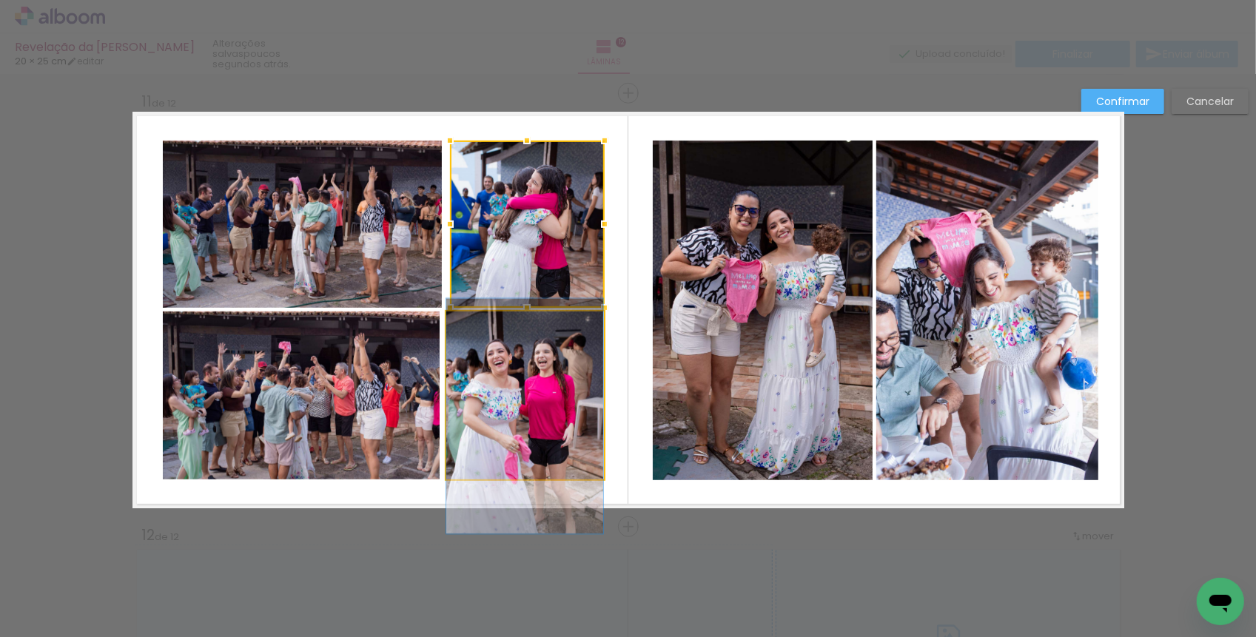
click at [455, 397] on quentale-photo at bounding box center [524, 396] width 157 height 168
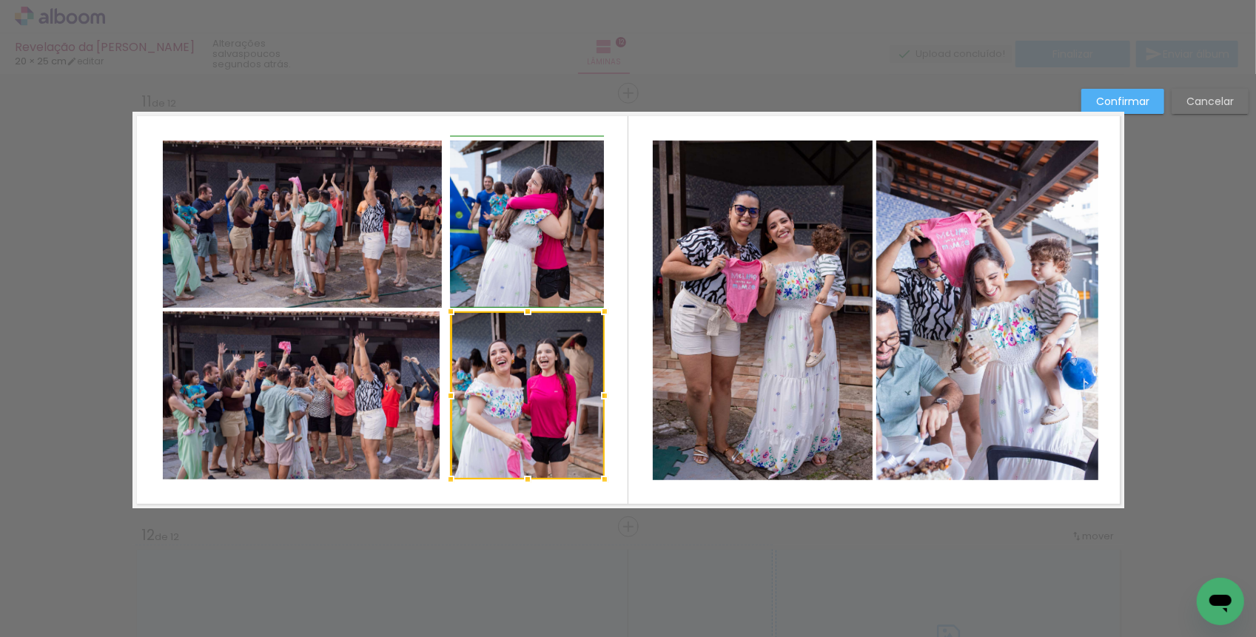
click at [449, 395] on div at bounding box center [451, 396] width 30 height 30
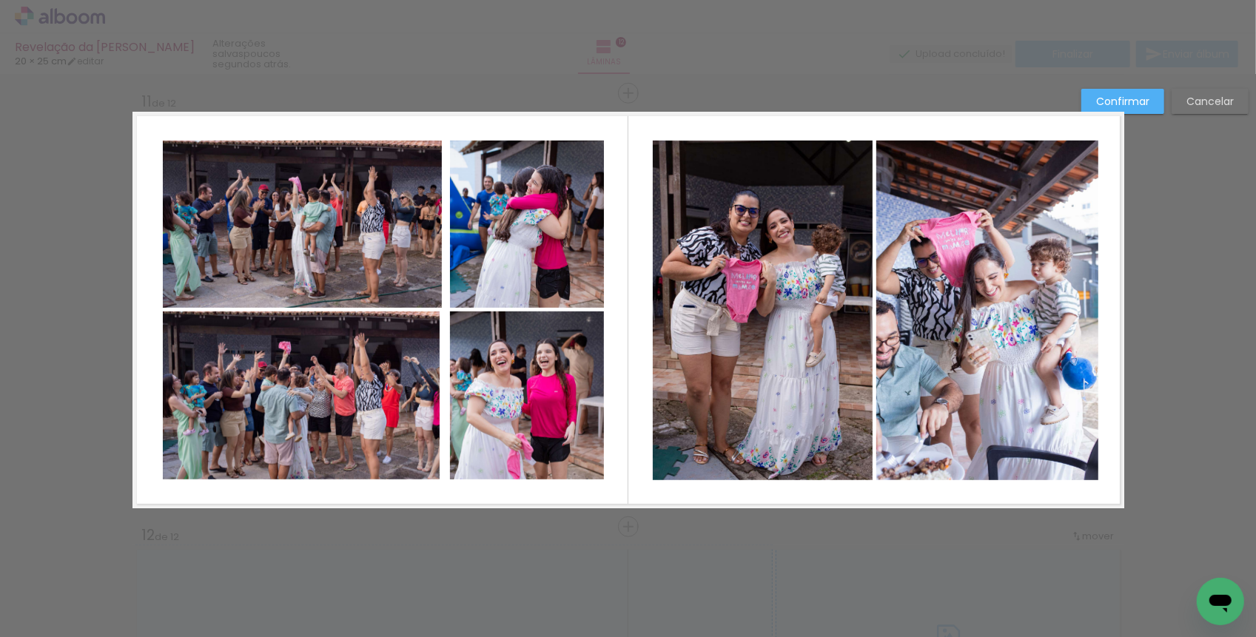
click at [483, 258] on quentale-photo at bounding box center [527, 224] width 155 height 167
click at [453, 221] on div at bounding box center [451, 224] width 30 height 30
click at [622, 357] on quentale-layouter at bounding box center [628, 310] width 992 height 397
click at [413, 248] on quentale-photo at bounding box center [302, 224] width 279 height 167
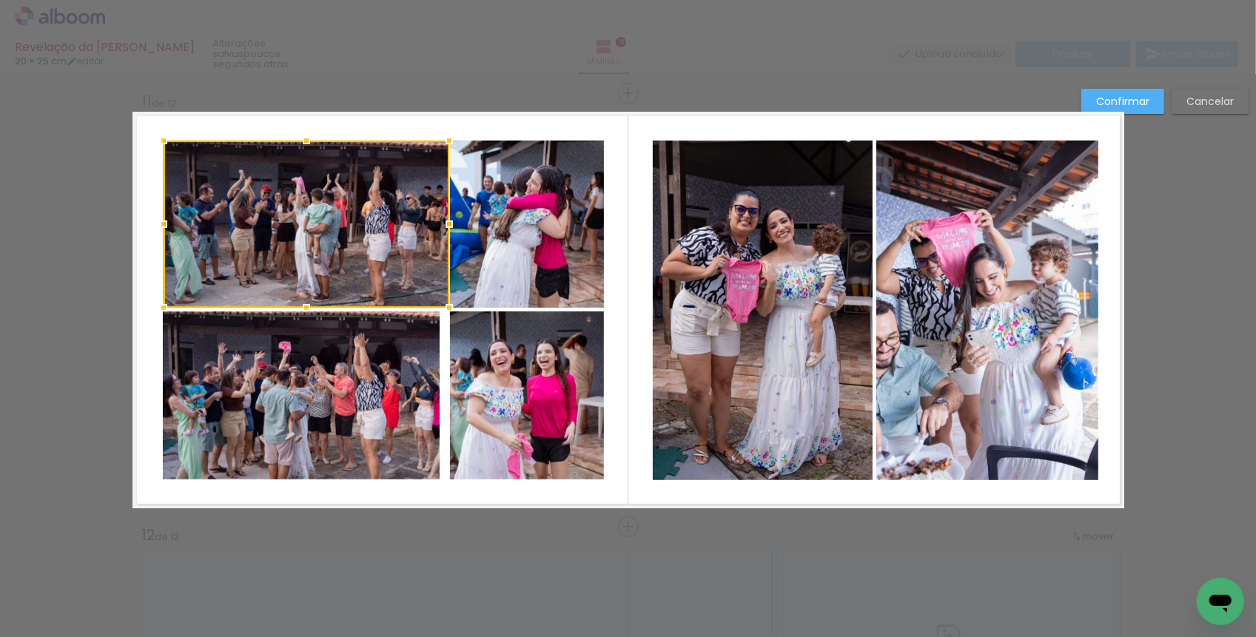
click at [446, 221] on div at bounding box center [449, 224] width 30 height 30
click at [447, 224] on div at bounding box center [449, 224] width 30 height 30
click at [420, 364] on quentale-photo at bounding box center [301, 396] width 277 height 168
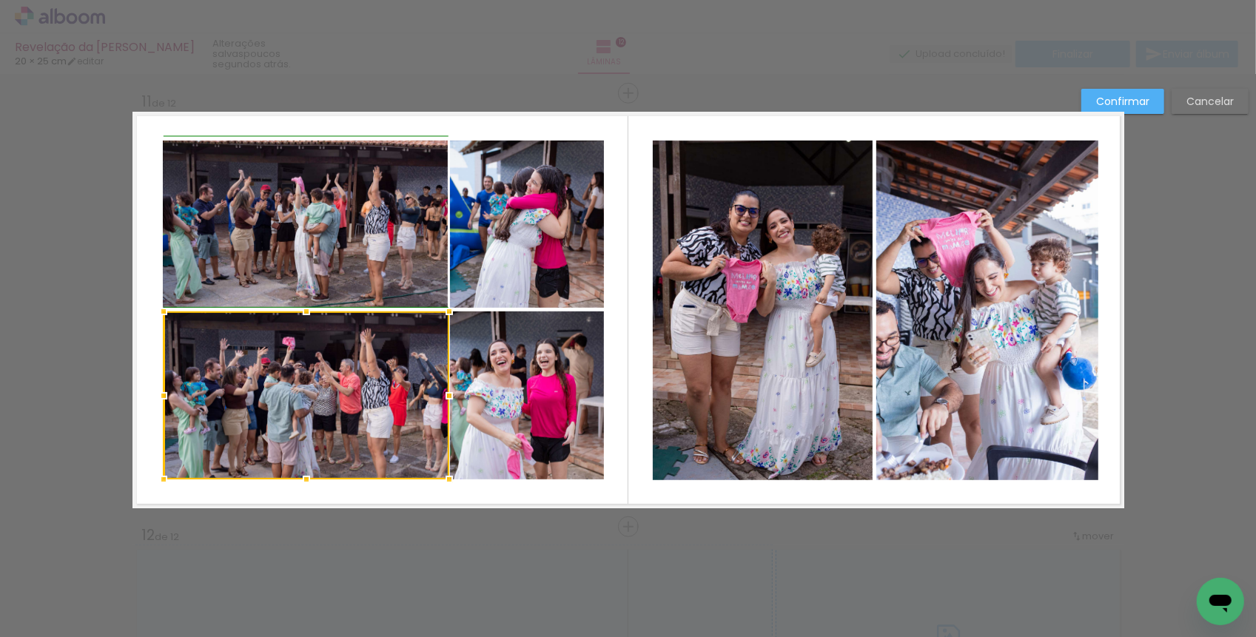
click at [443, 400] on div at bounding box center [449, 396] width 30 height 30
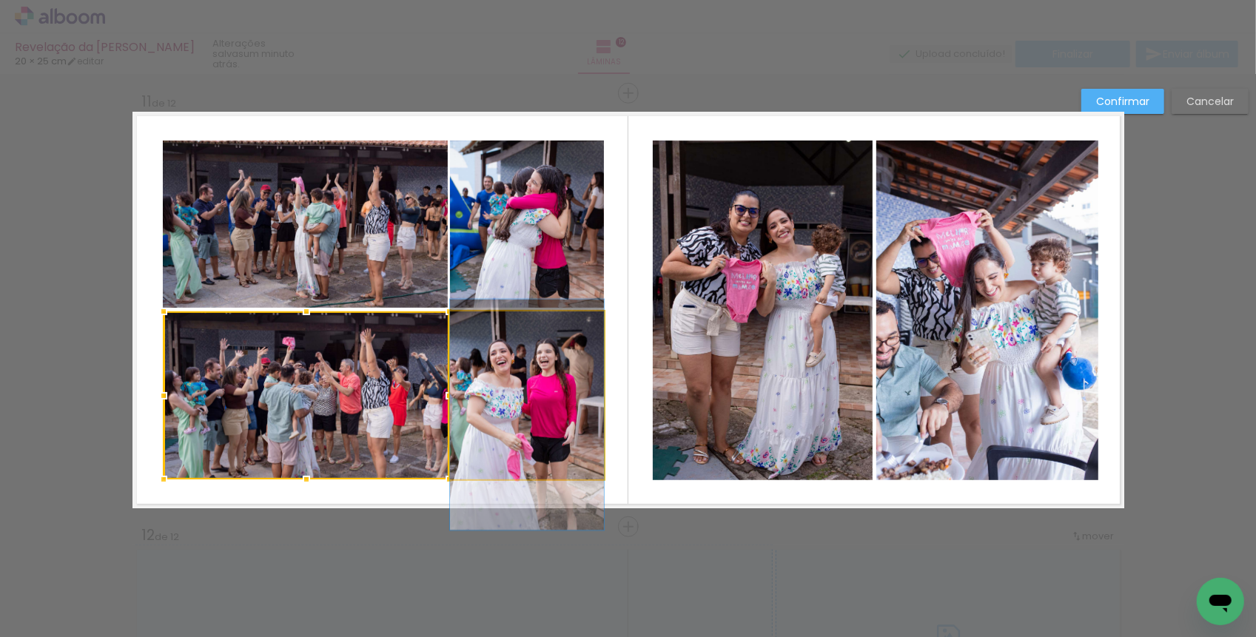
click at [471, 406] on quentale-photo at bounding box center [527, 396] width 154 height 168
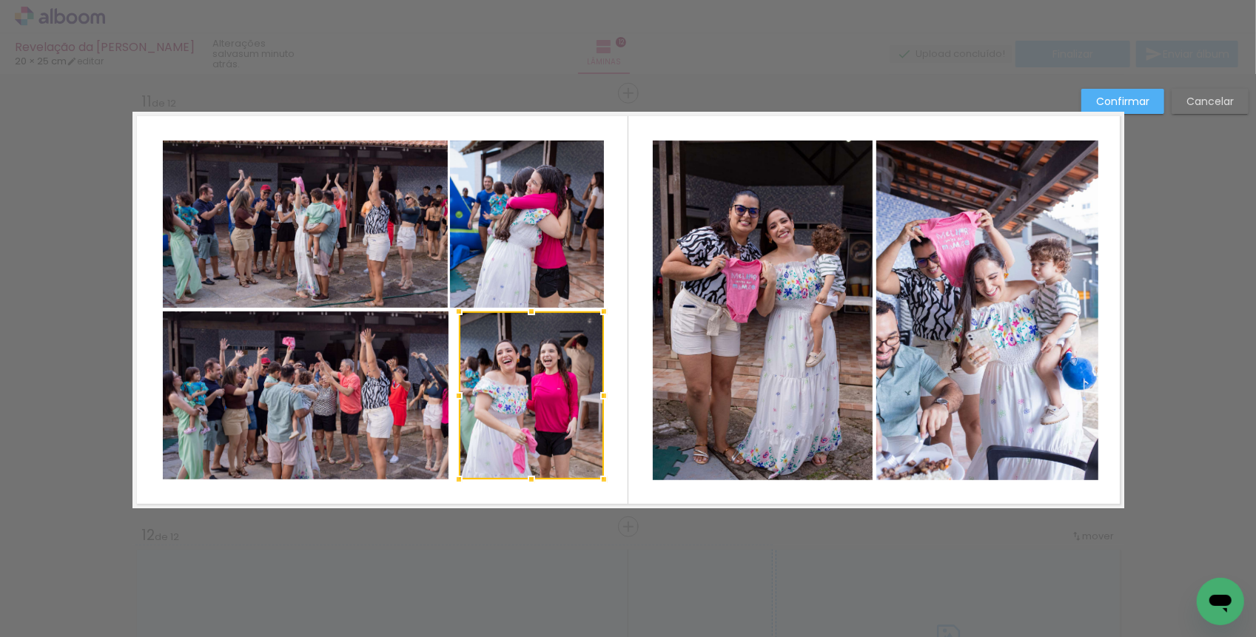
drag, startPoint x: 451, startPoint y: 403, endPoint x: 461, endPoint y: 399, distance: 11.0
click at [461, 400] on div at bounding box center [459, 396] width 30 height 30
click at [483, 252] on quentale-photo at bounding box center [527, 224] width 154 height 167
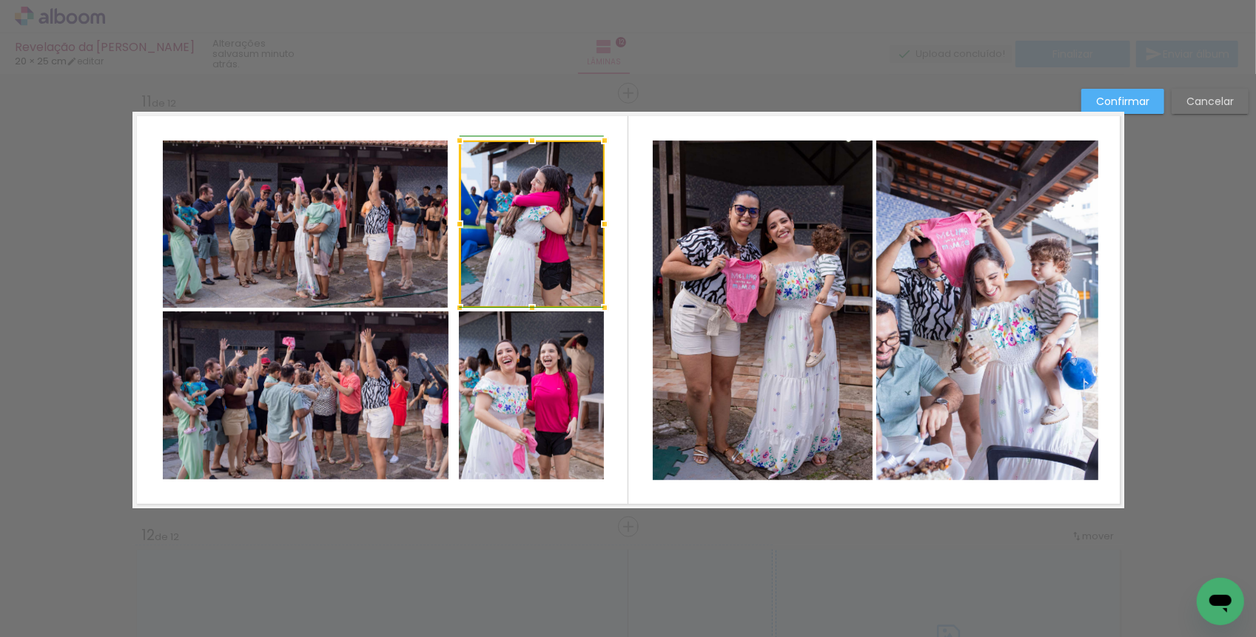
click at [456, 215] on div at bounding box center [460, 224] width 30 height 30
click at [618, 388] on quentale-layouter at bounding box center [628, 310] width 992 height 397
click at [428, 264] on quentale-photo at bounding box center [305, 224] width 285 height 167
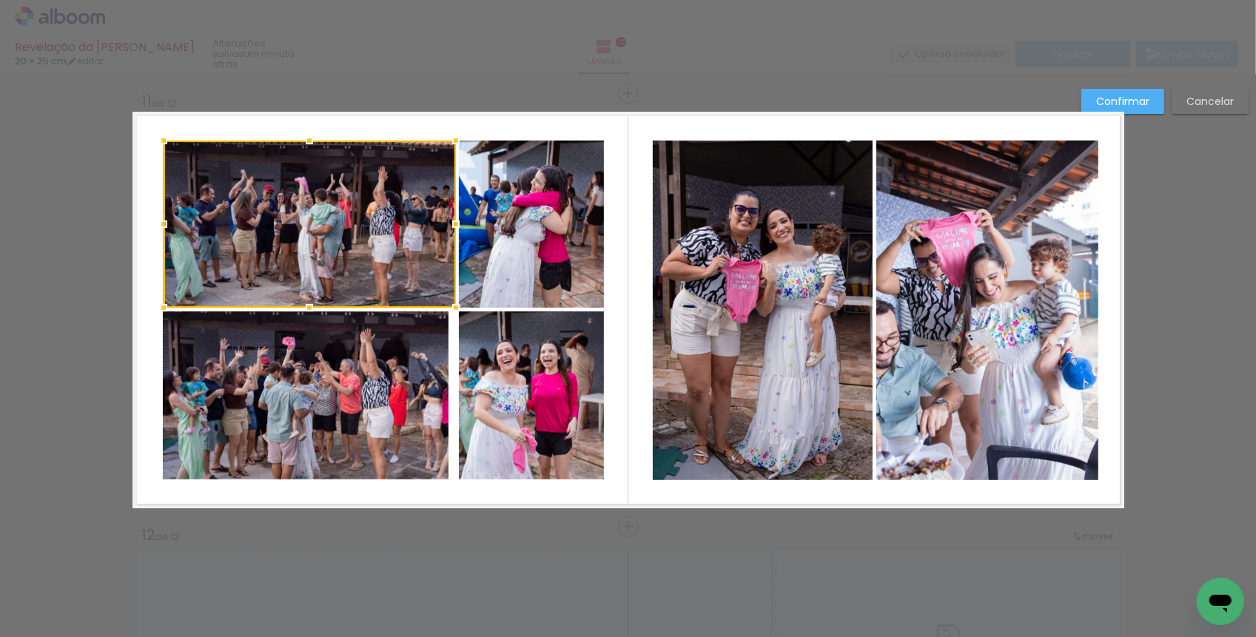
drag, startPoint x: 448, startPoint y: 221, endPoint x: 460, endPoint y: 221, distance: 11.8
click at [460, 221] on div at bounding box center [456, 224] width 30 height 30
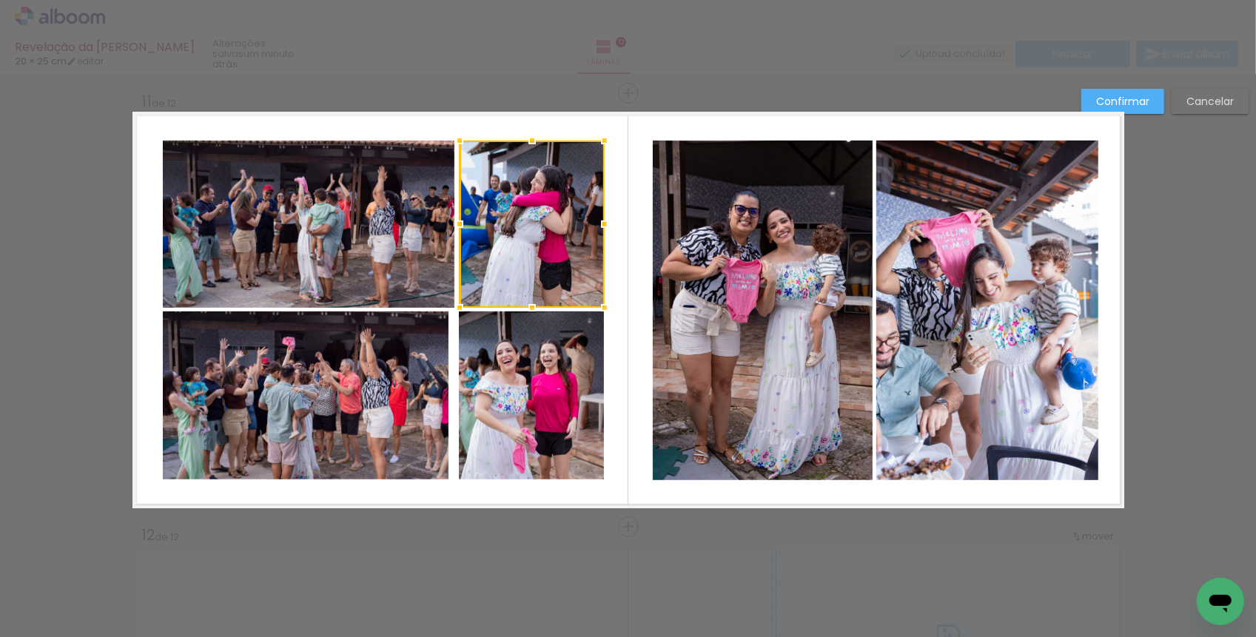
click at [420, 369] on quentale-photo at bounding box center [306, 396] width 286 height 168
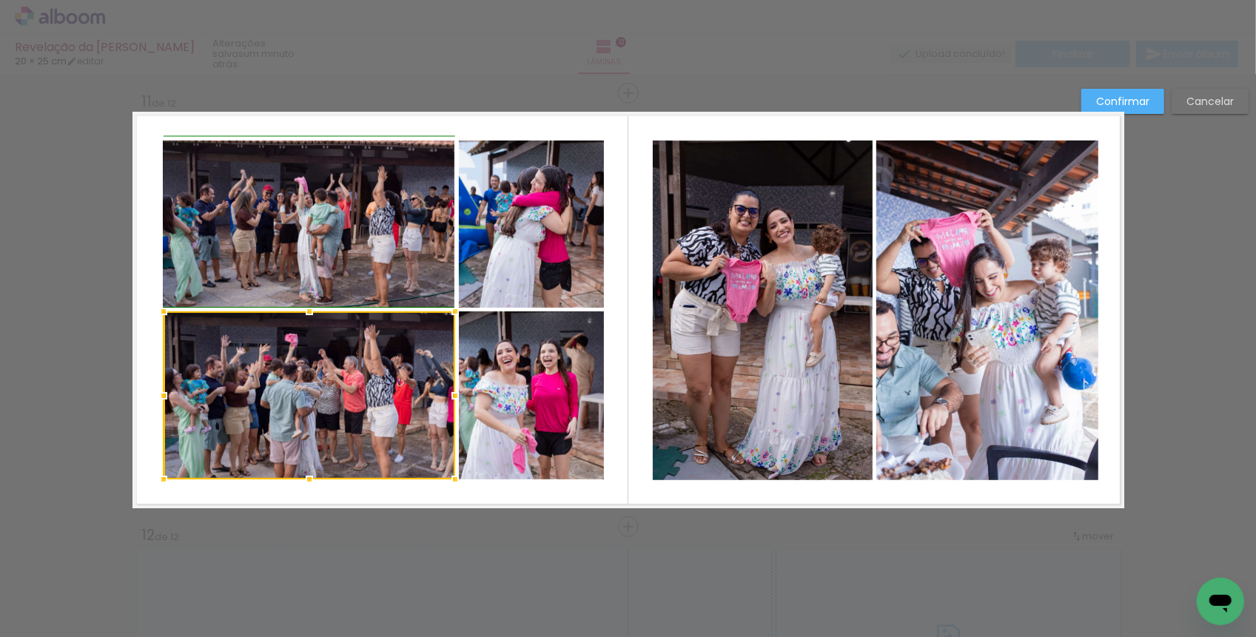
click at [452, 399] on div at bounding box center [455, 396] width 30 height 30
click at [477, 400] on quentale-photo at bounding box center [531, 396] width 145 height 168
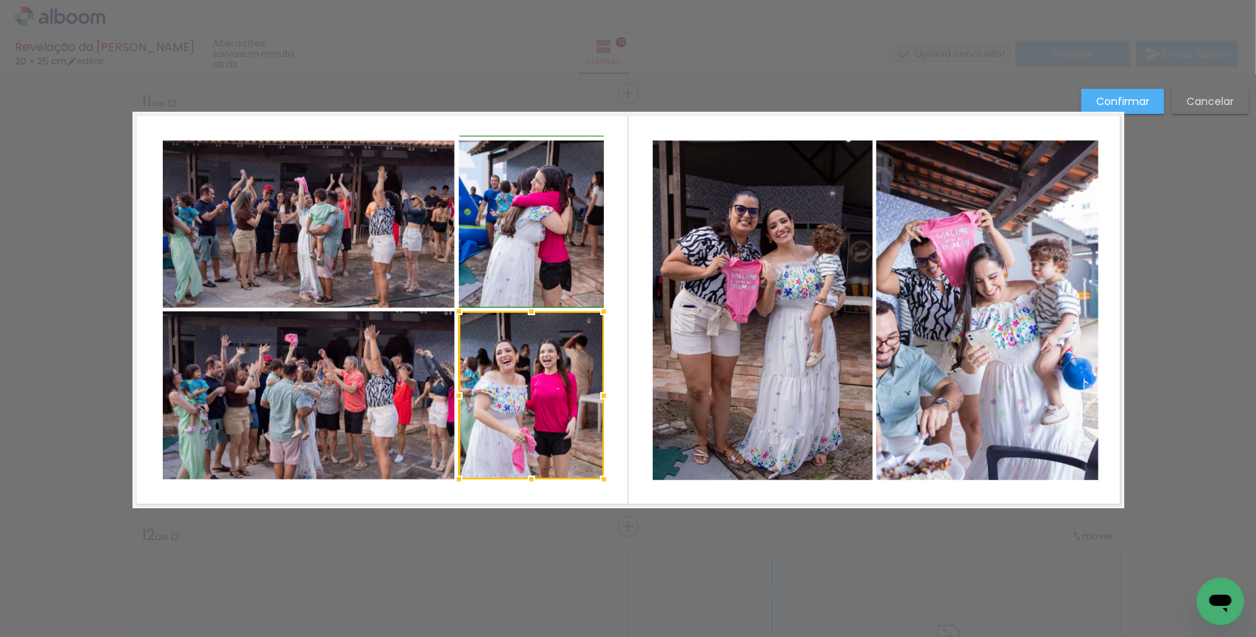
click at [460, 392] on div at bounding box center [459, 396] width 30 height 30
click at [460, 389] on div at bounding box center [460, 396] width 30 height 30
click at [614, 392] on div at bounding box center [604, 396] width 30 height 30
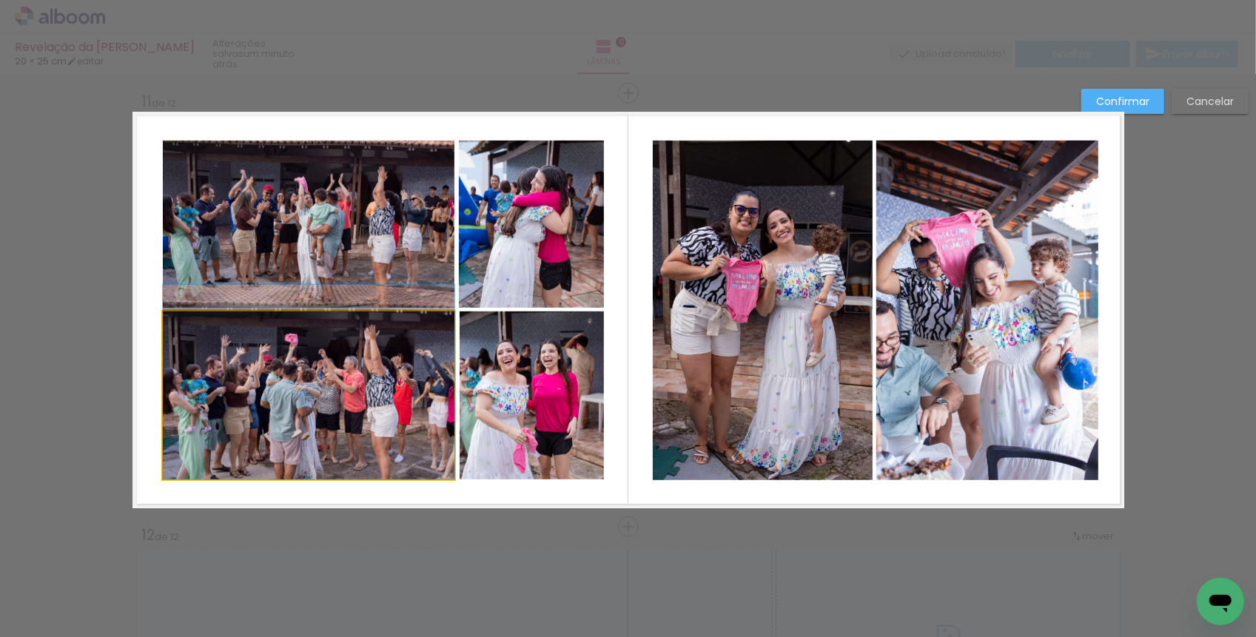
drag, startPoint x: 241, startPoint y: 358, endPoint x: 242, endPoint y: 333, distance: 25.2
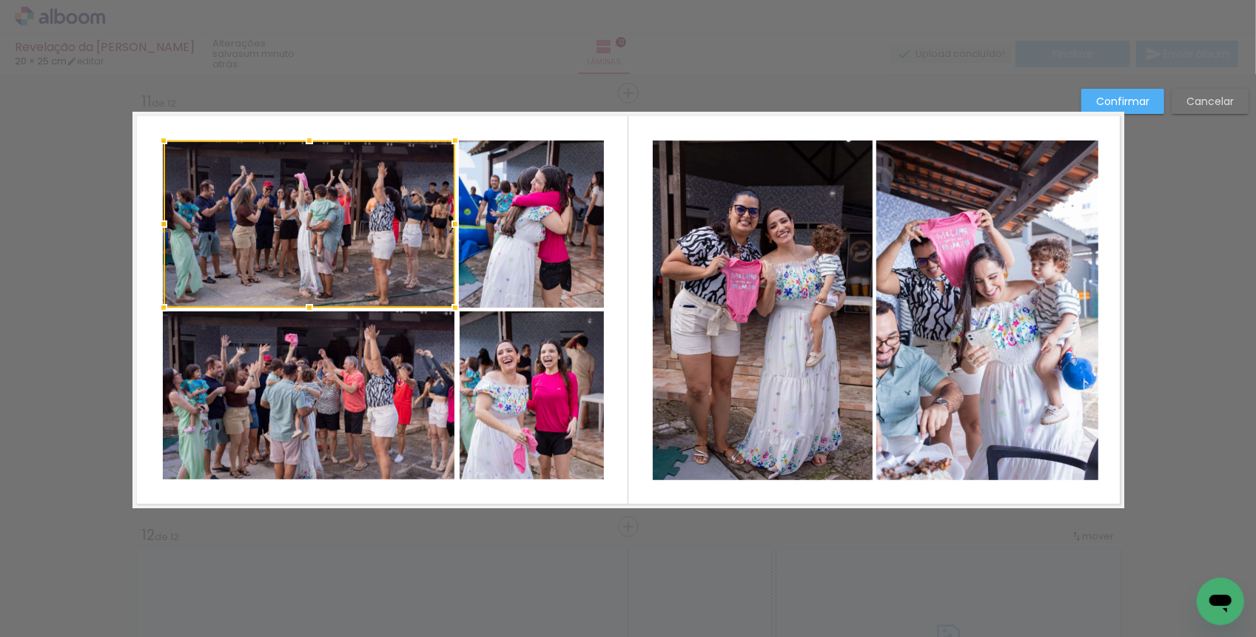
click at [627, 288] on quentale-layouter at bounding box center [628, 310] width 992 height 397
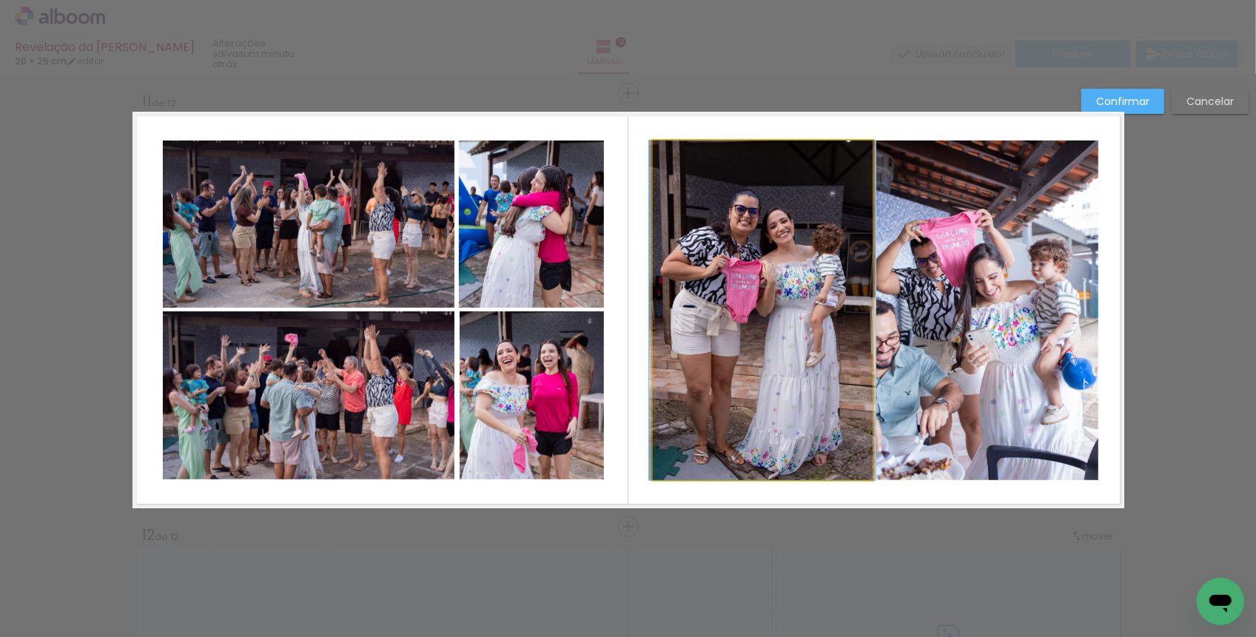
drag, startPoint x: 730, startPoint y: 314, endPoint x: 732, endPoint y: 298, distance: 16.4
click at [731, 298] on album-spread "11 de 12" at bounding box center [628, 310] width 992 height 397
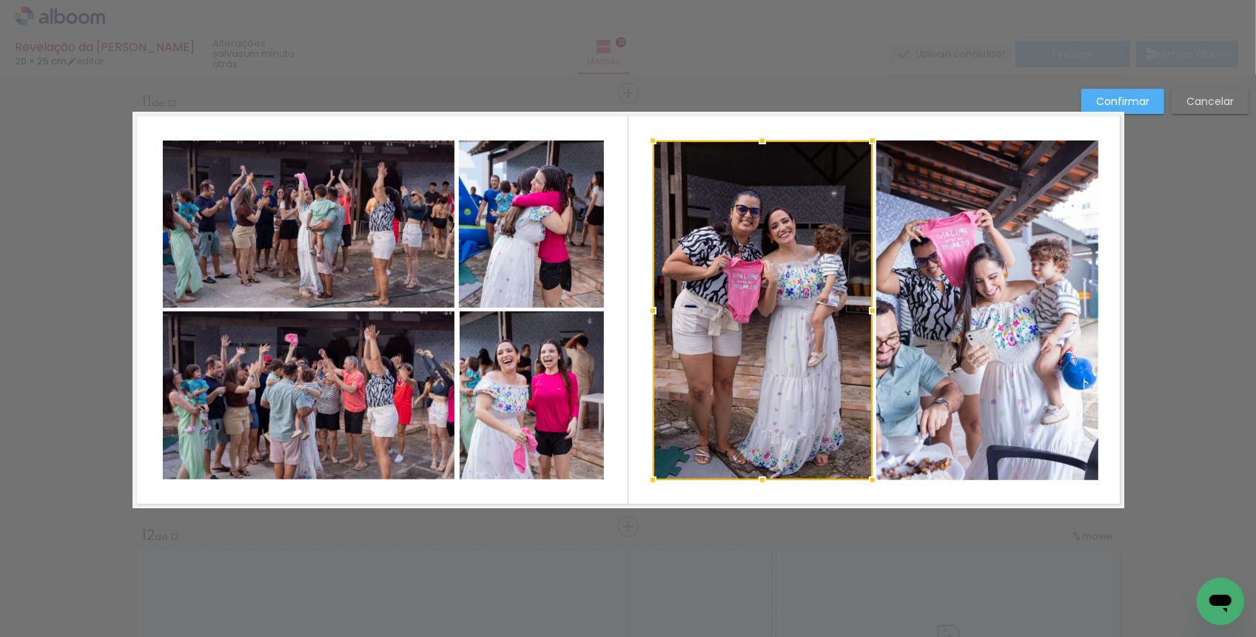
click at [629, 232] on quentale-layouter at bounding box center [628, 310] width 992 height 397
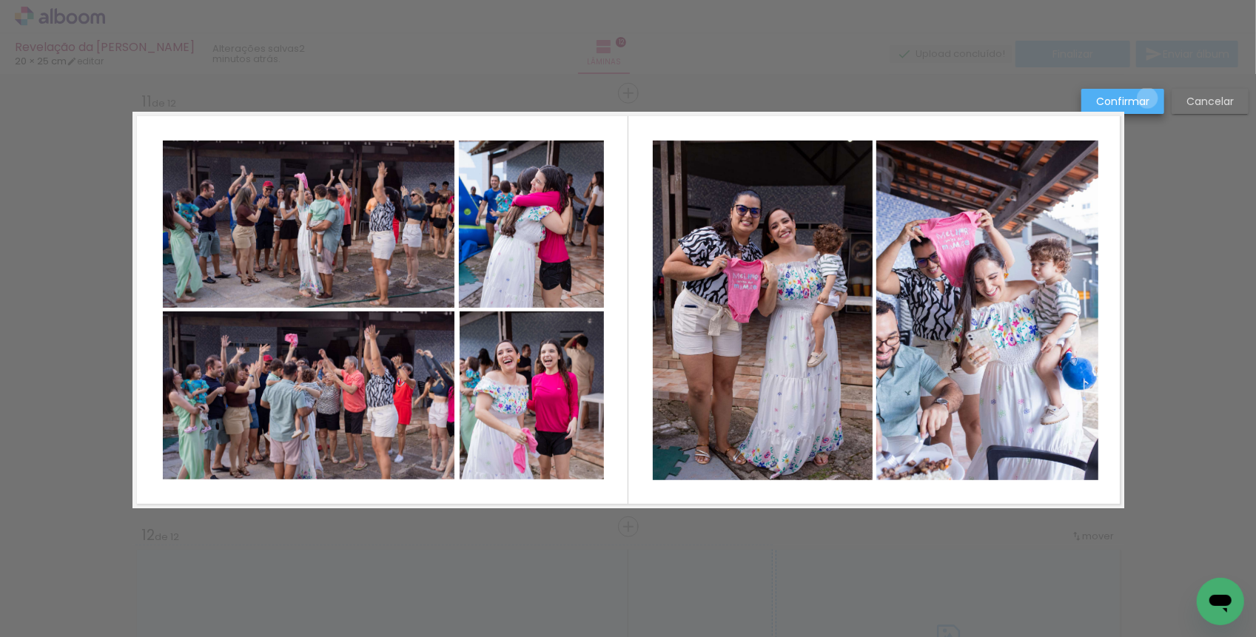
click at [0, 0] on slot "Confirmar" at bounding box center [0, 0] width 0 height 0
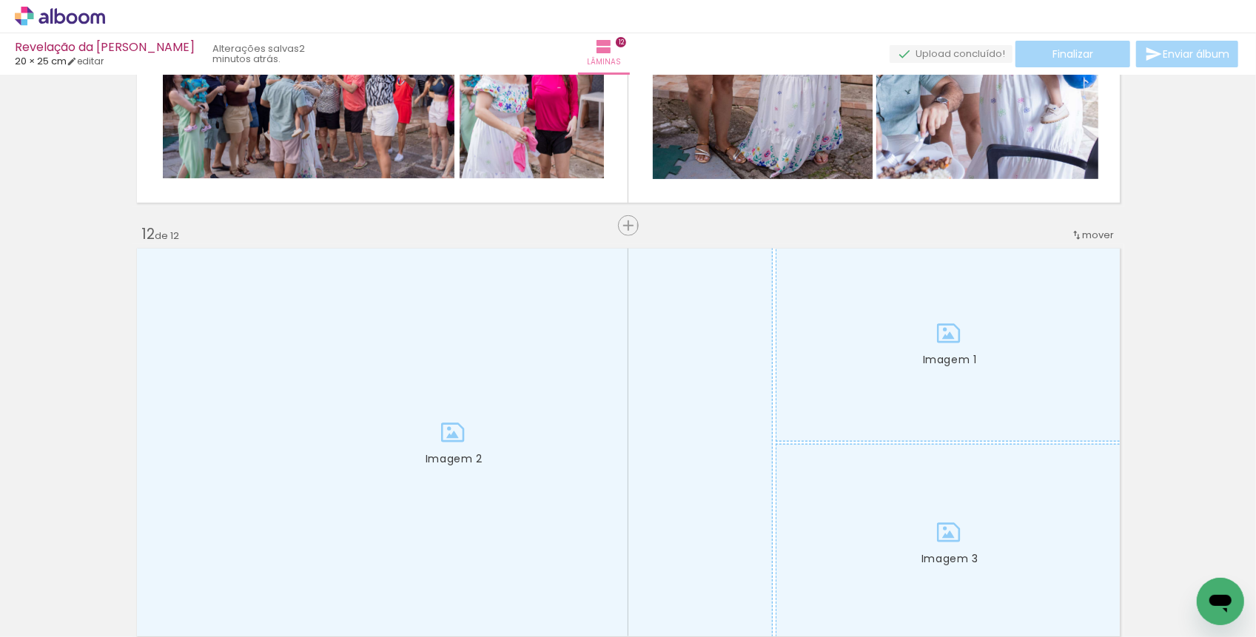
scroll to position [4647, 0]
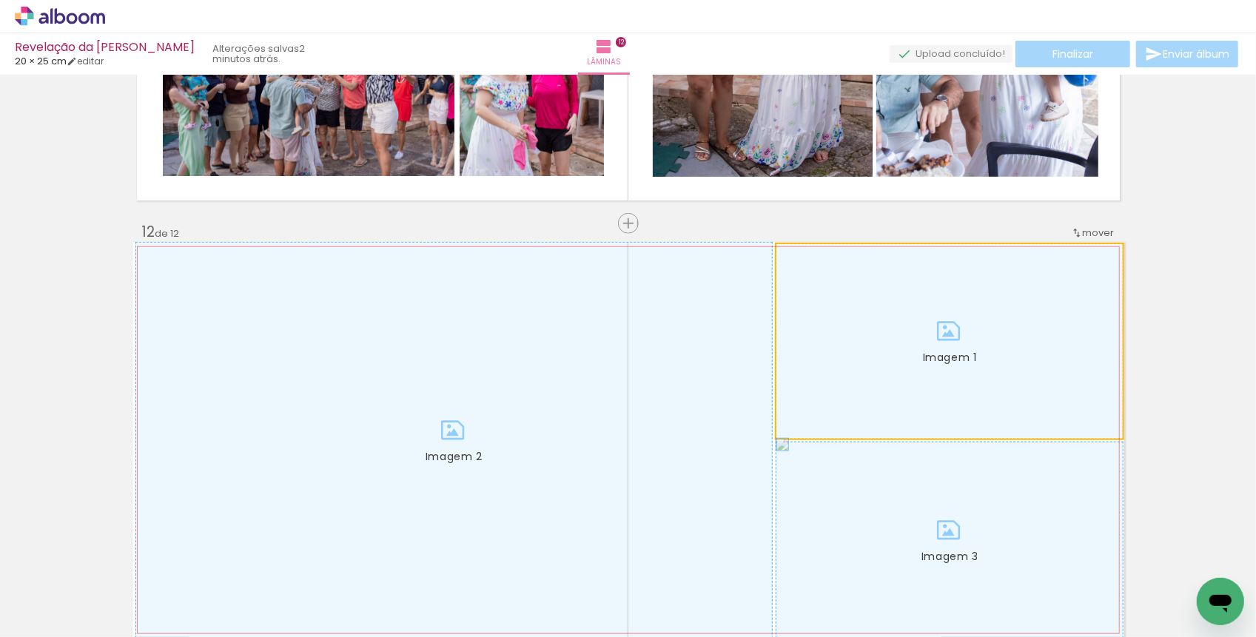
drag, startPoint x: 1038, startPoint y: 335, endPoint x: 1209, endPoint y: 333, distance: 171.0
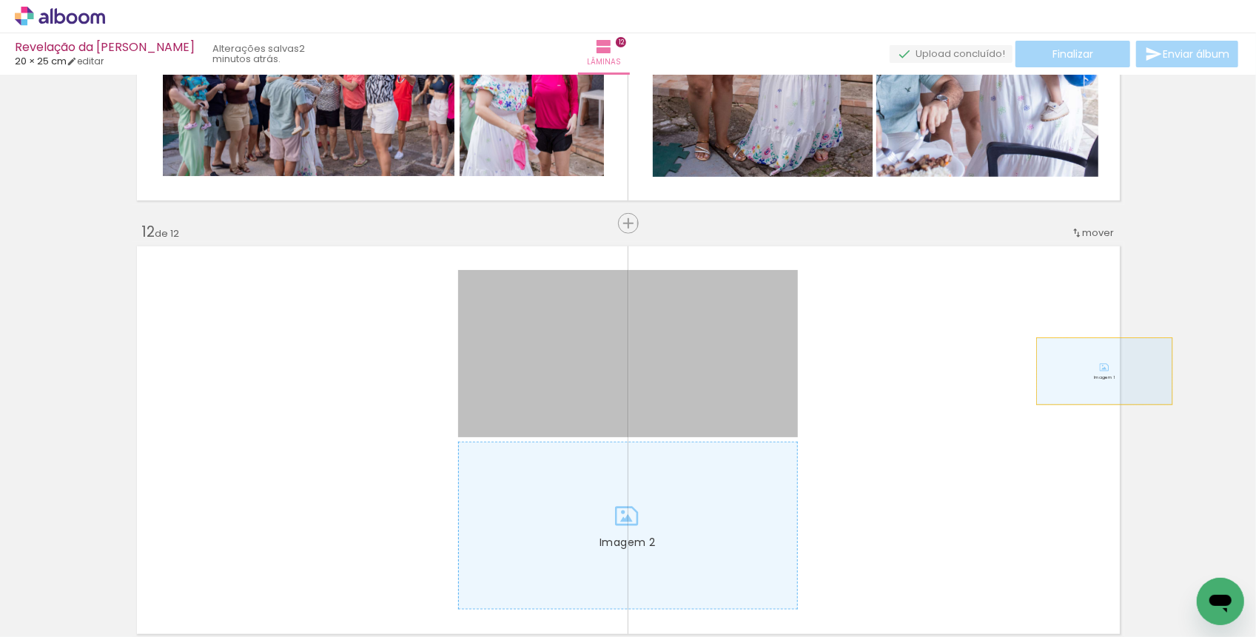
drag, startPoint x: 748, startPoint y: 353, endPoint x: 1156, endPoint y: 365, distance: 408.7
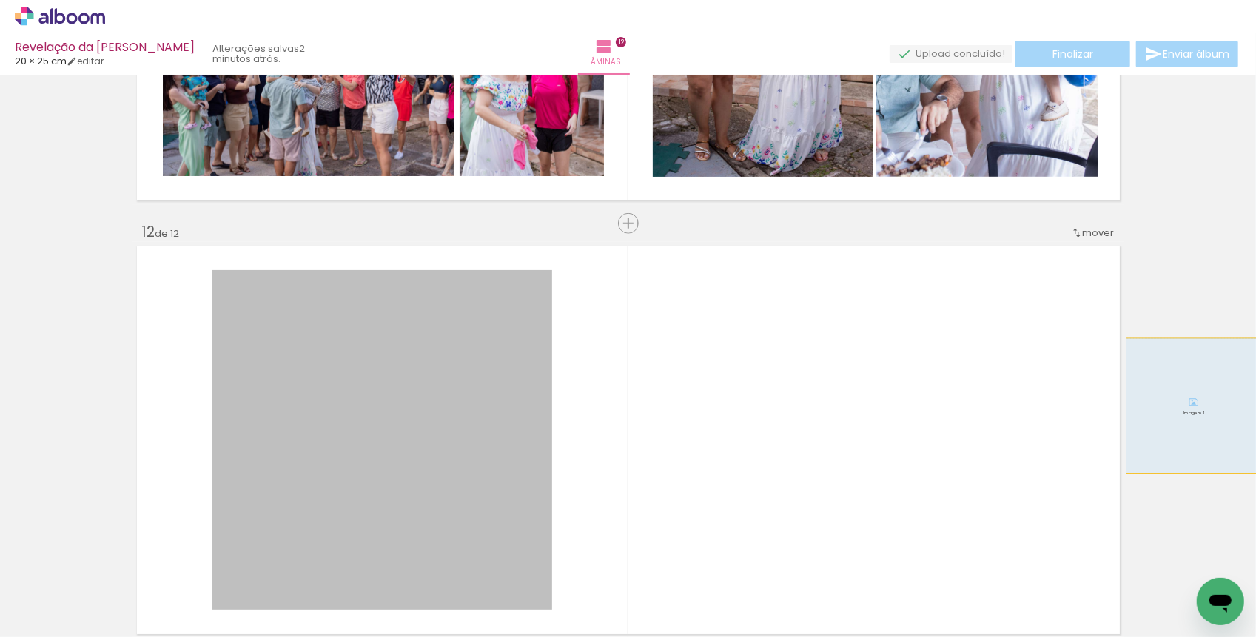
drag, startPoint x: 402, startPoint y: 399, endPoint x: 1194, endPoint y: 406, distance: 792.0
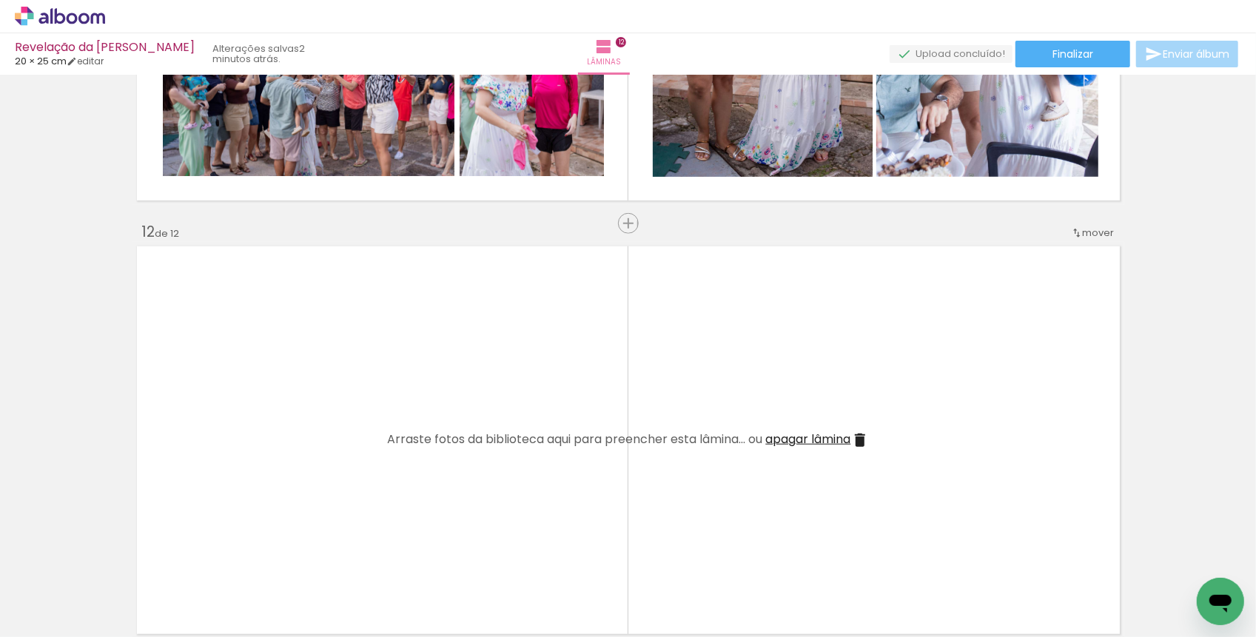
click at [866, 440] on iron-icon at bounding box center [860, 441] width 18 height 18
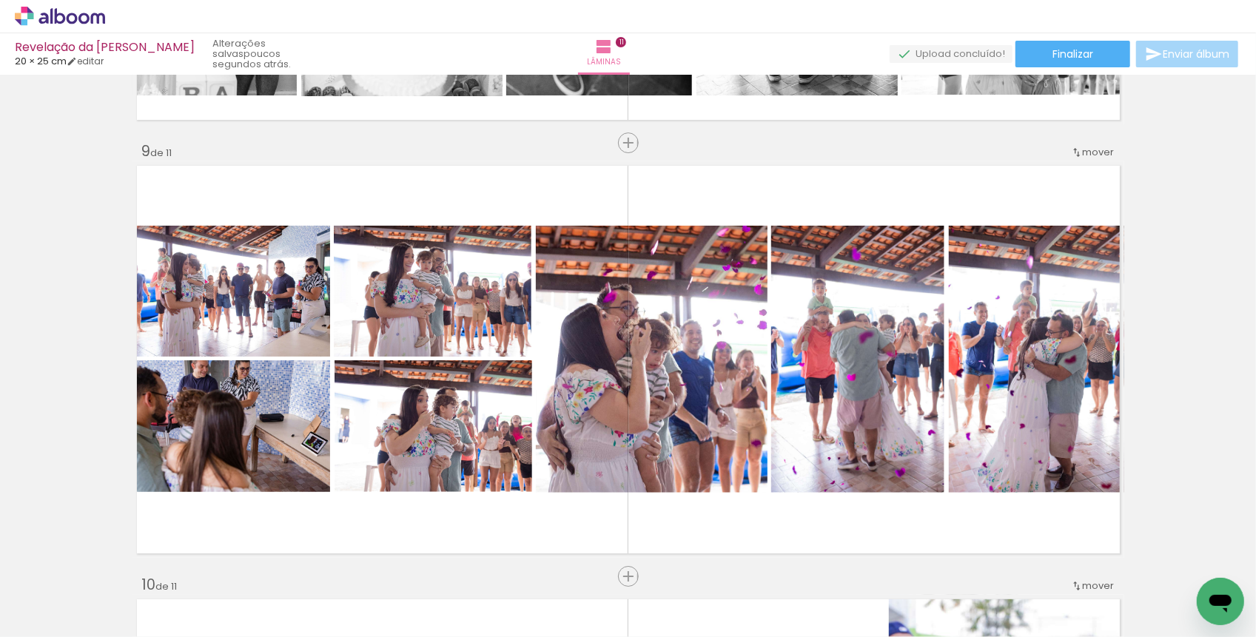
scroll to position [3340, 0]
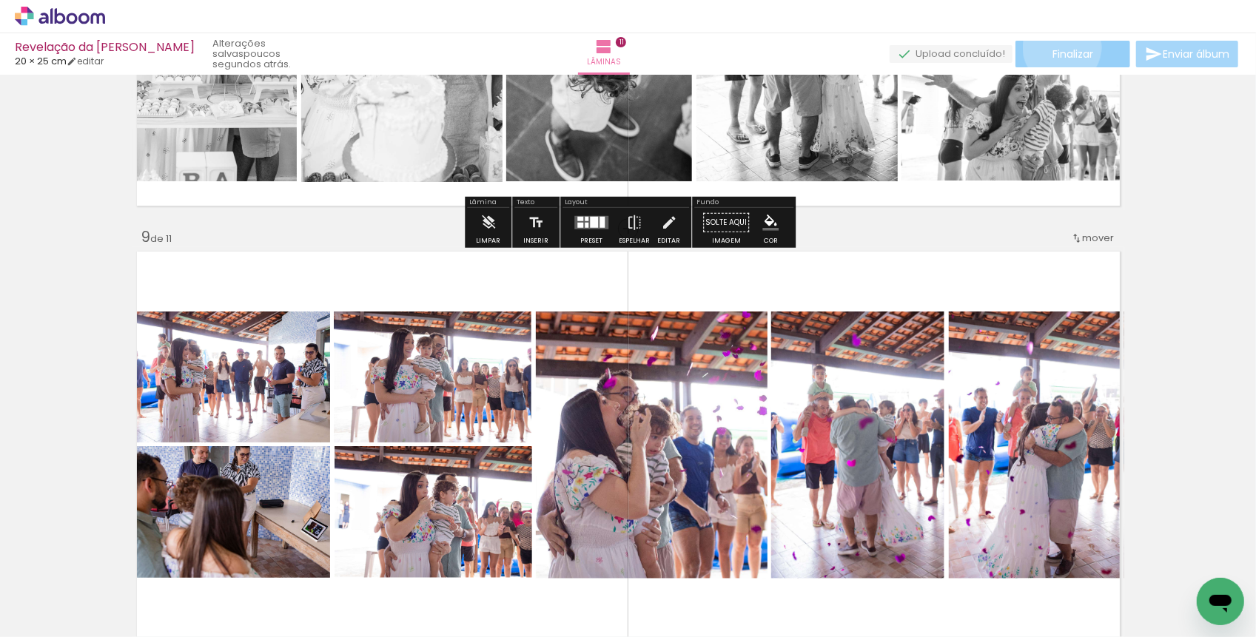
click at [1057, 49] on span "Finalizar" at bounding box center [1072, 54] width 41 height 10
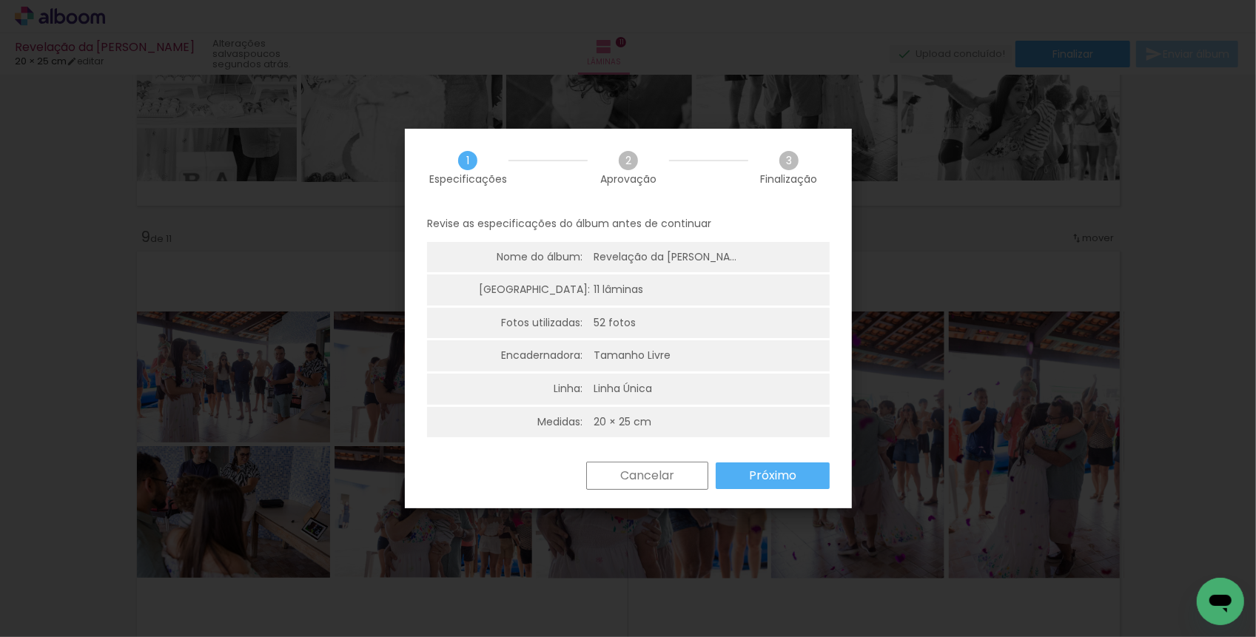
click at [758, 483] on paper-button "Próximo" at bounding box center [773, 476] width 114 height 27
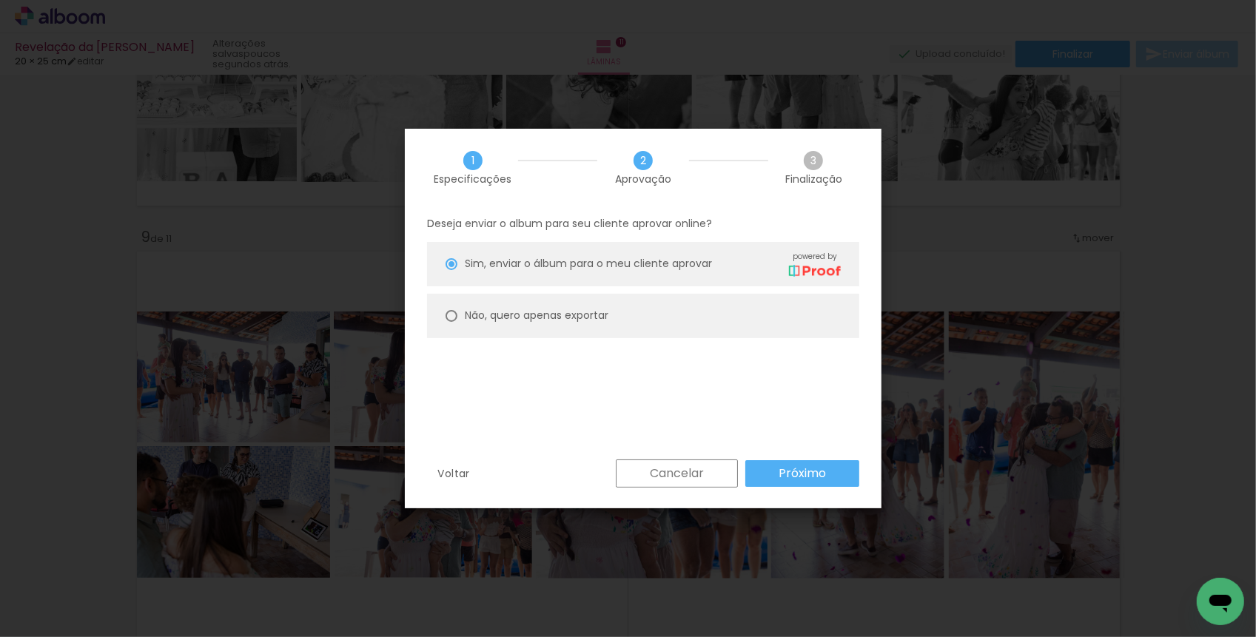
click at [778, 477] on paper-button "Próximo" at bounding box center [802, 473] width 114 height 27
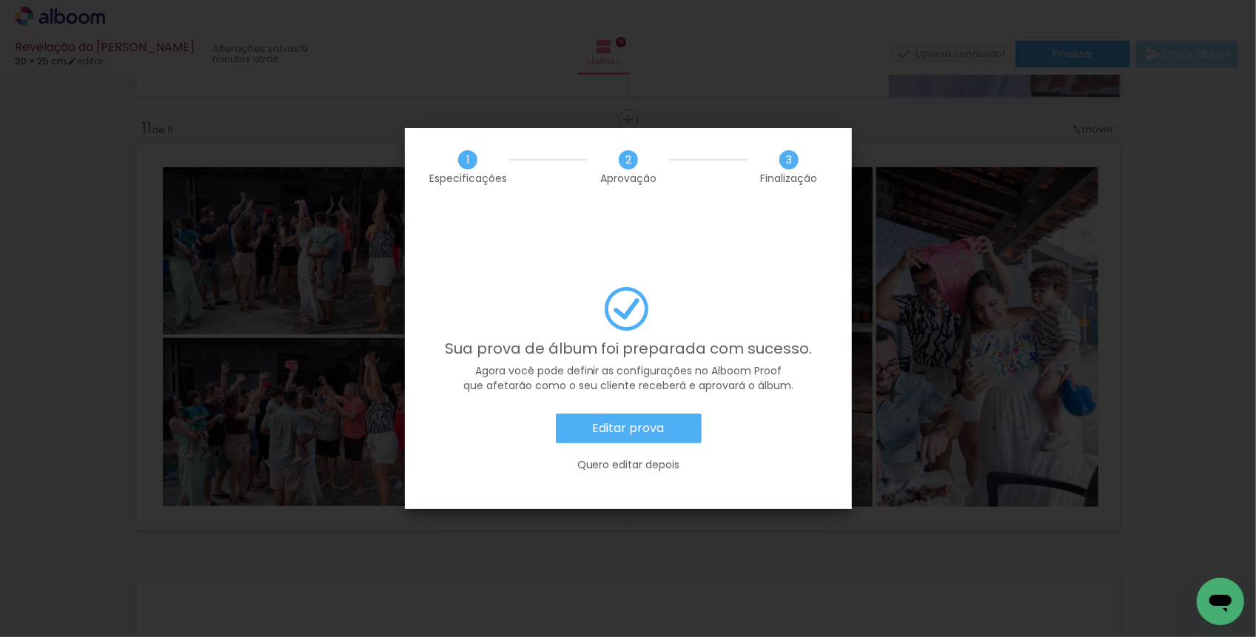
scroll to position [160, 0]
click at [0, 0] on slot "Editar prova" at bounding box center [0, 0] width 0 height 0
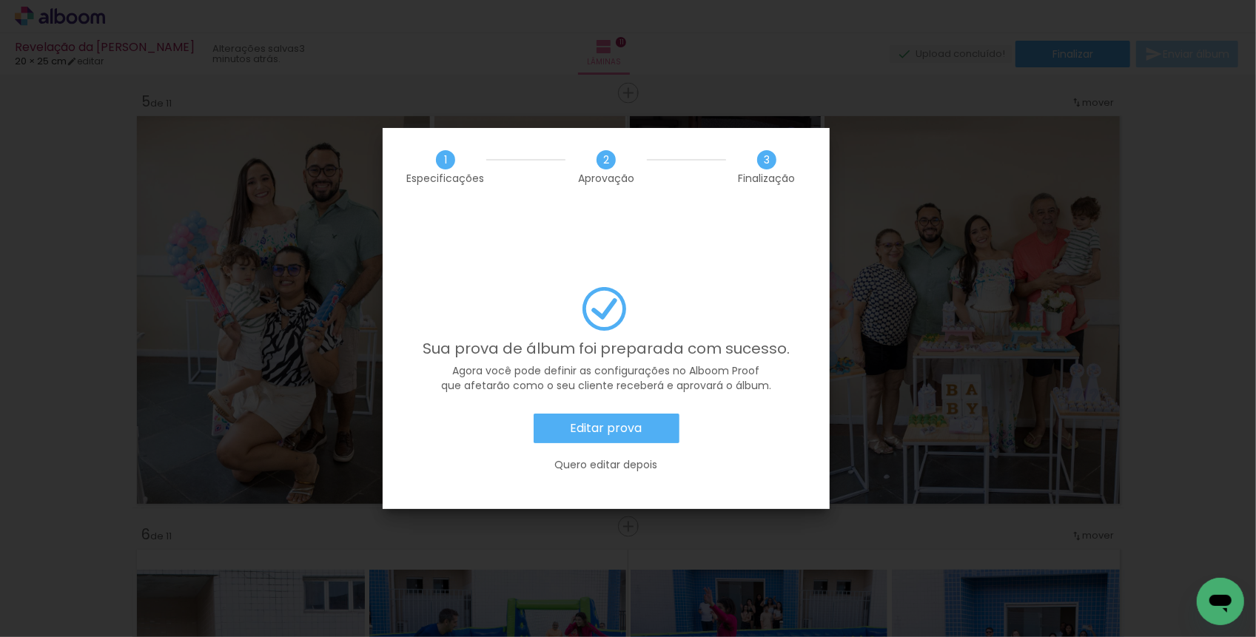
scroll to position [160, 0]
click at [874, 348] on iron-overlay-backdrop at bounding box center [628, 318] width 1256 height 637
click at [0, 0] on slot "Editar prova" at bounding box center [0, 0] width 0 height 0
